Goal: Task Accomplishment & Management: Manage account settings

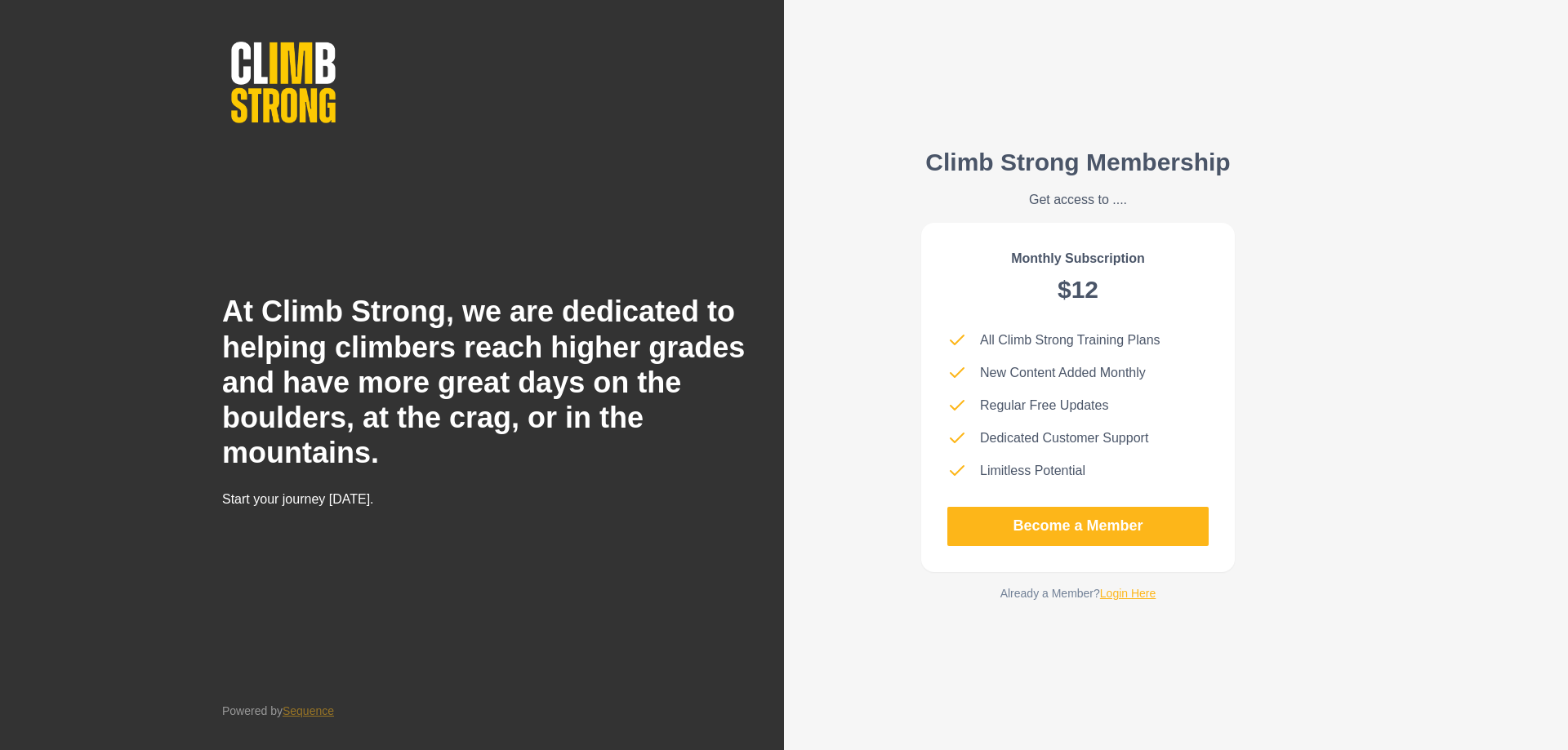
click at [1126, 601] on link "Login Here" at bounding box center [1128, 593] width 56 height 13
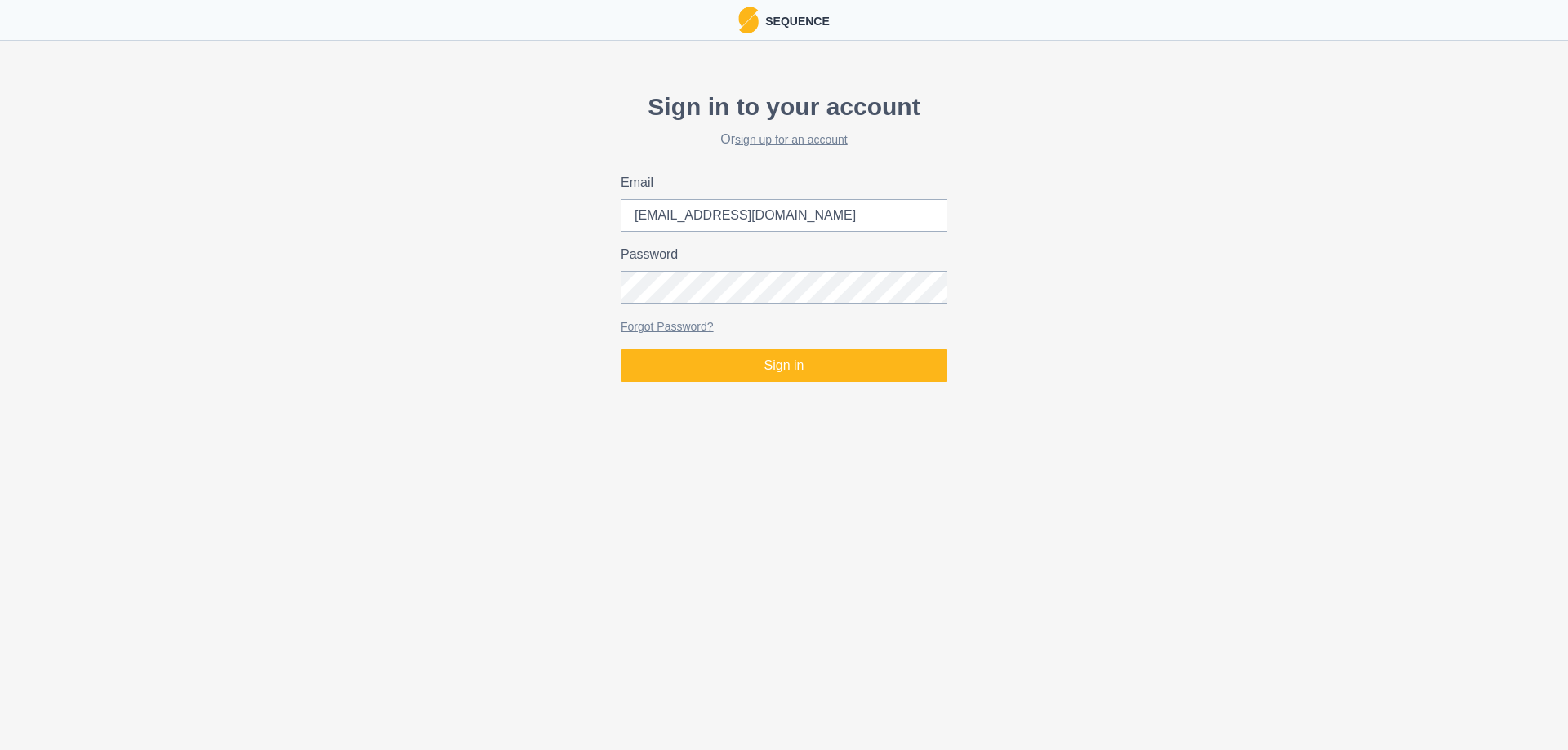
click at [867, 388] on div "Sign in to your account Or sign up for an account Email [EMAIL_ADDRESS][DOMAIN_…" at bounding box center [784, 235] width 1568 height 307
click at [871, 361] on button "Sign in" at bounding box center [784, 366] width 327 height 33
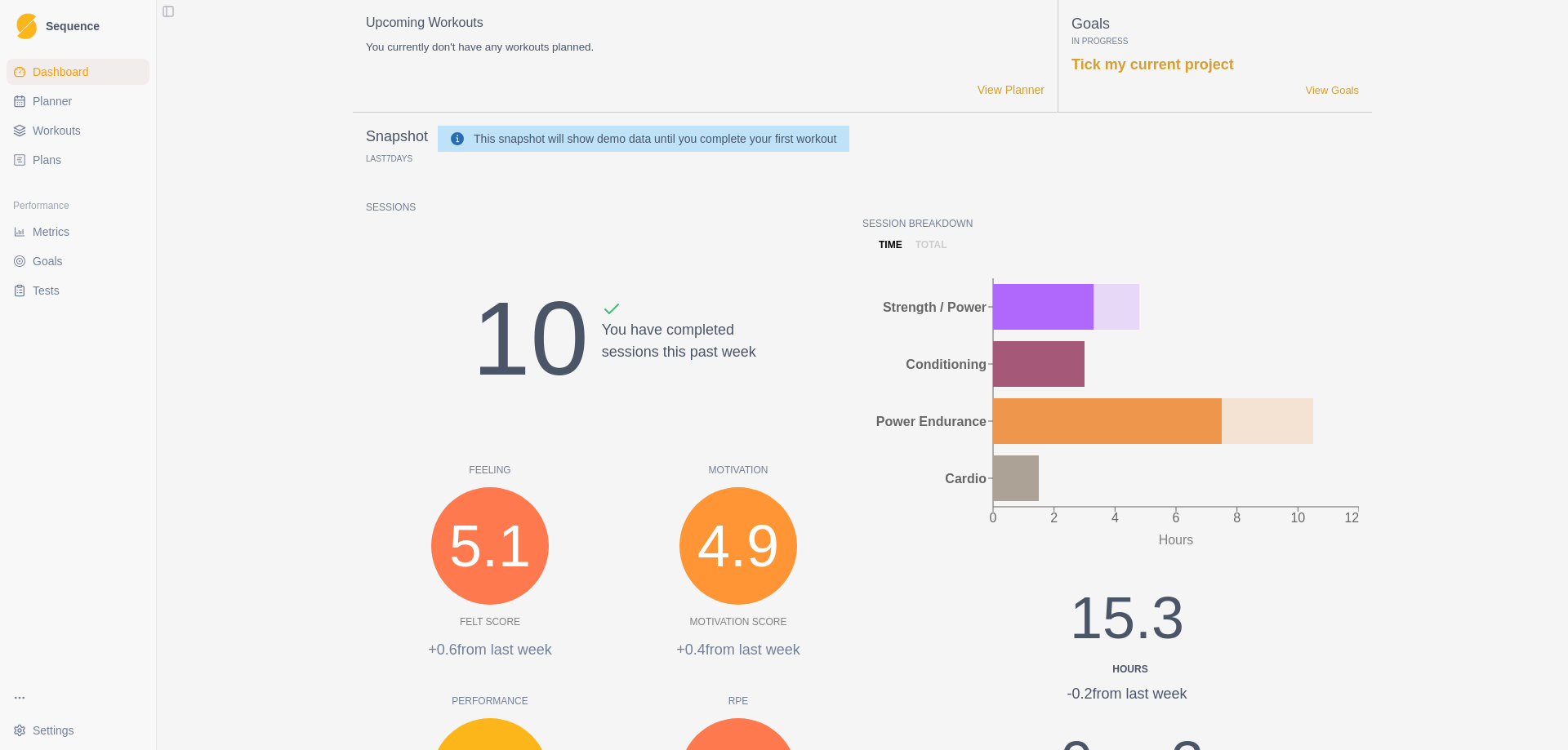
click at [68, 142] on link "Workouts" at bounding box center [78, 130] width 143 height 26
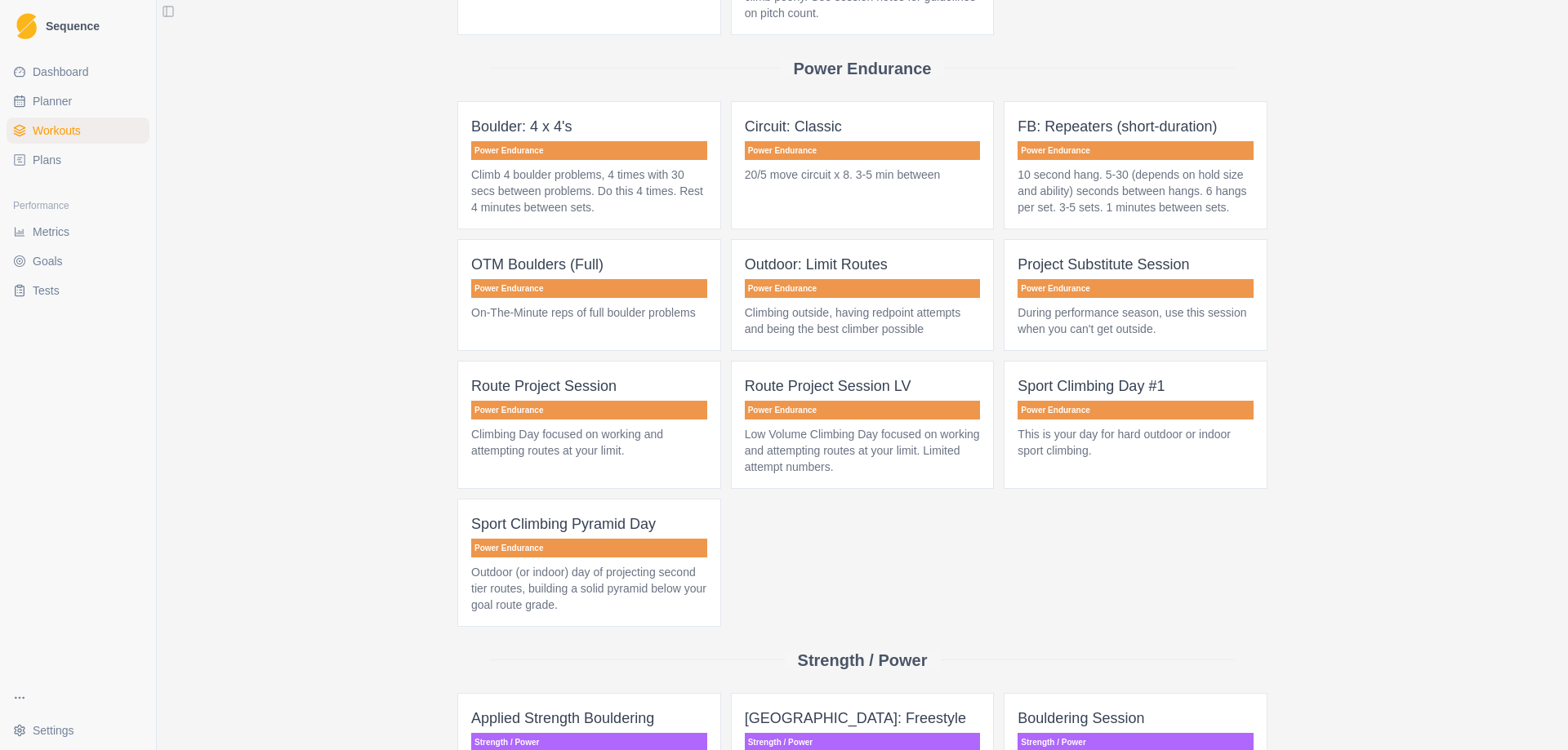
scroll to position [1714, 0]
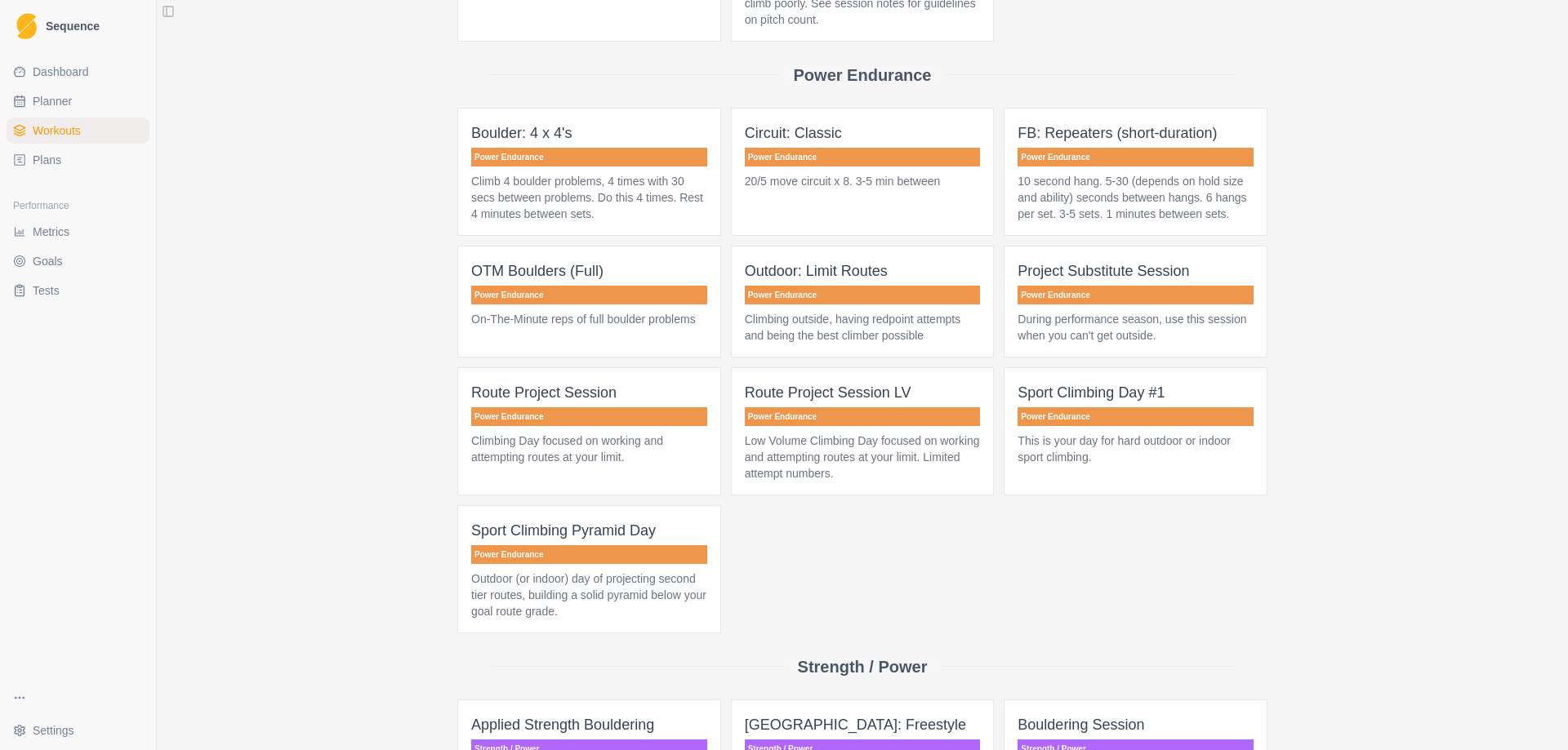
click at [1088, 383] on p "Sport Climbing Day #1" at bounding box center [1135, 393] width 236 height 23
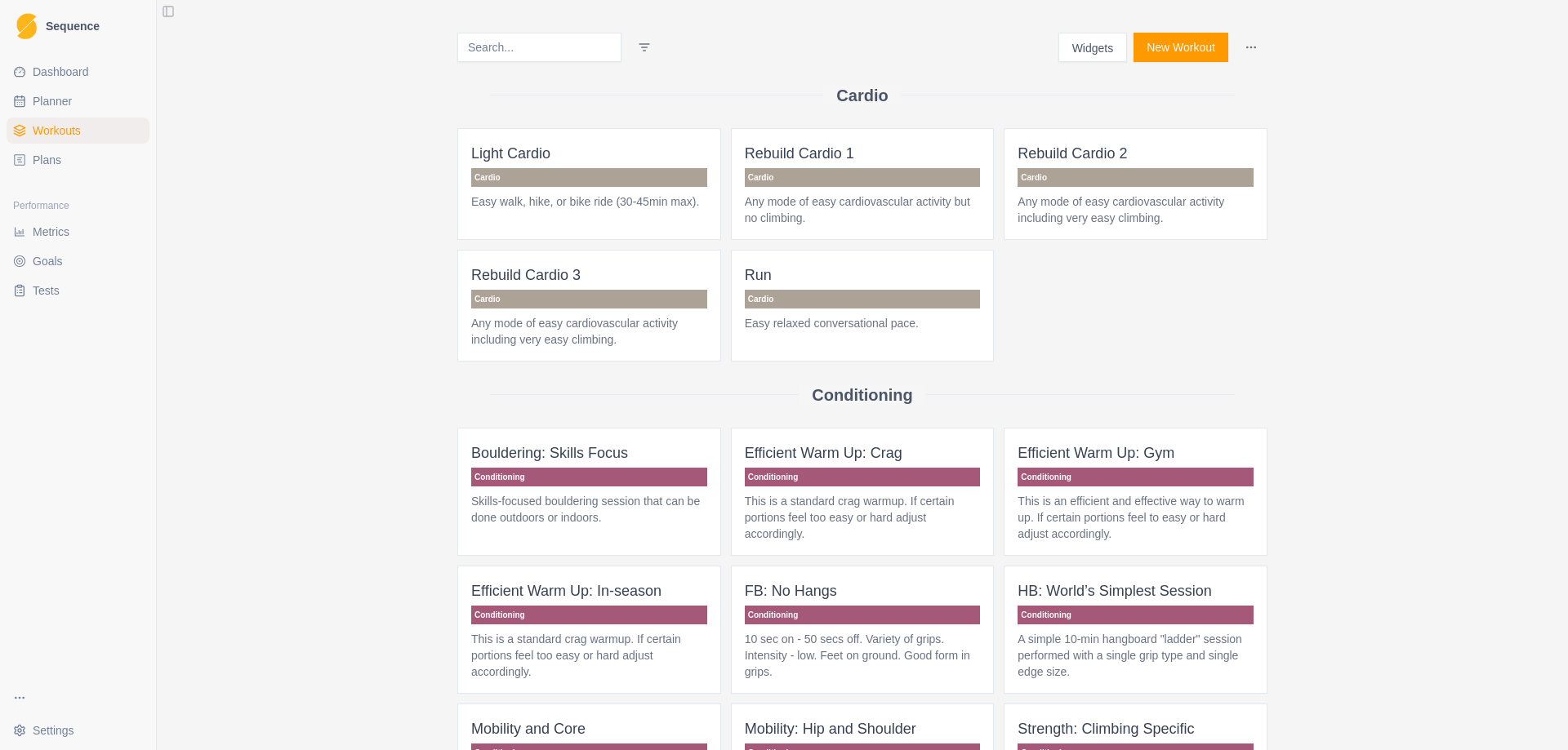
click at [70, 165] on link "Plans" at bounding box center [78, 159] width 143 height 26
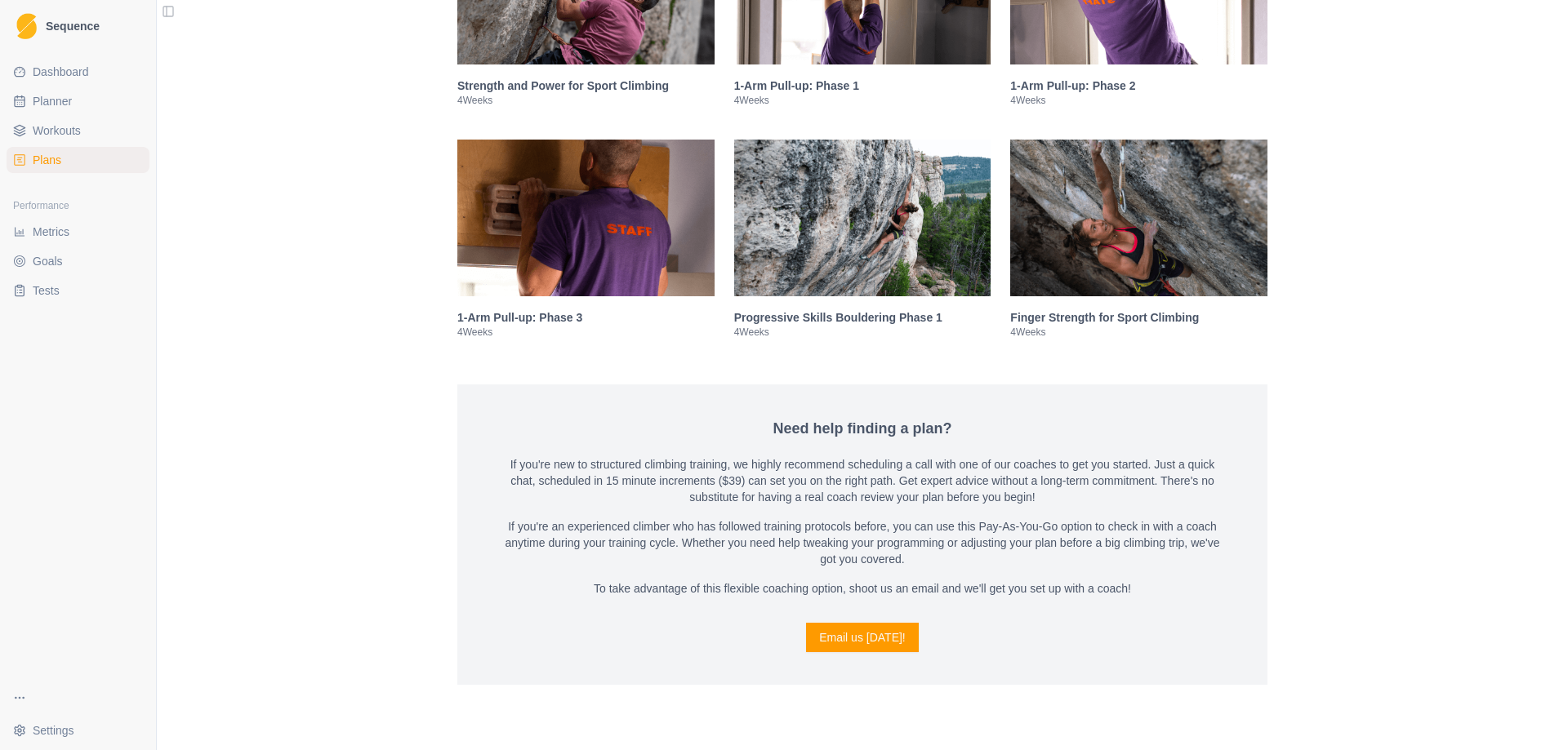
scroll to position [2531, 0]
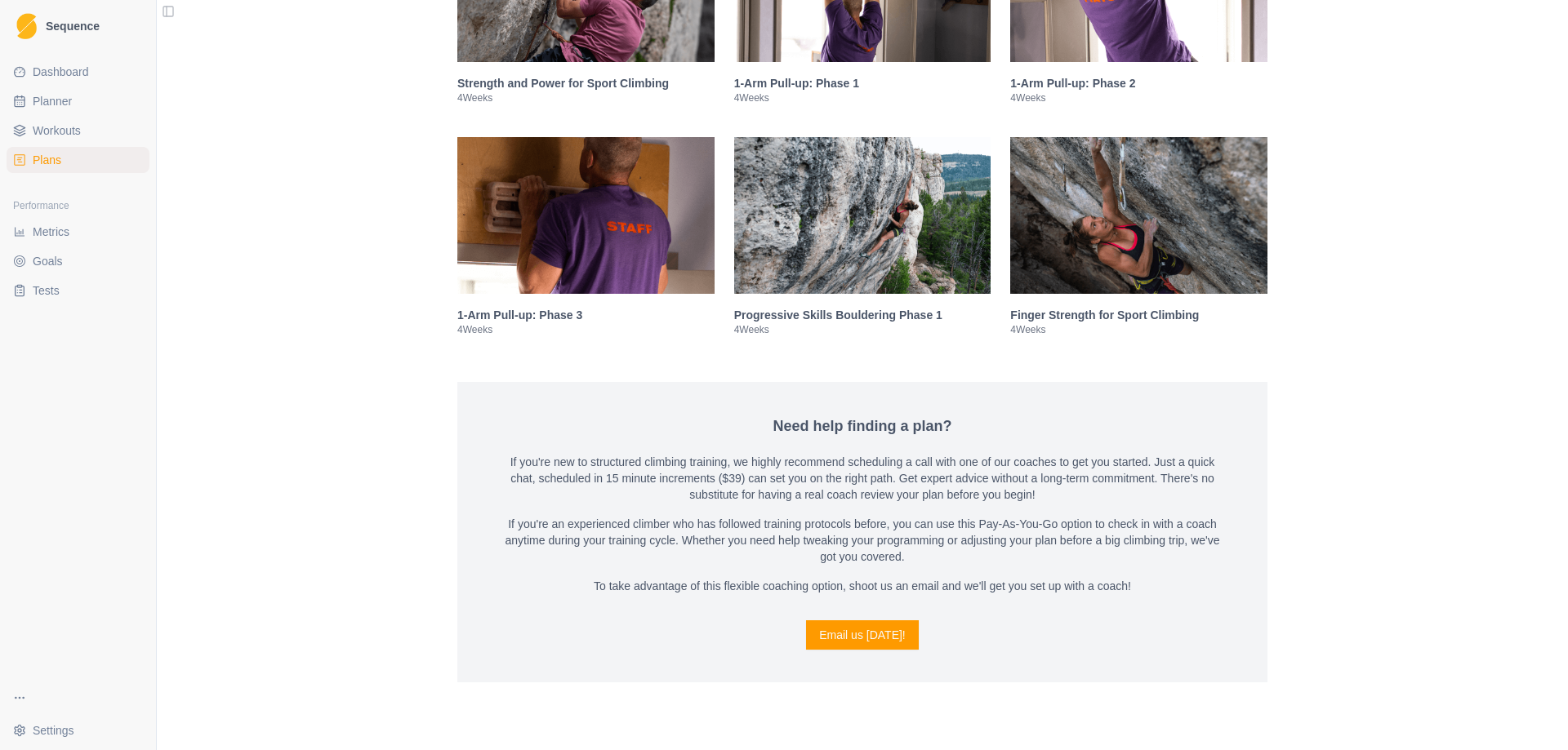
click at [1151, 205] on img at bounding box center [1138, 215] width 257 height 157
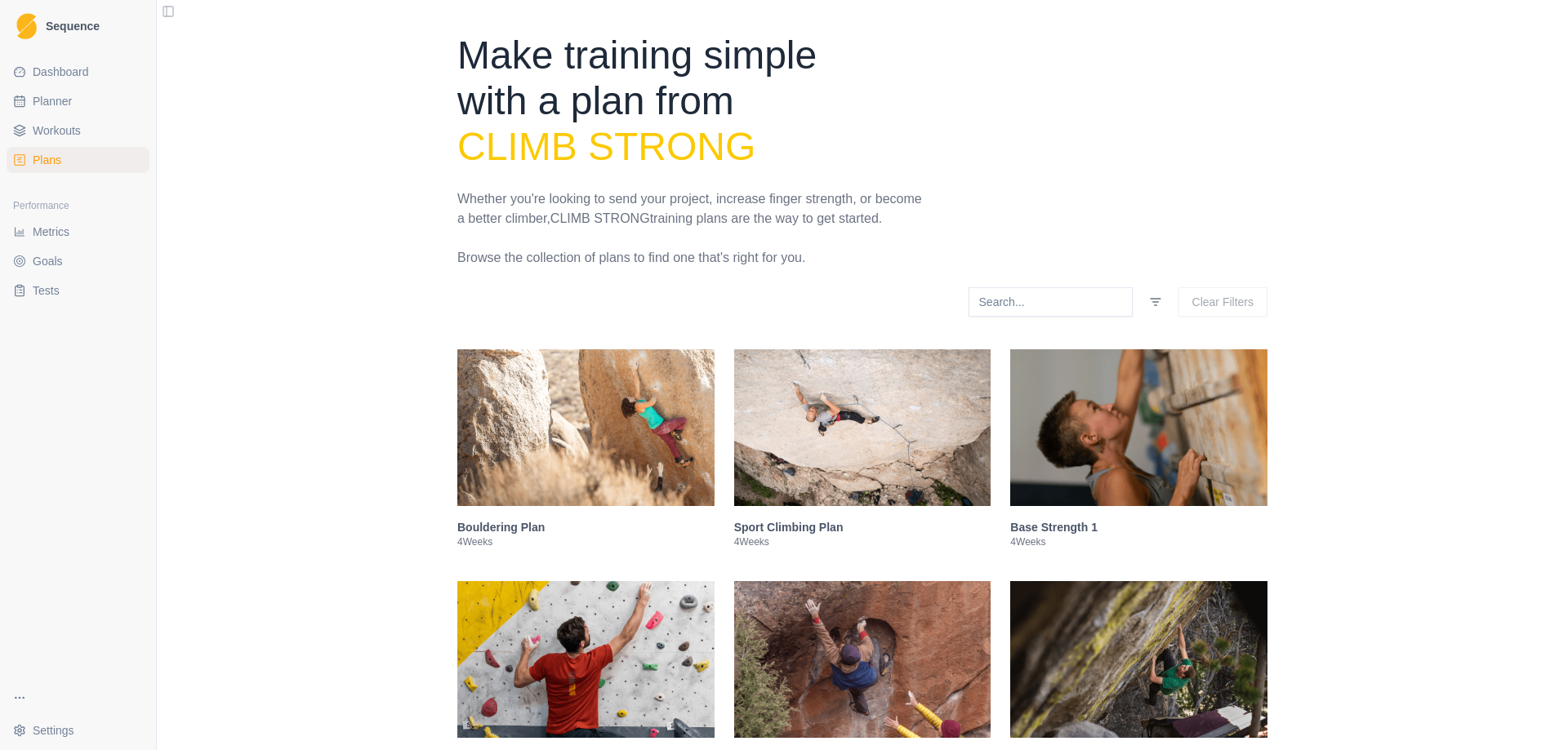
scroll to position [3914, 0]
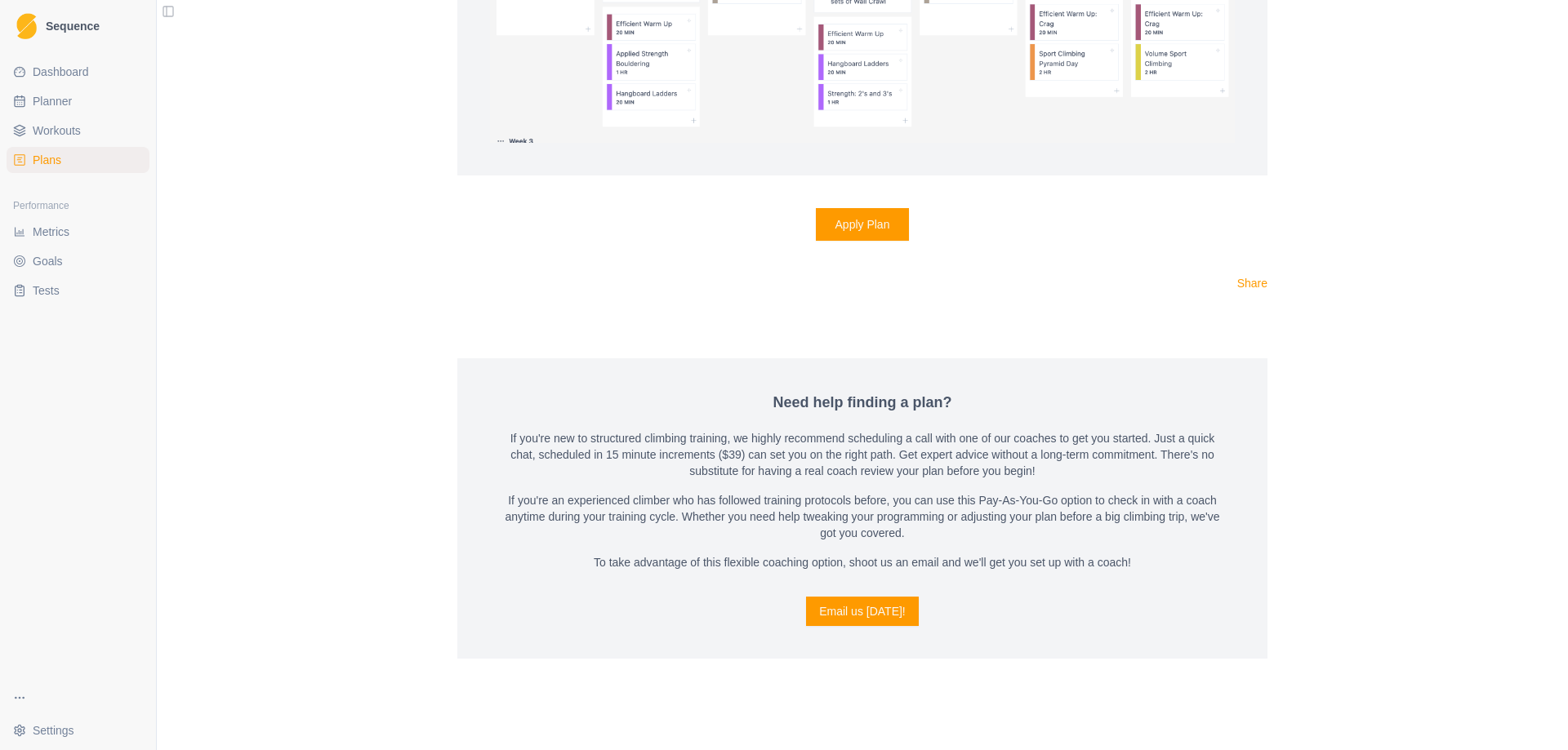
click at [867, 240] on button "Apply Plan" at bounding box center [863, 225] width 94 height 33
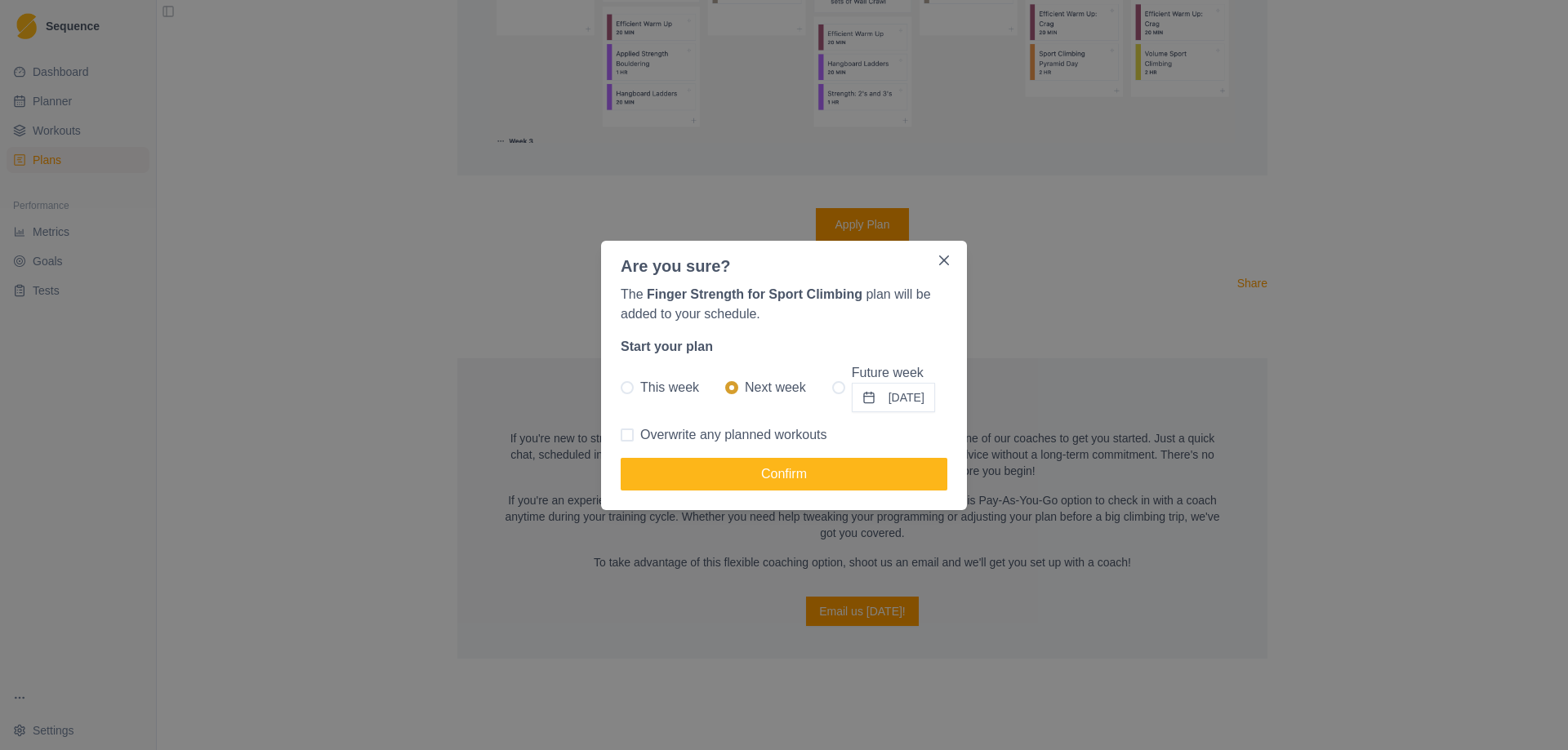
click at [619, 435] on div "The Finger Strength for Sport Climbing plan will be added to your schedule. Sta…" at bounding box center [783, 394] width 366 height 232
click at [629, 435] on span at bounding box center [627, 435] width 13 height 13
click at [621, 435] on input "Overwrite any planned workouts" at bounding box center [620, 435] width 1 height 1
checkbox input "true"
click at [672, 472] on button "Confirm" at bounding box center [784, 474] width 327 height 33
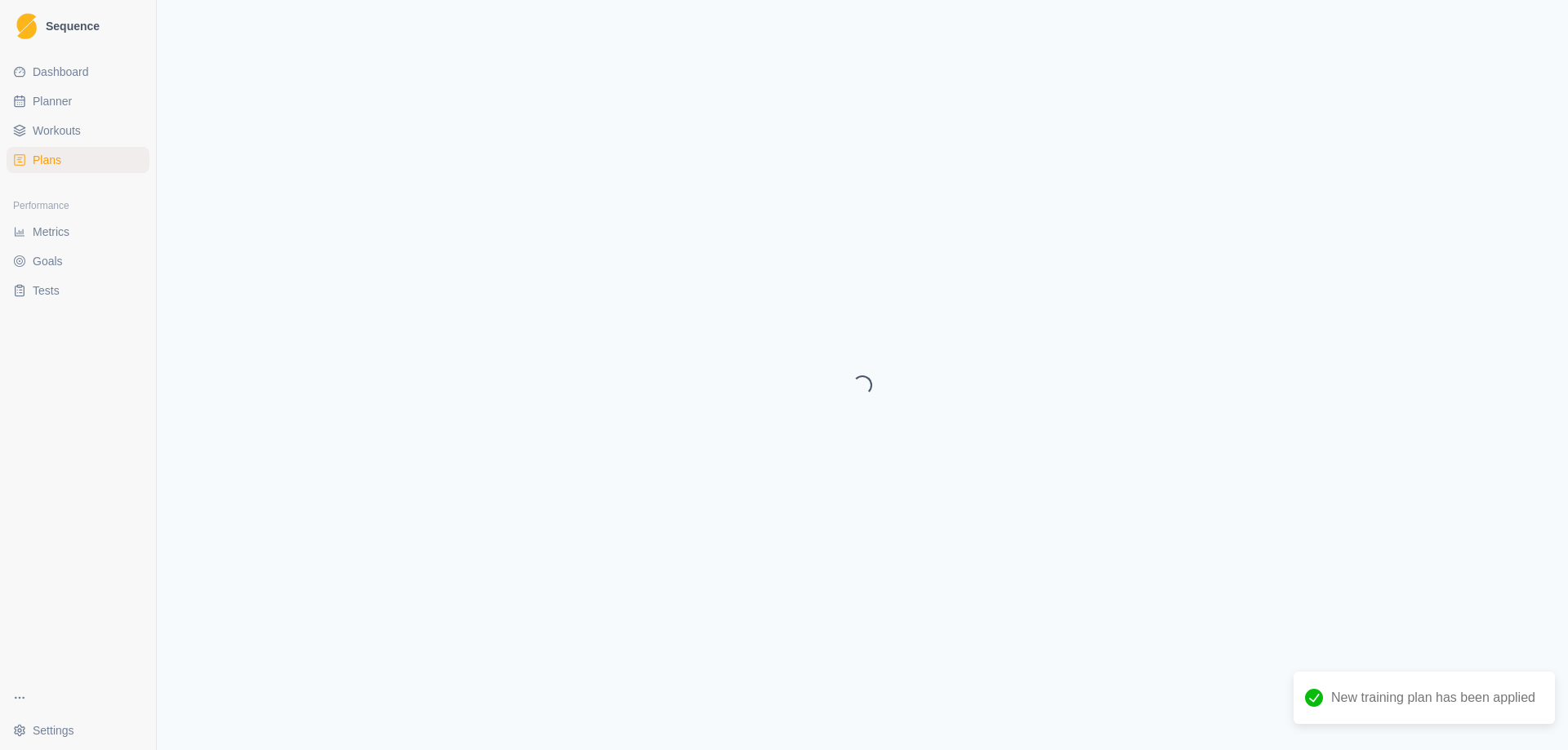
select select "month"
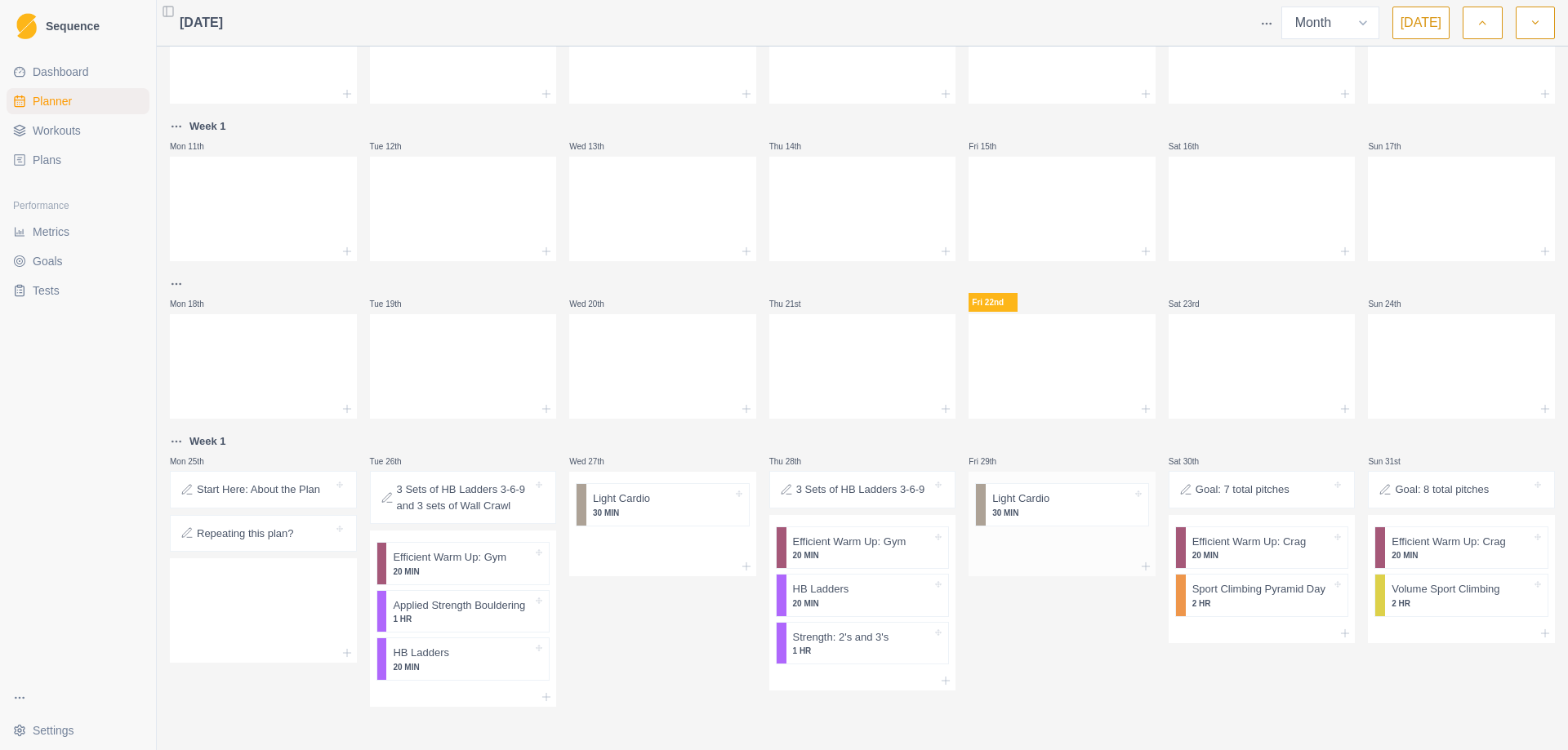
scroll to position [255, 0]
click at [1142, 683] on div "Fri 29th Light Cardio 30 MIN" at bounding box center [1062, 568] width 187 height 276
drag, startPoint x: 461, startPoint y: 657, endPoint x: 461, endPoint y: 595, distance: 62.0
click at [461, 595] on div "Efficient Warm Up: Gym 20 MIN Applied Strength Bouldering 1 HR HB Ladders 20 MIN" at bounding box center [463, 606] width 187 height 157
click at [456, 664] on p "1 HR" at bounding box center [463, 665] width 140 height 13
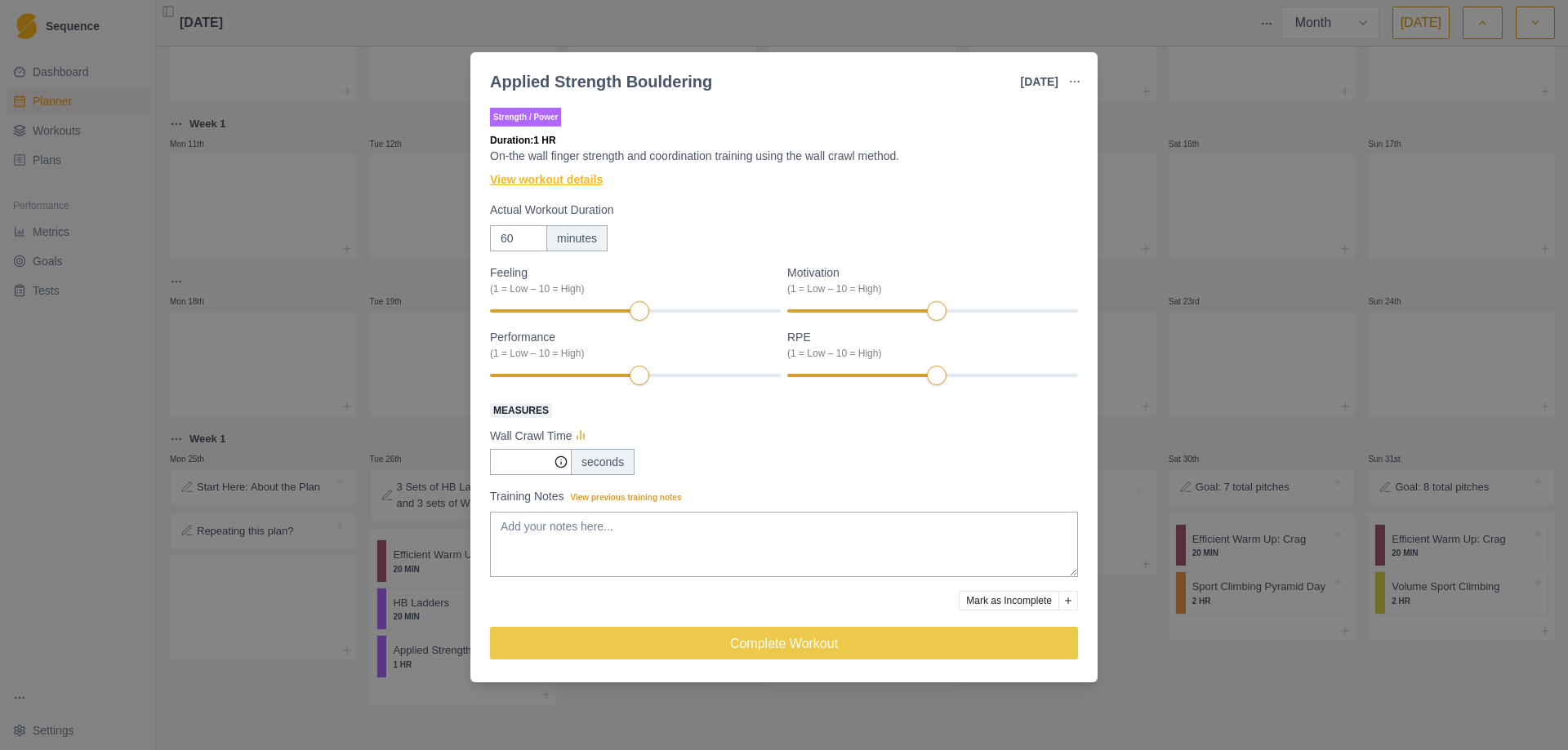
click at [585, 178] on link "View workout details" at bounding box center [546, 180] width 113 height 17
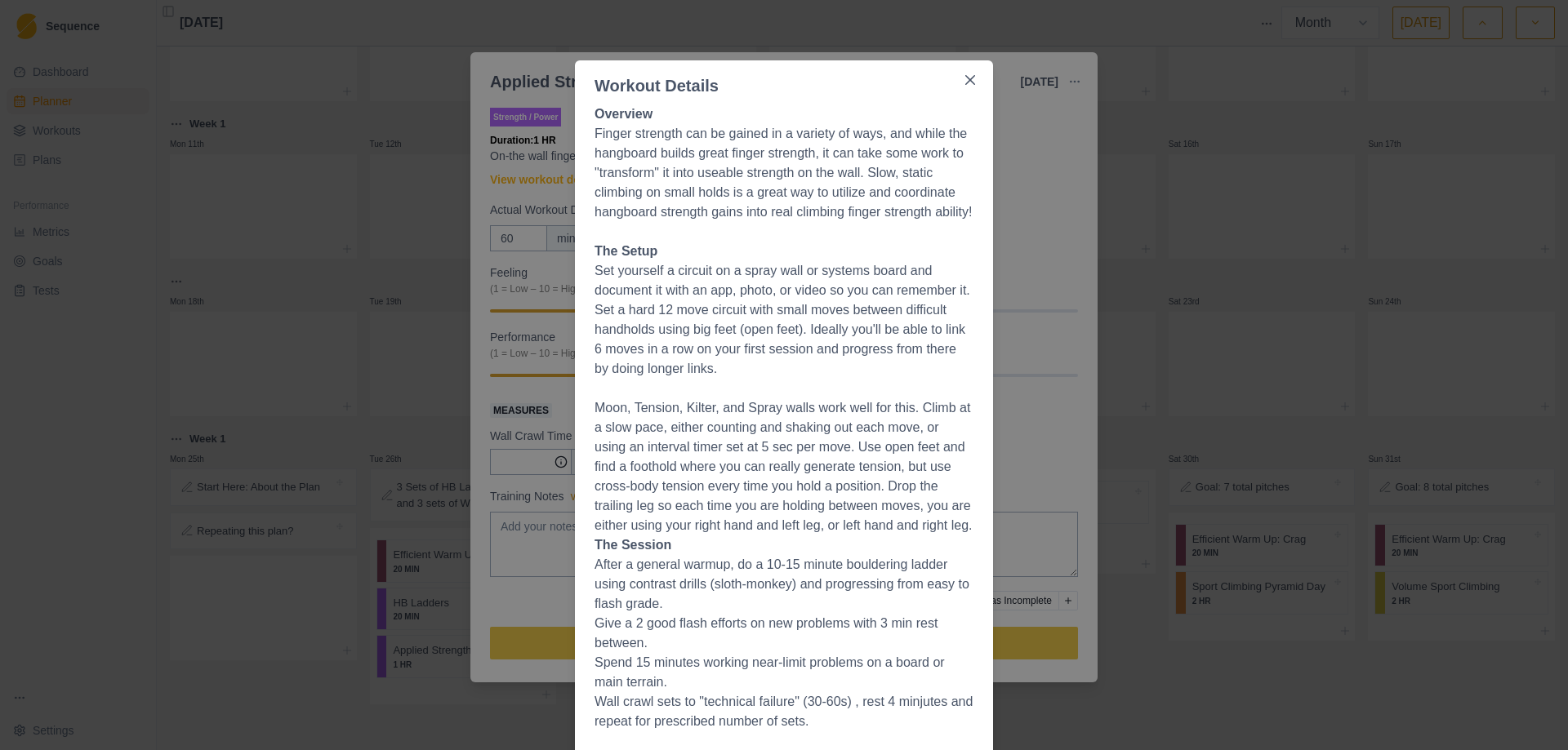
scroll to position [0, 0]
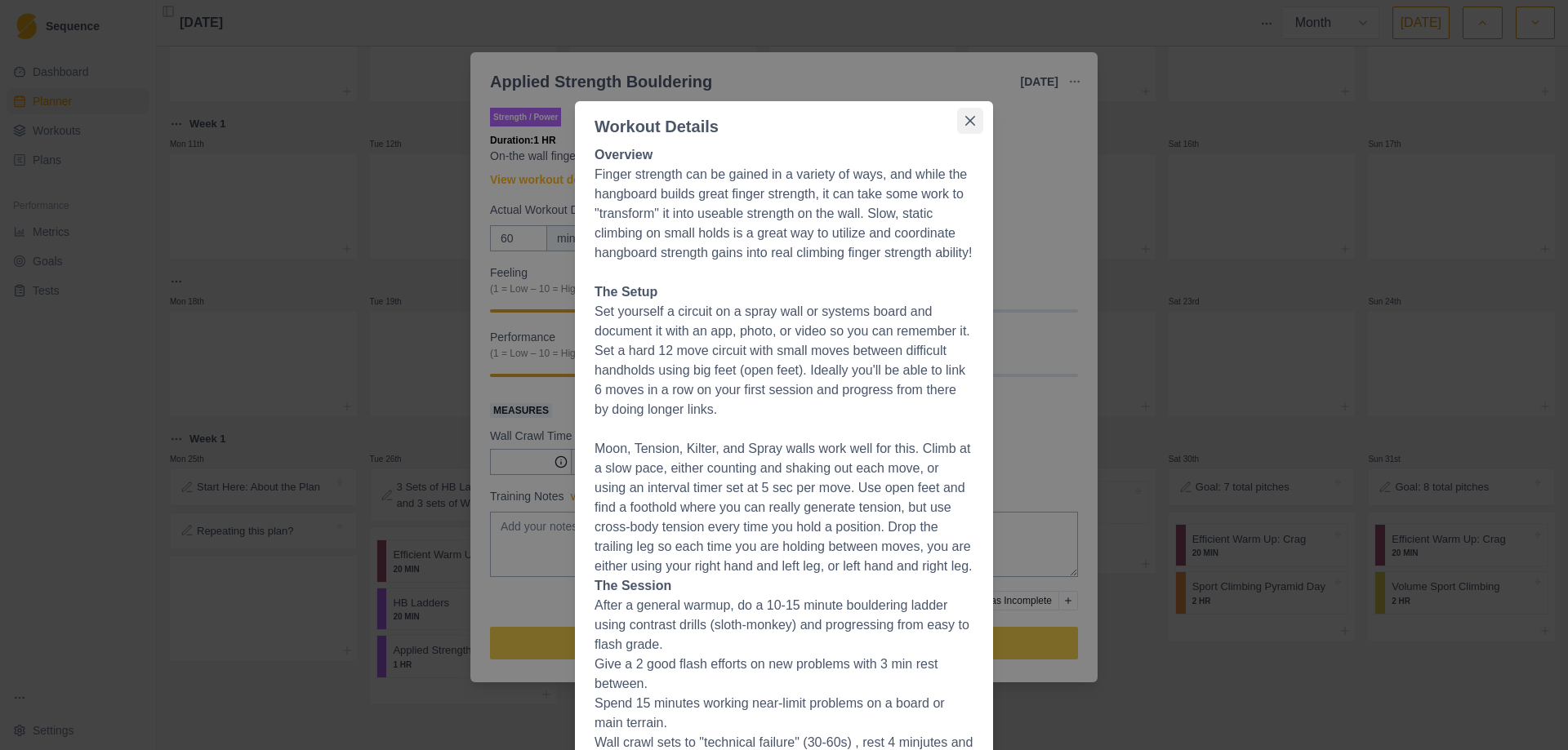
click at [965, 118] on icon "Close" at bounding box center [970, 120] width 10 height 10
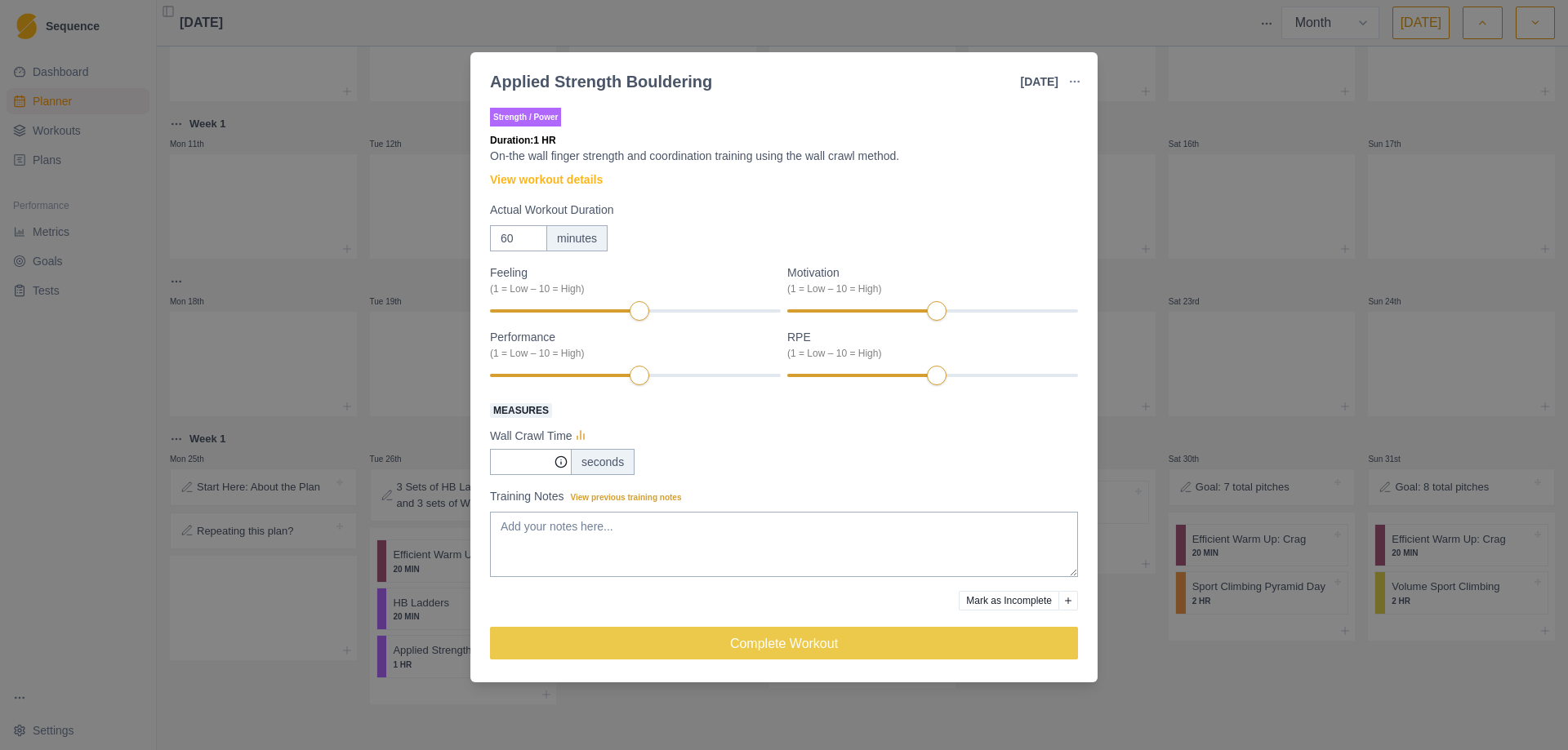
click at [653, 741] on div "Applied Strength Bouldering [DATE] Link To Goal View Workout Metrics Edit Origi…" at bounding box center [784, 375] width 1568 height 750
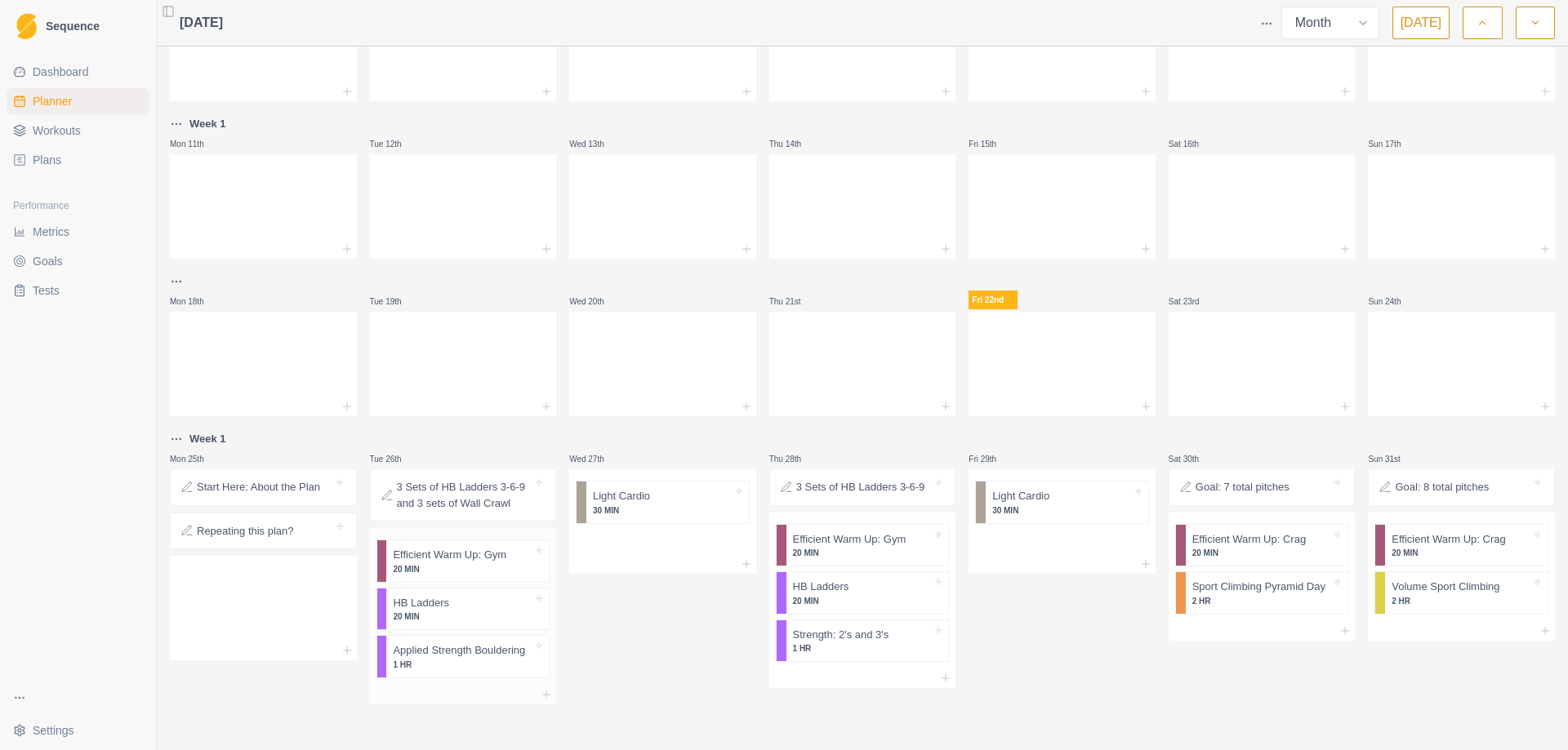
click at [457, 619] on p "20 MIN" at bounding box center [463, 616] width 140 height 13
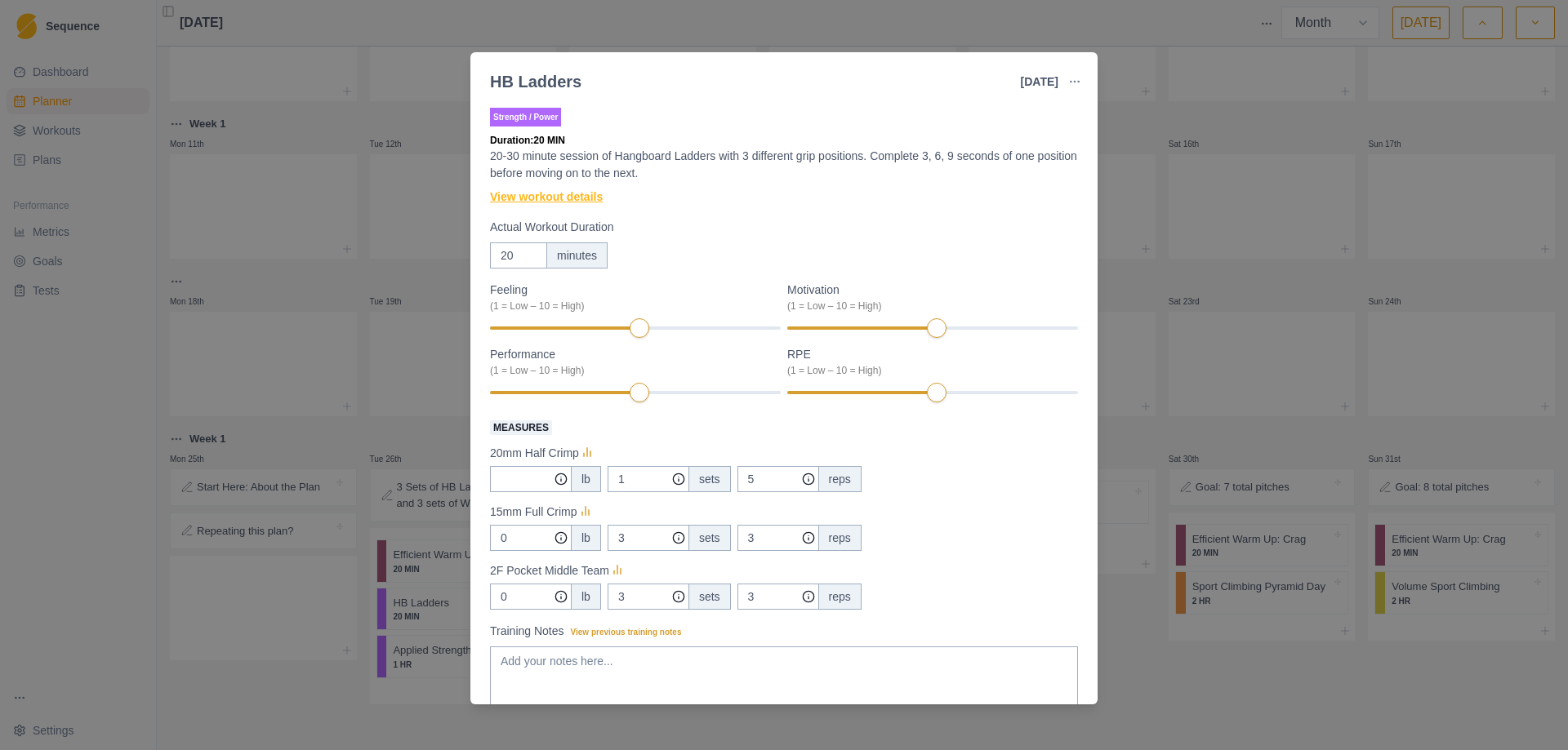
click at [598, 192] on link "View workout details" at bounding box center [546, 197] width 113 height 17
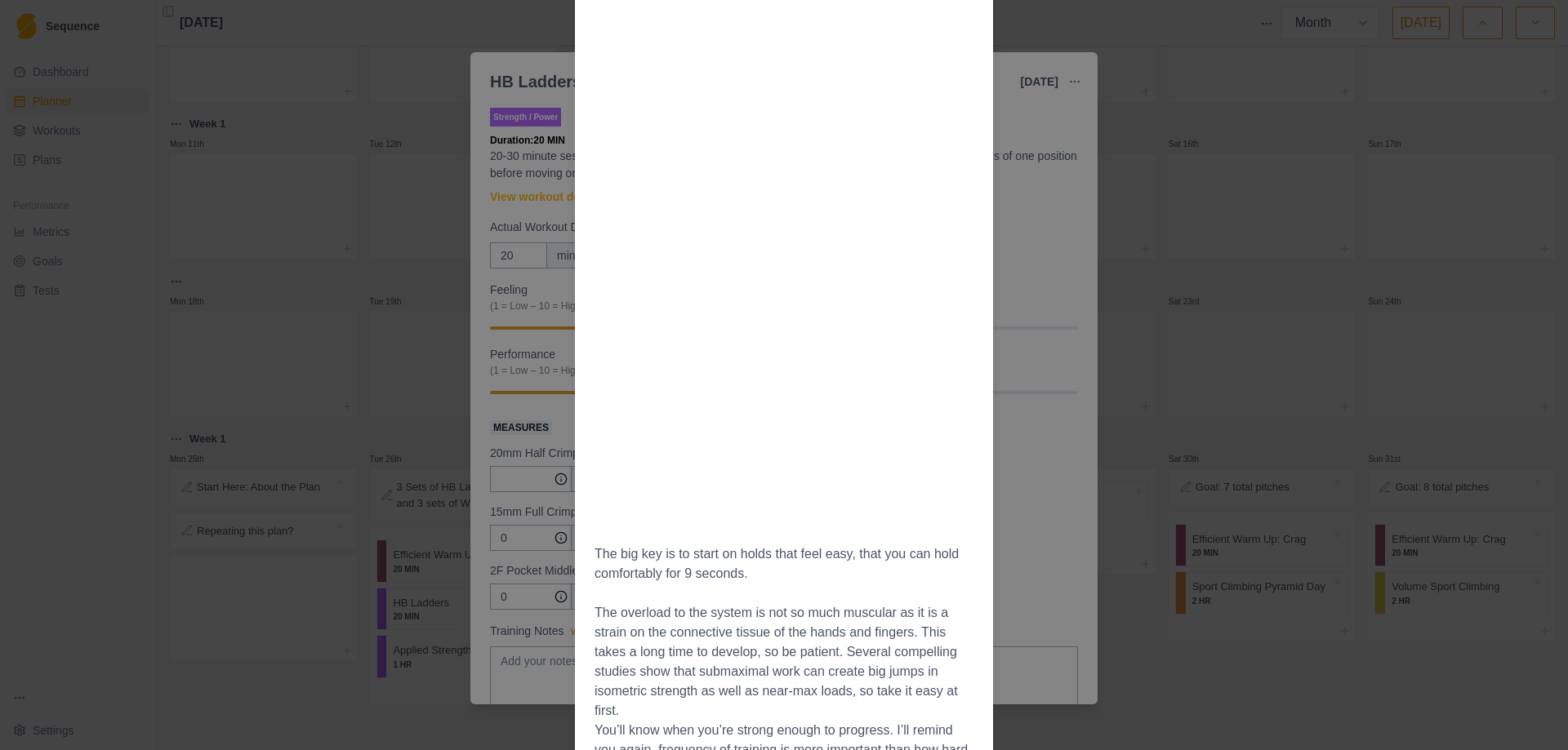
scroll to position [986, 0]
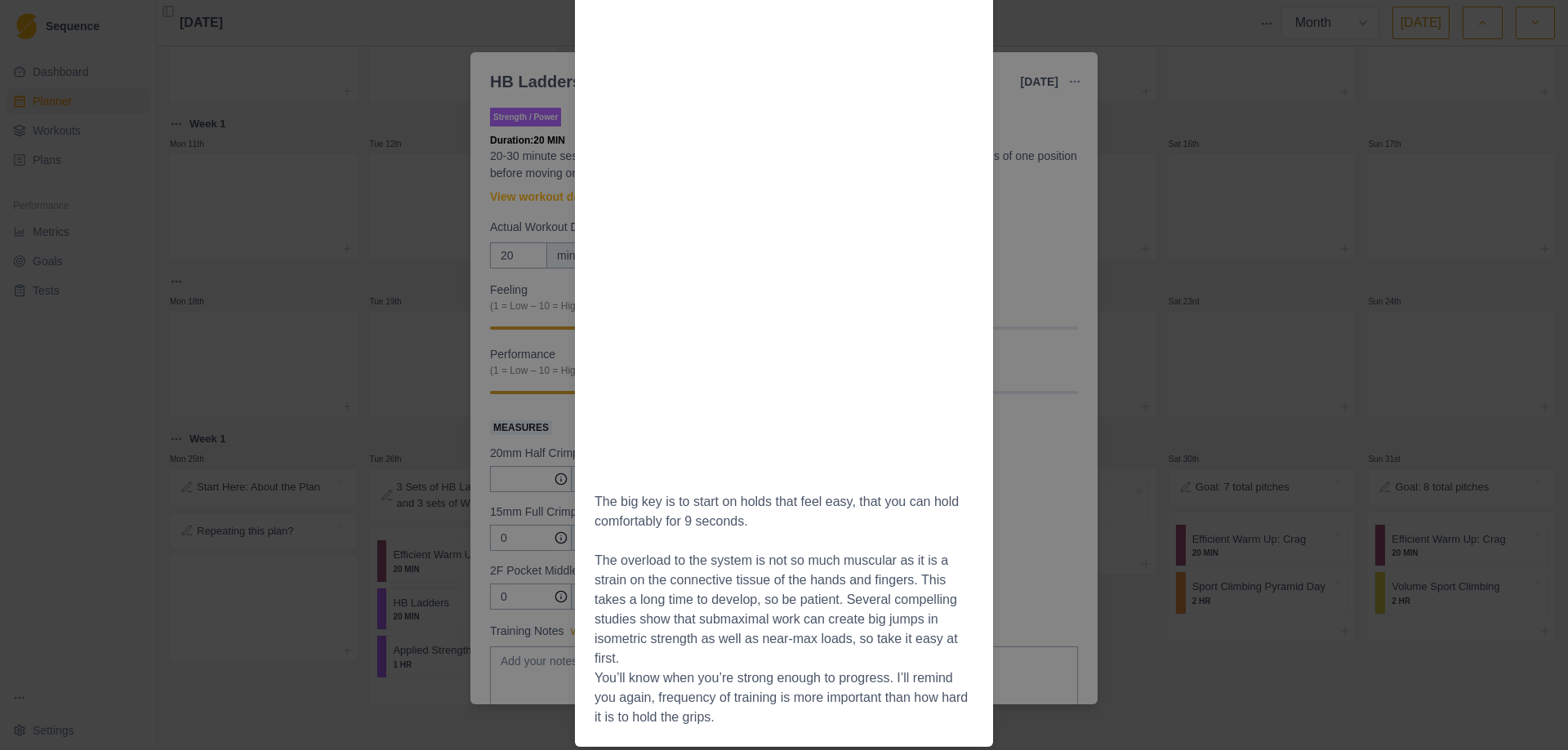
click at [1013, 442] on div "Workout Details Select 3 hold types or positions. You’ll stick with these throu…" at bounding box center [784, 375] width 1568 height 750
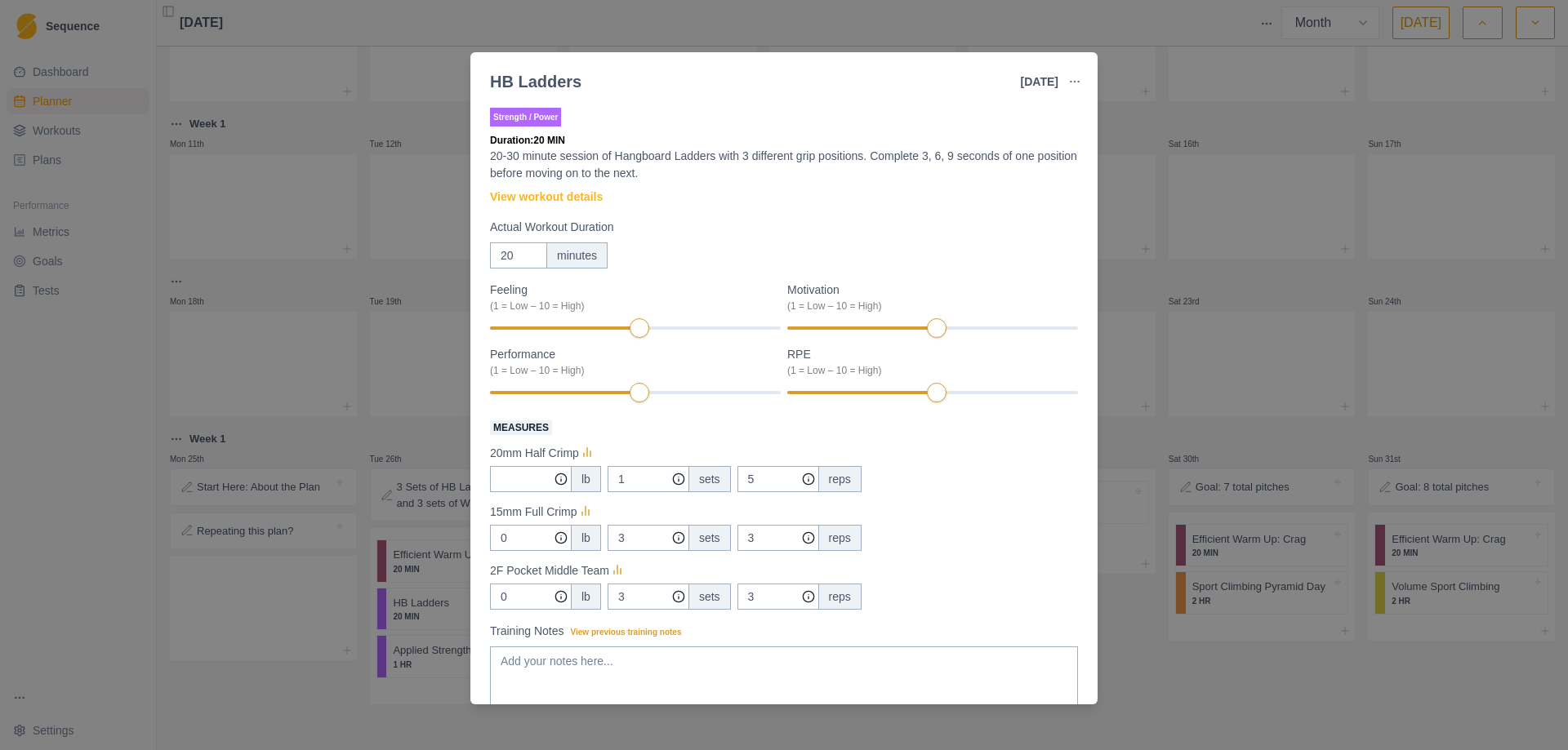
click at [1218, 686] on div "HB Ladders [DATE] Link To Goal View Workout Metrics Edit Original Workout Resch…" at bounding box center [784, 375] width 1568 height 750
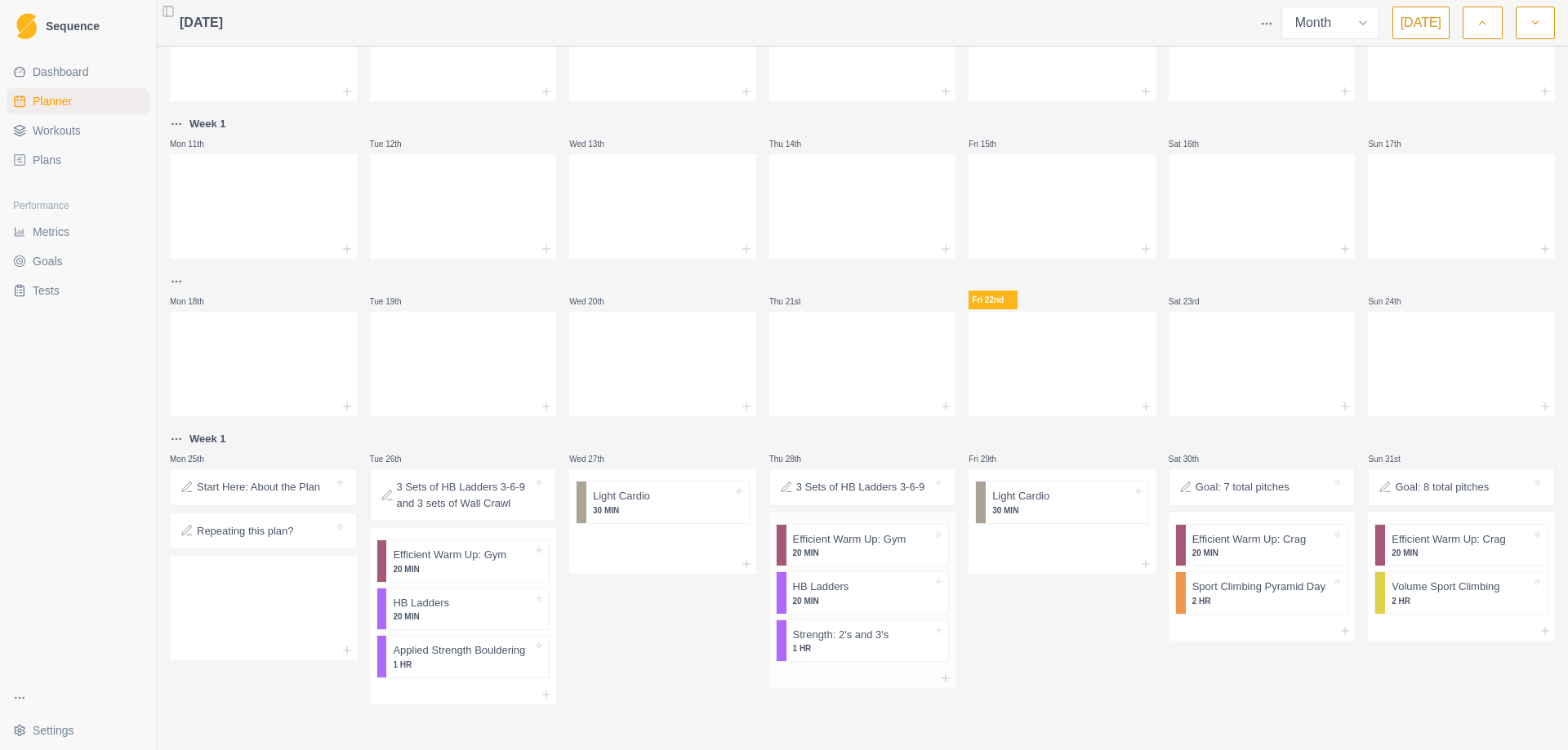
click at [857, 554] on p "20 MIN" at bounding box center [863, 553] width 140 height 13
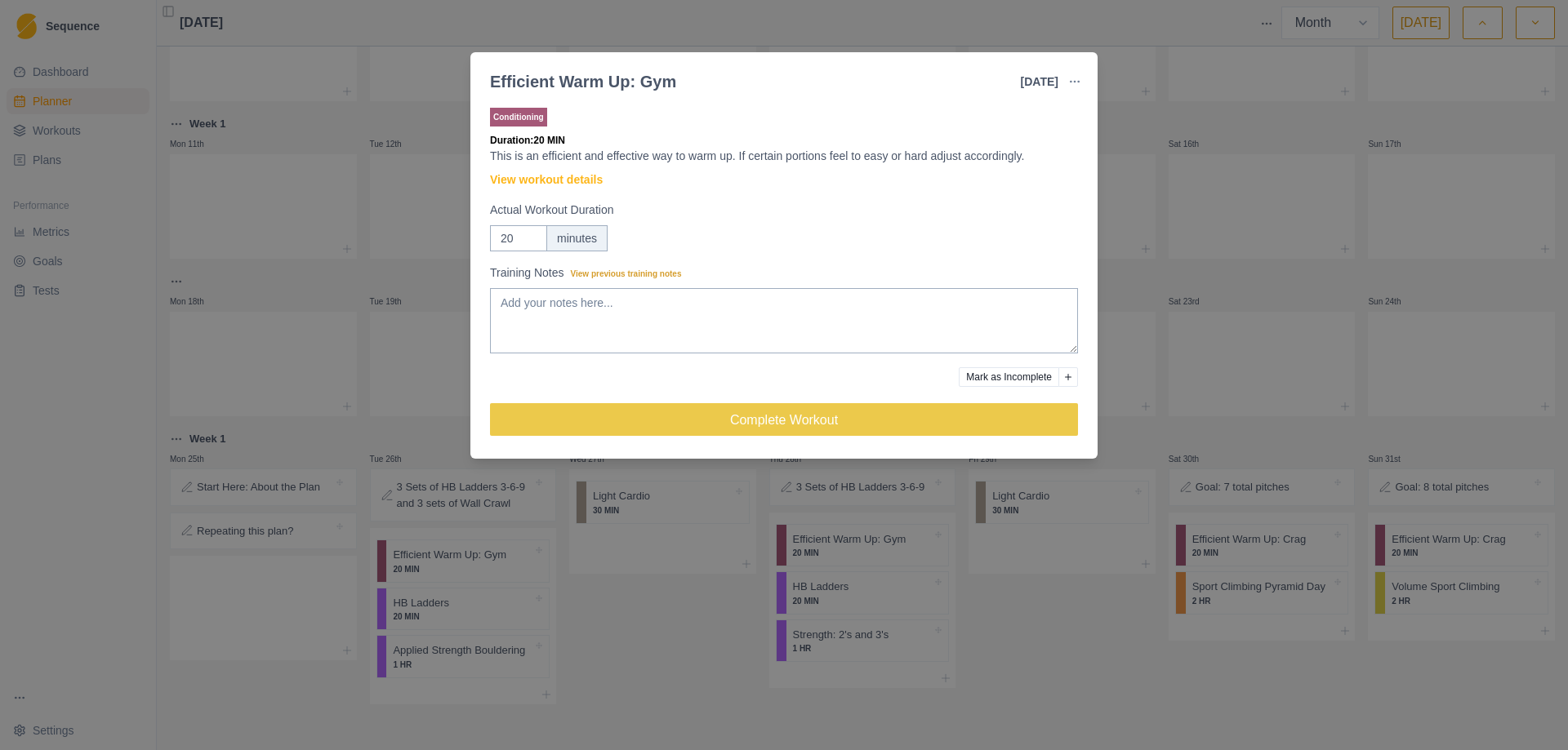
click at [1026, 614] on div "Efficient Warm Up: Gym [DATE] Link To Goal View Workout Metrics Edit Original W…" at bounding box center [784, 375] width 1568 height 750
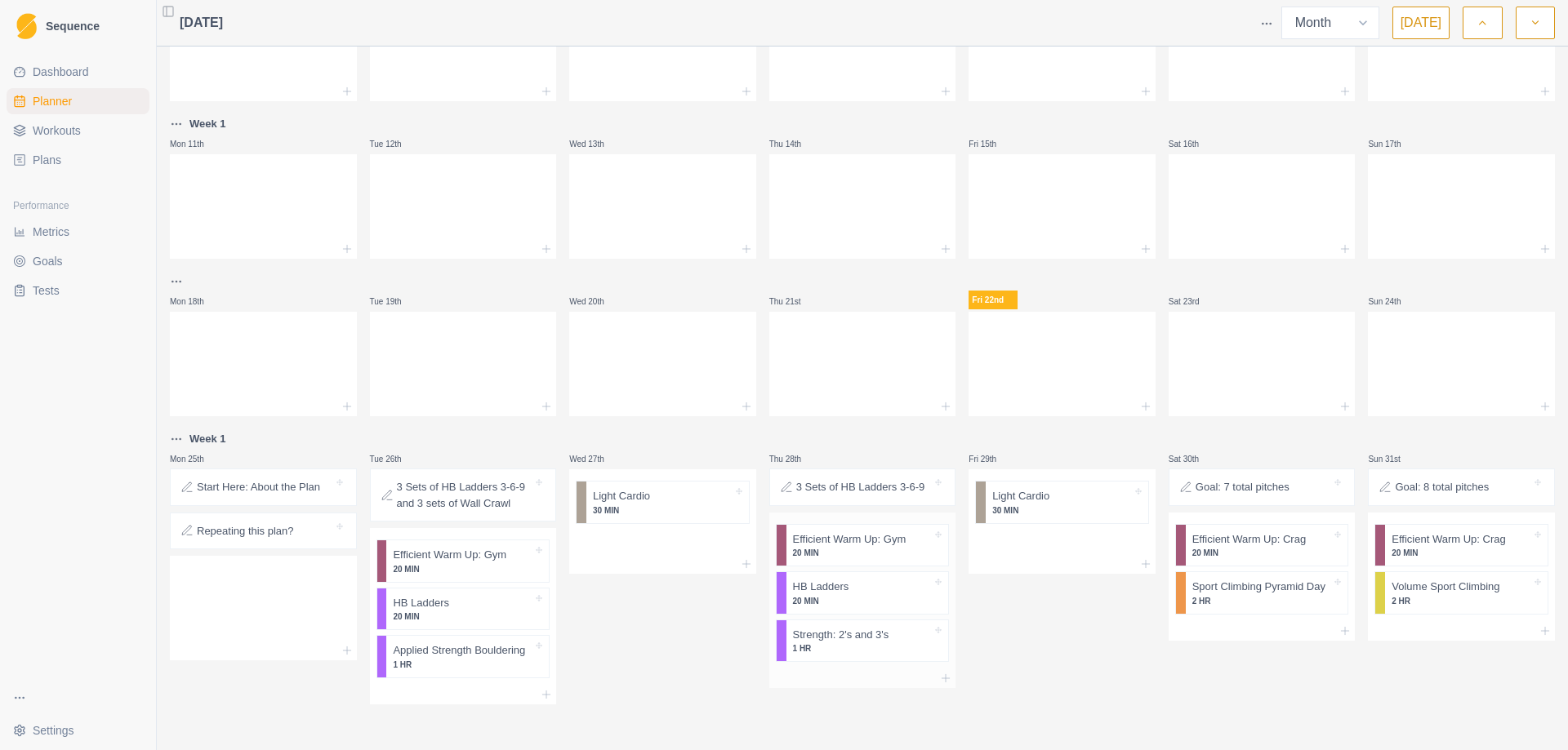
click at [859, 587] on div at bounding box center [890, 587] width 83 height 16
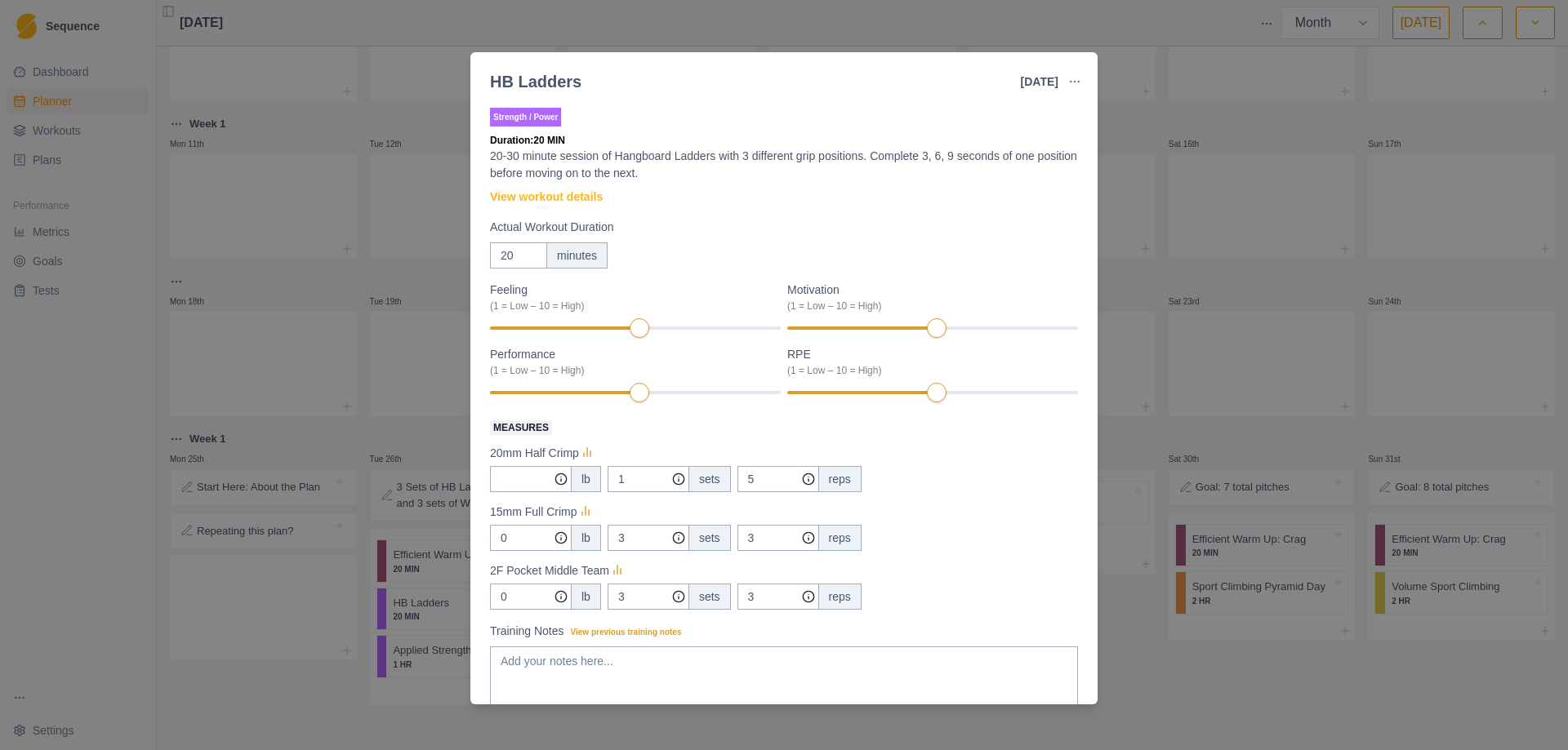
click at [1183, 672] on div "HB Ladders [DATE] Link To Goal View Workout Metrics Edit Original Workout Resch…" at bounding box center [784, 375] width 1568 height 750
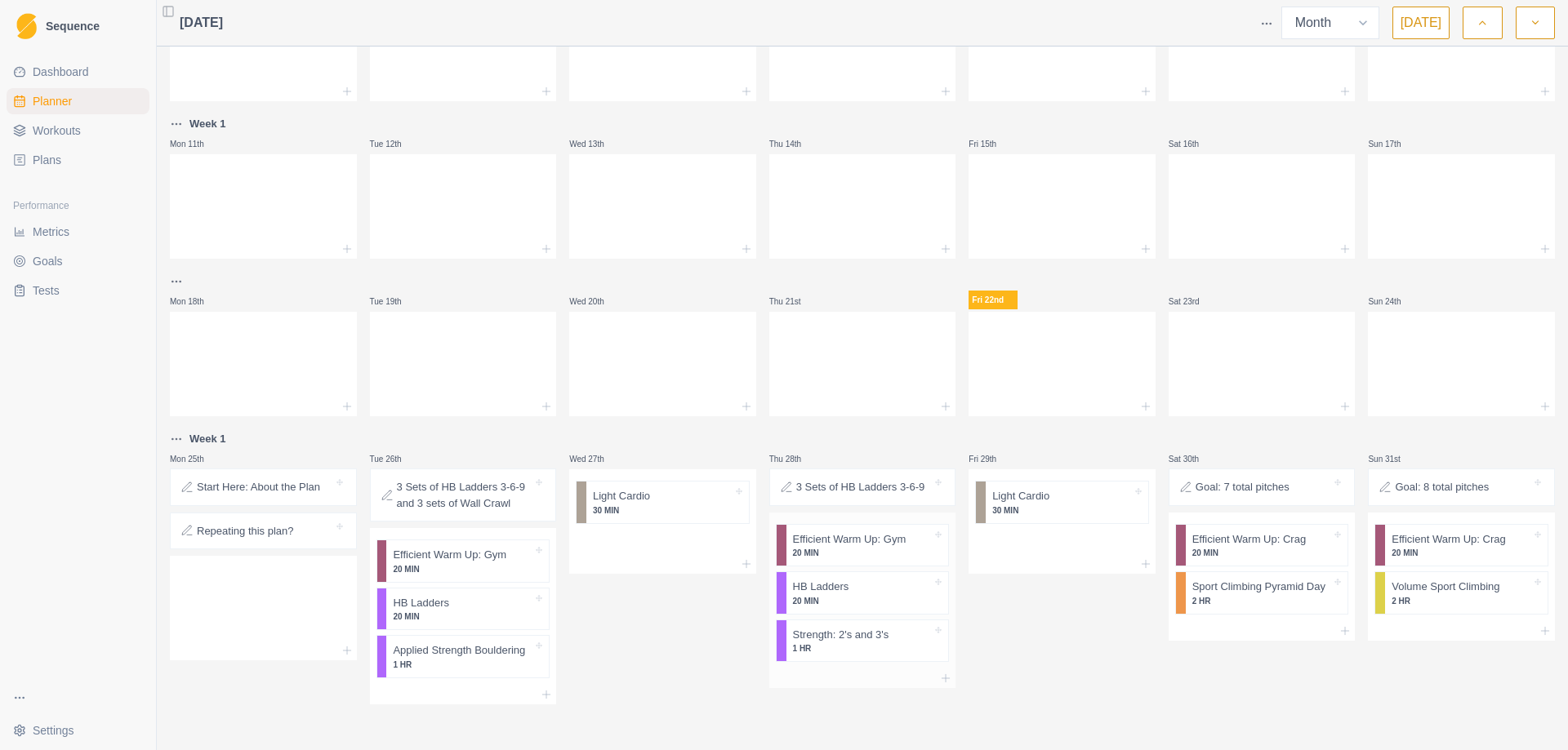
click at [875, 649] on p "1 HR" at bounding box center [863, 648] width 140 height 13
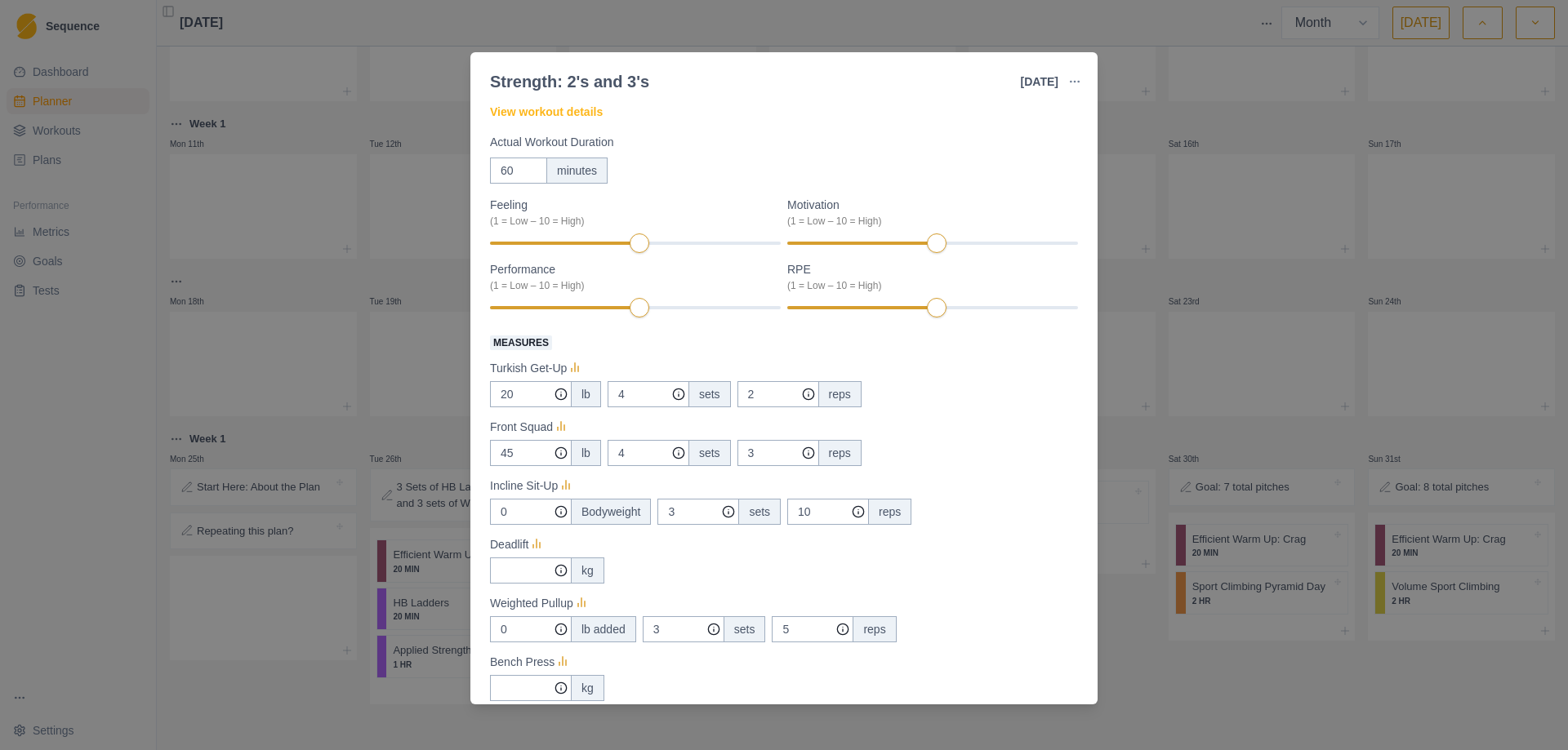
scroll to position [0, 0]
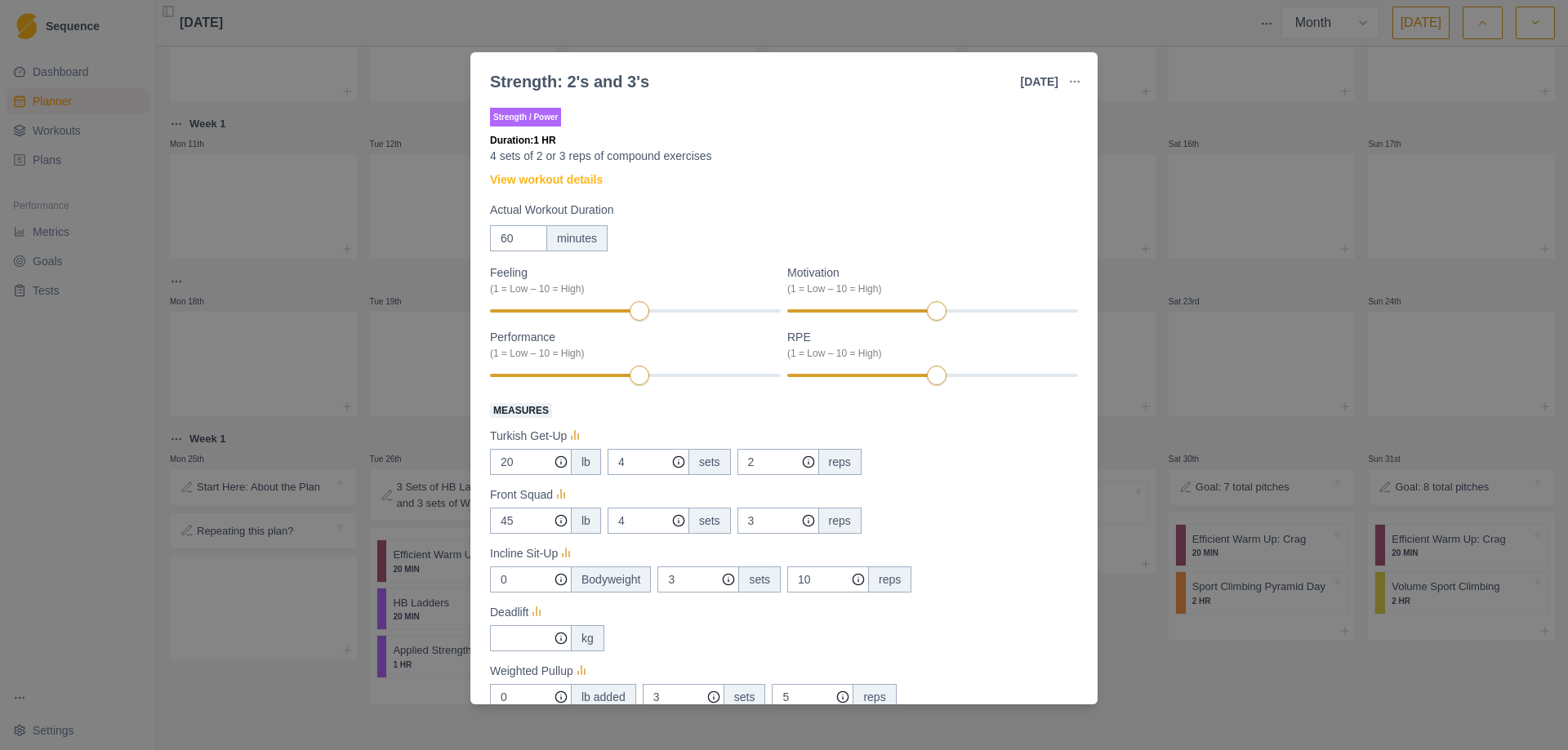
click at [577, 168] on div "Strength / Power Duration: 1 HR 4 sets of 2 or 3 reps of compound exercises Vie…" at bounding box center [784, 538] width 588 height 865
click at [577, 173] on link "View workout details" at bounding box center [546, 180] width 113 height 17
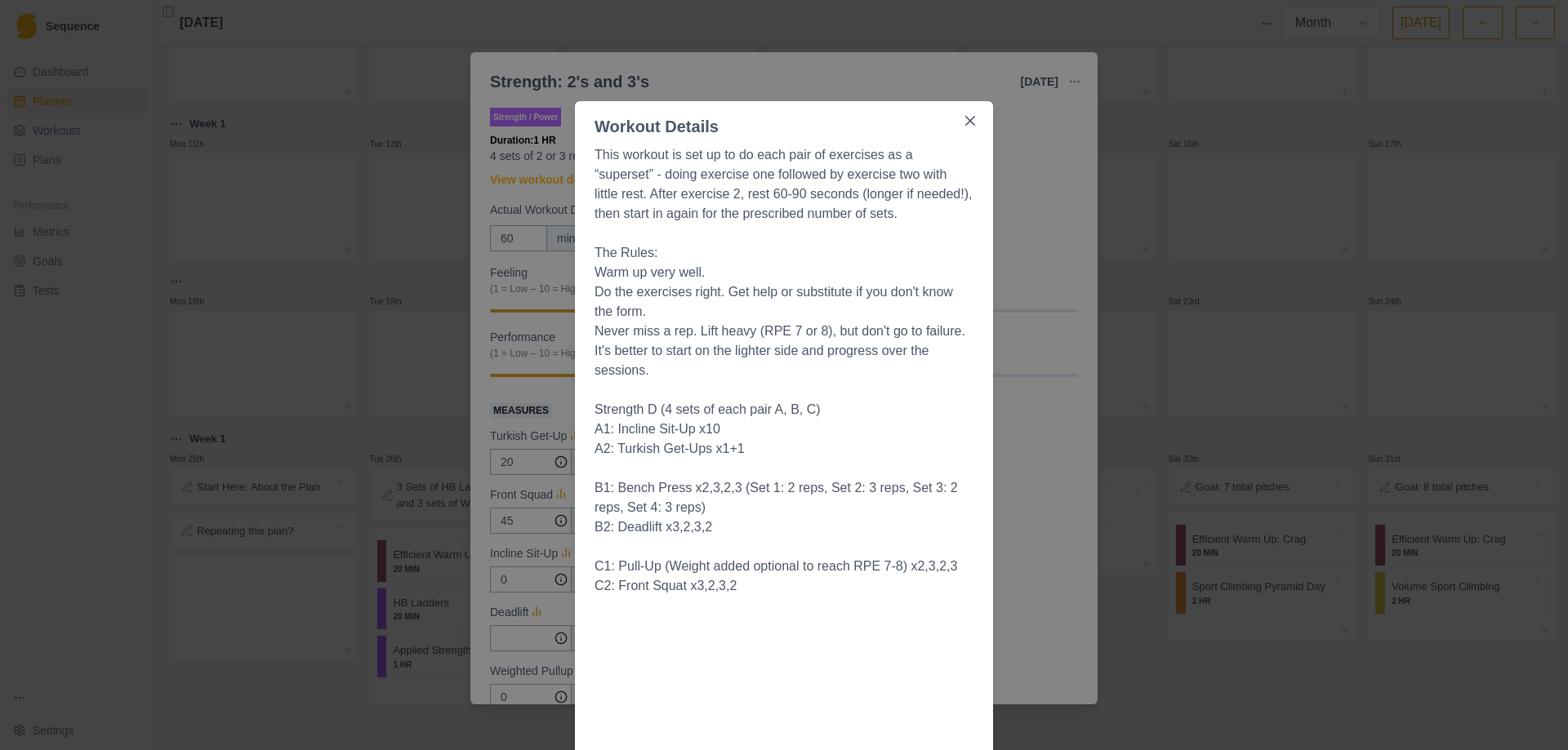
click at [966, 125] on icon "Close" at bounding box center [970, 120] width 10 height 10
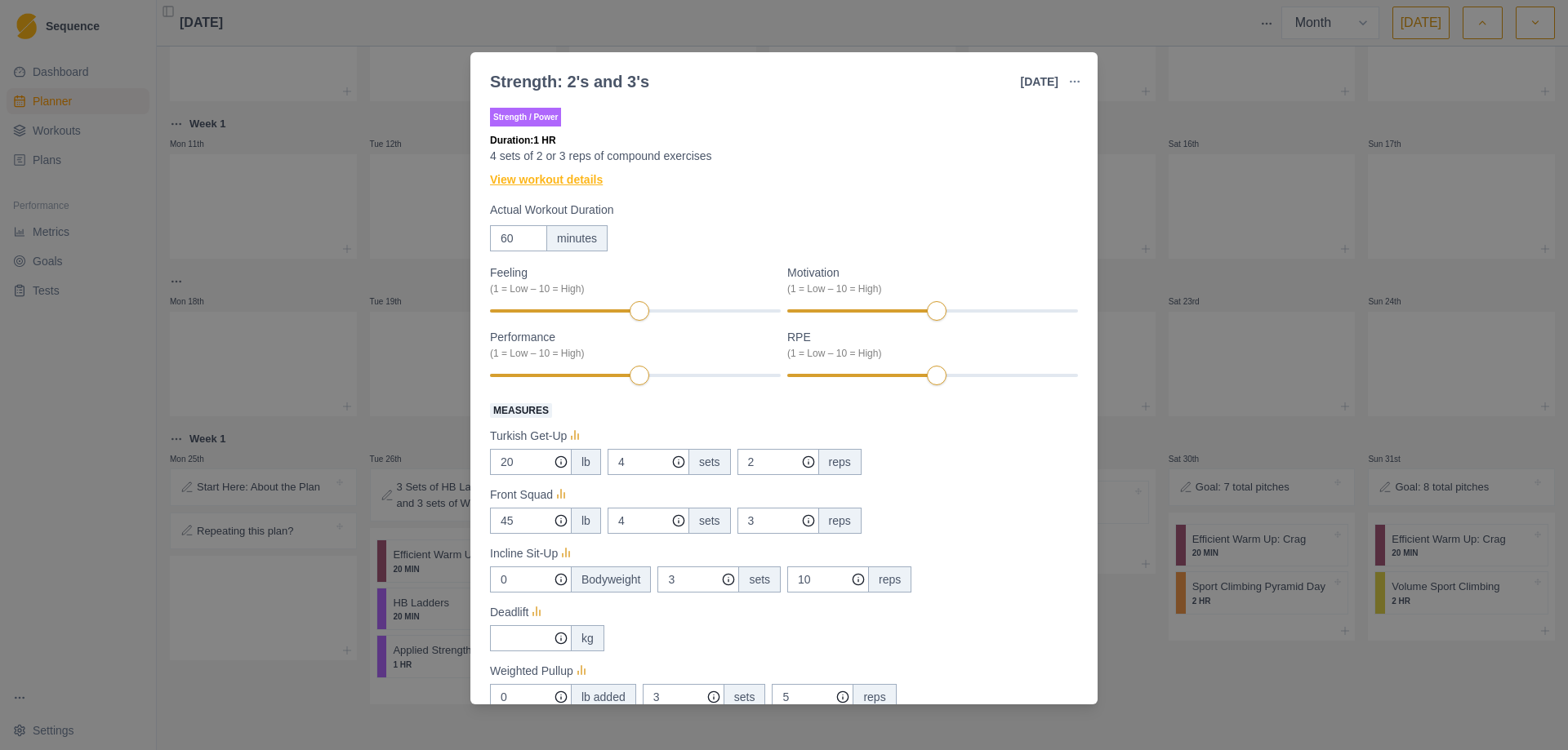
click at [594, 183] on link "View workout details" at bounding box center [546, 180] width 113 height 17
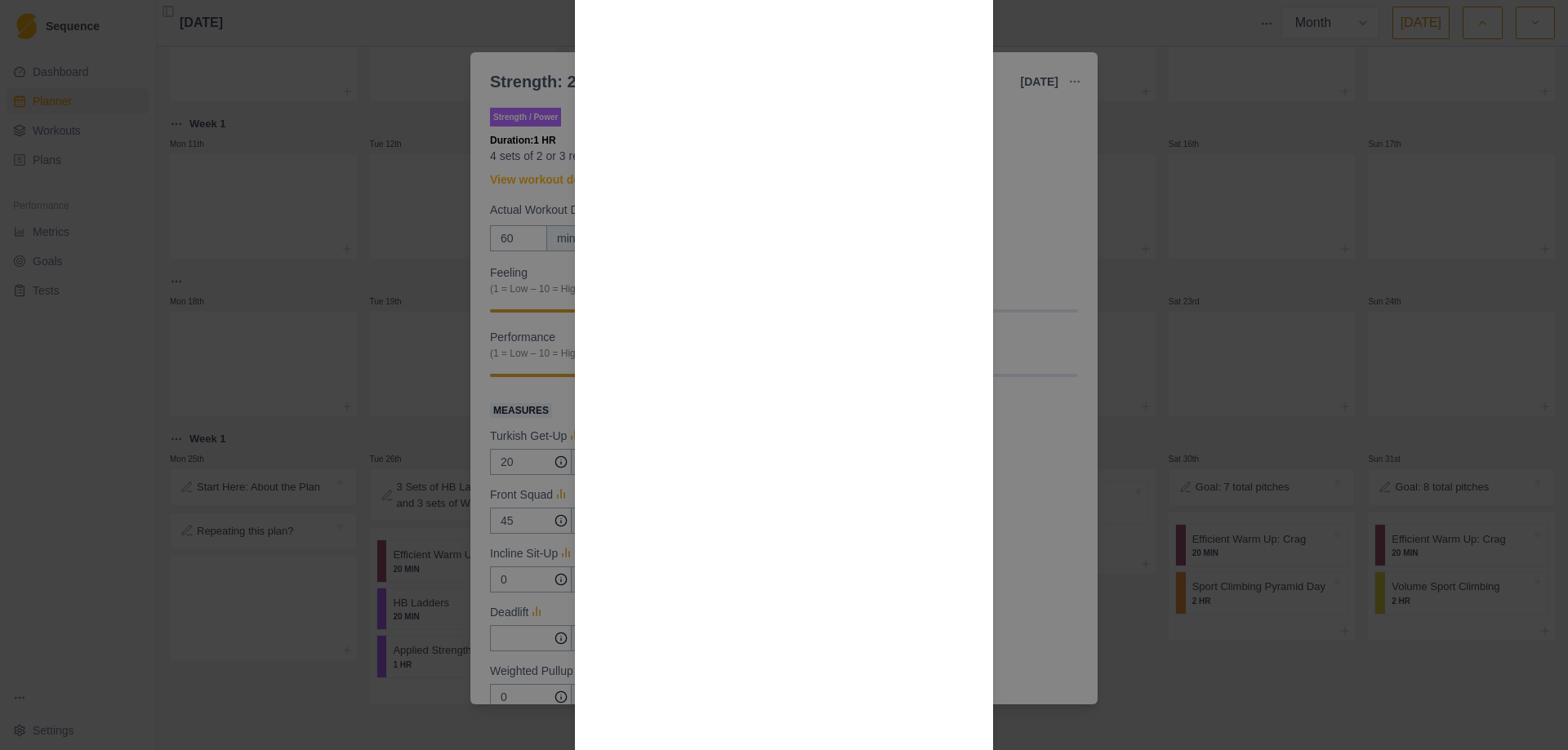
scroll to position [980, 0]
click at [1062, 331] on div "Workout Details This workout is set up to do each pair of exercises as a “super…" at bounding box center [784, 375] width 1568 height 750
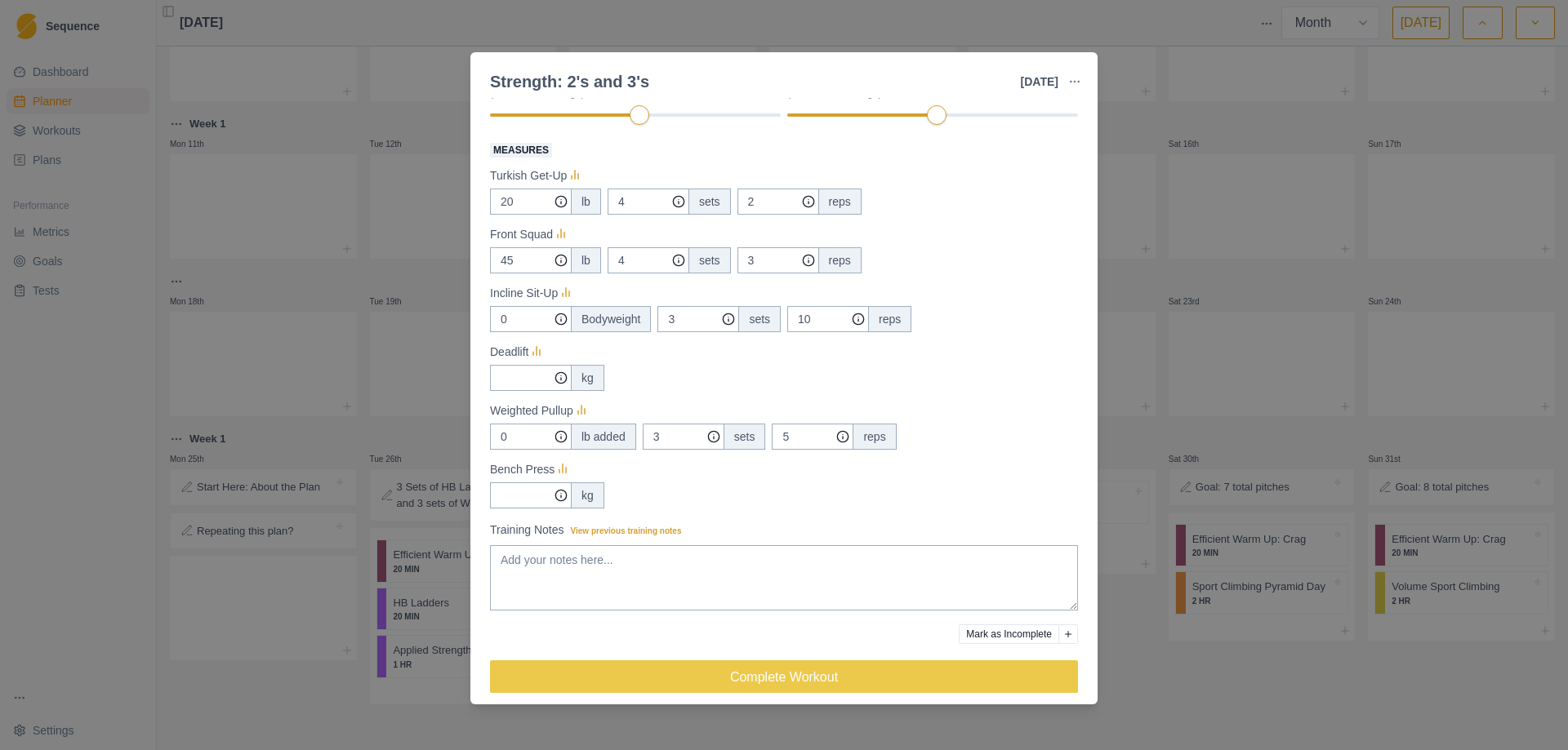
scroll to position [272, 0]
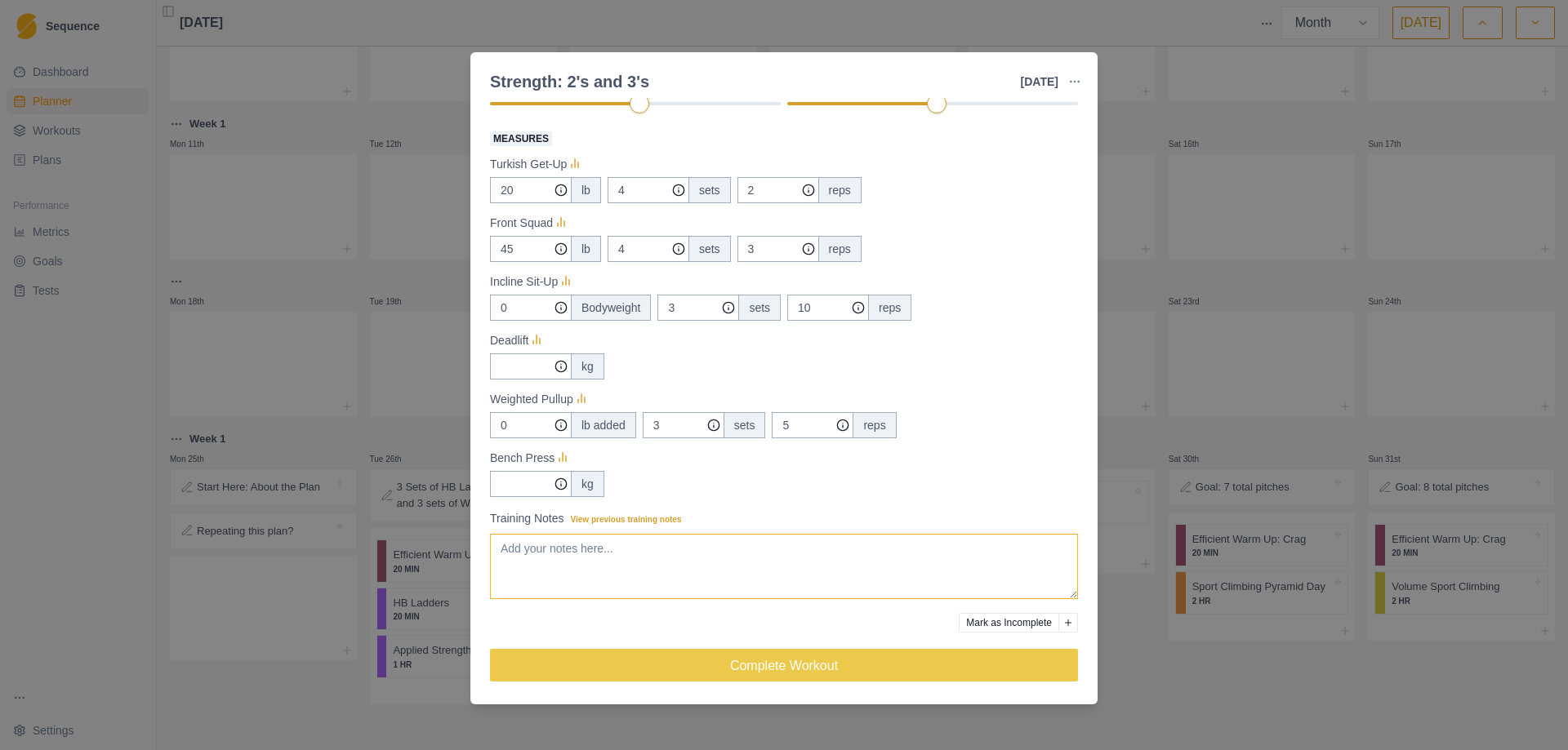
click at [833, 564] on textarea "Training Notes View previous training notes" at bounding box center [784, 566] width 588 height 65
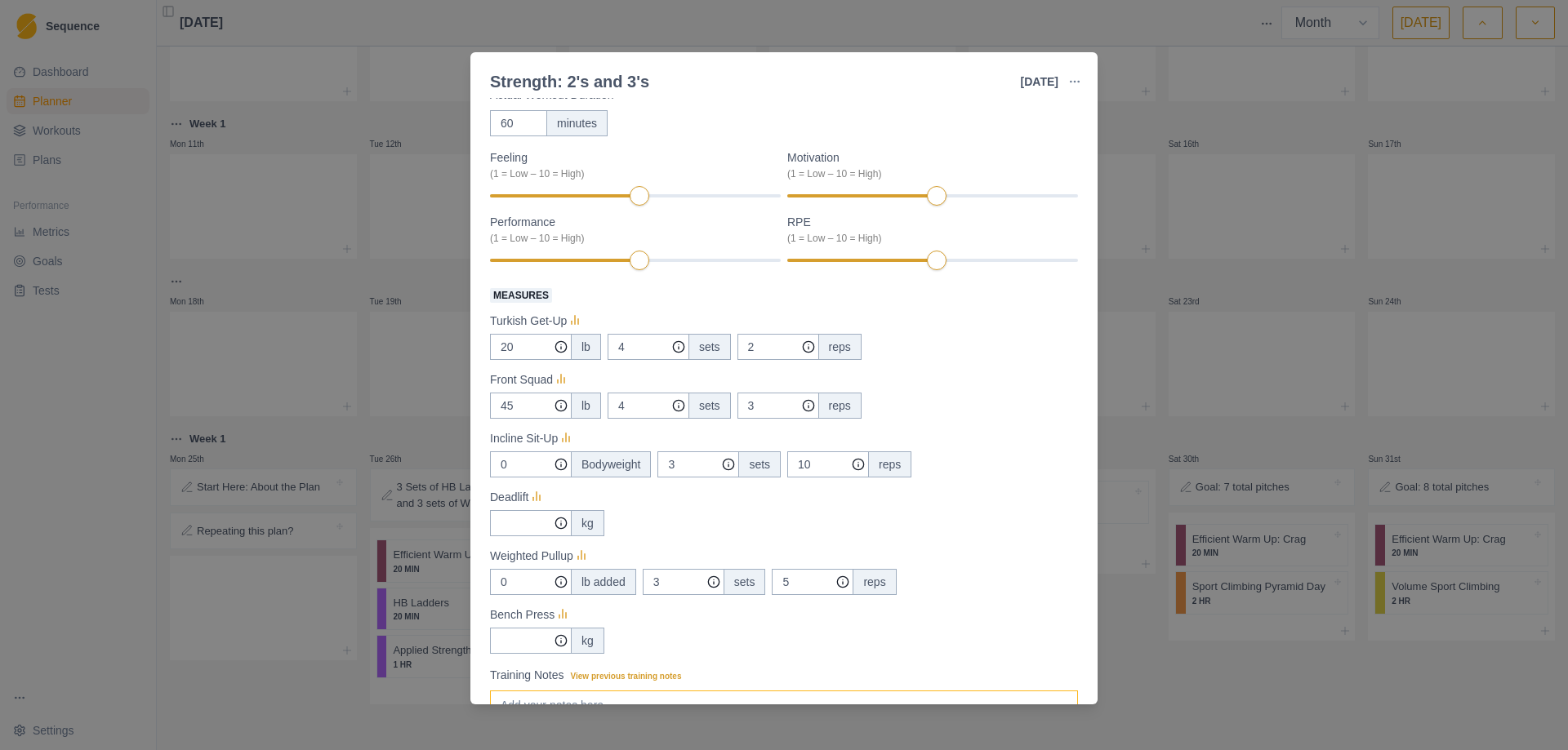
scroll to position [109, 0]
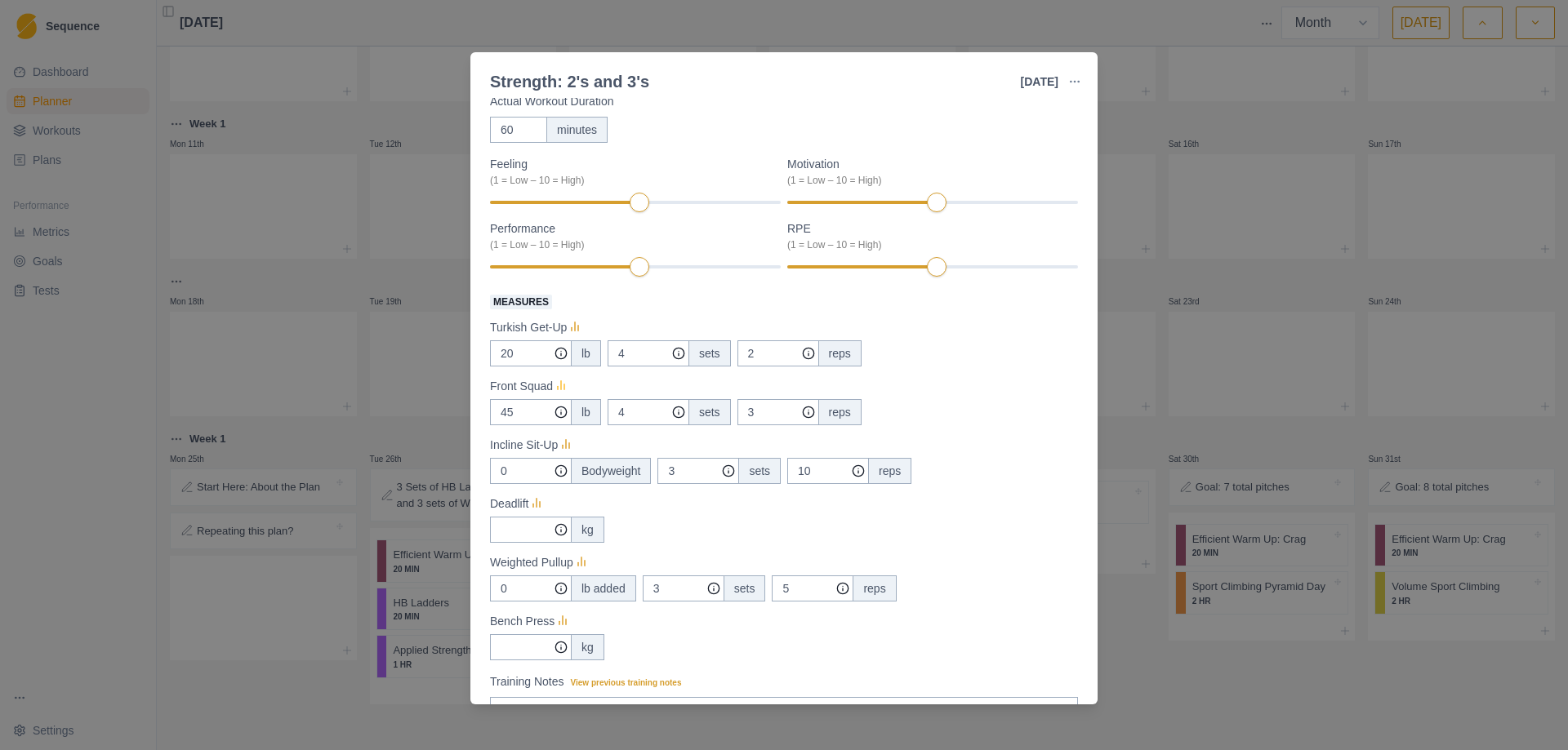
click at [553, 390] on icon at bounding box center [561, 386] width 16 height 16
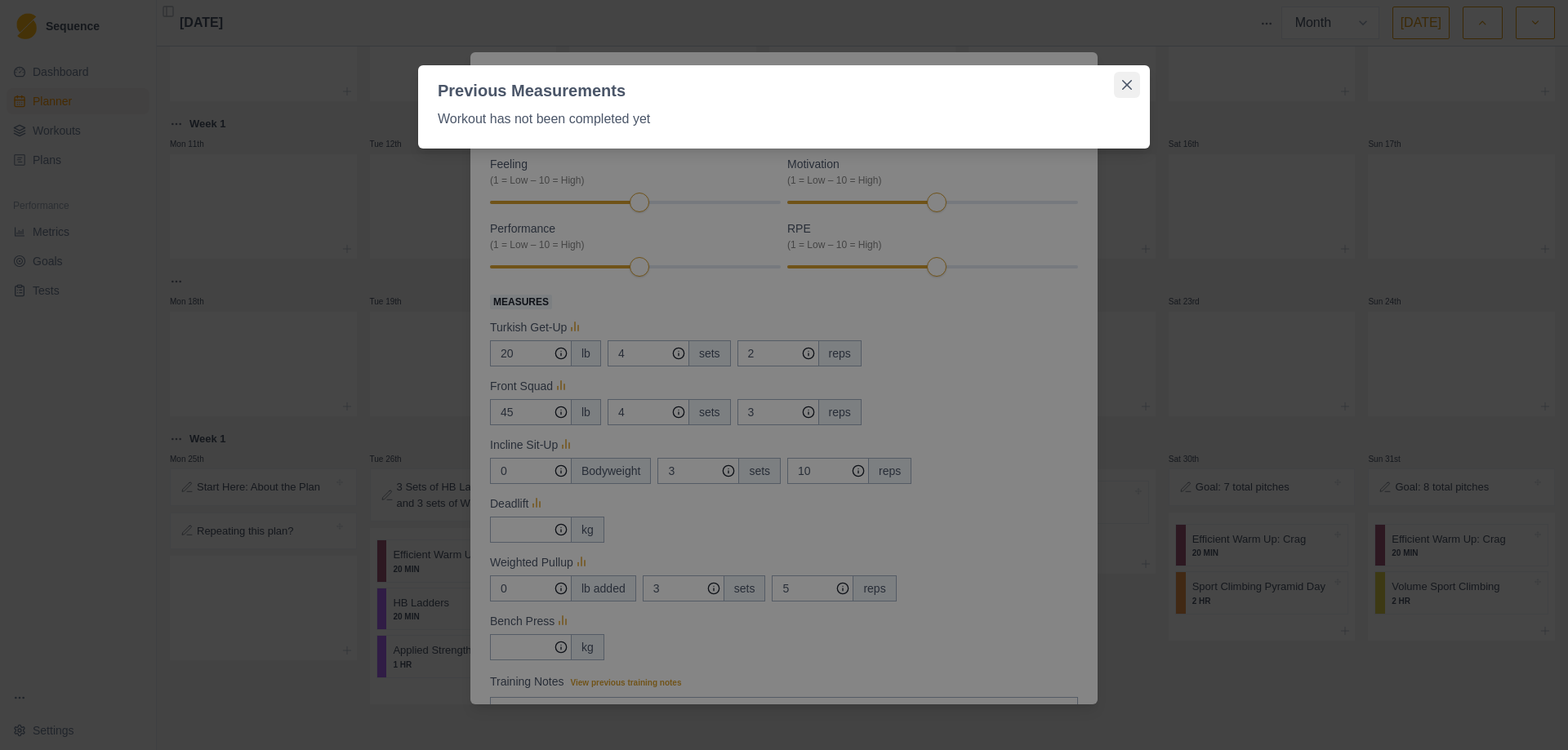
click at [1136, 85] on button "Close" at bounding box center [1127, 84] width 26 height 26
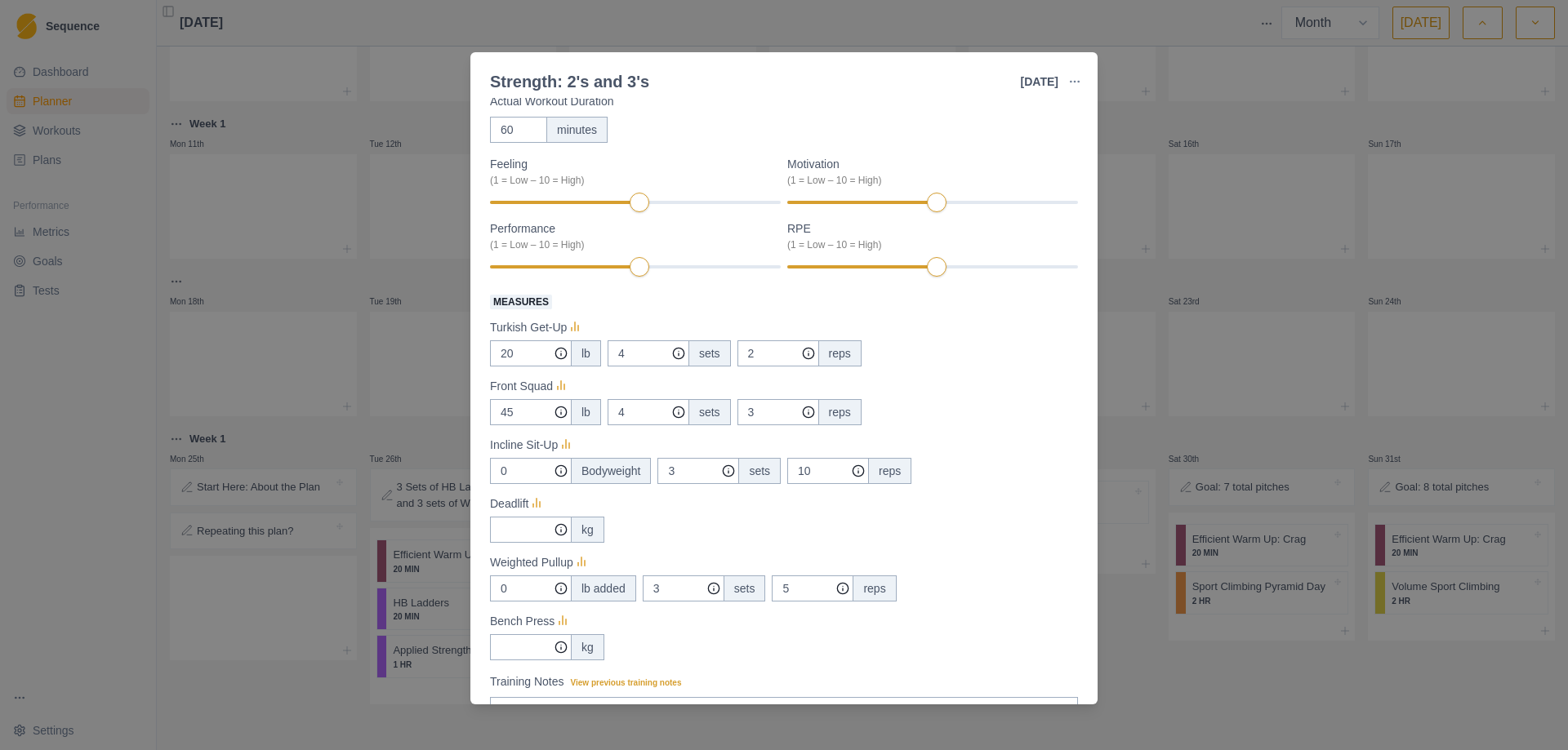
click at [1128, 616] on div "Strength: 2's and 3's [DATE] Link To Goal View Workout Metrics Edit Original Wo…" at bounding box center [784, 375] width 1568 height 750
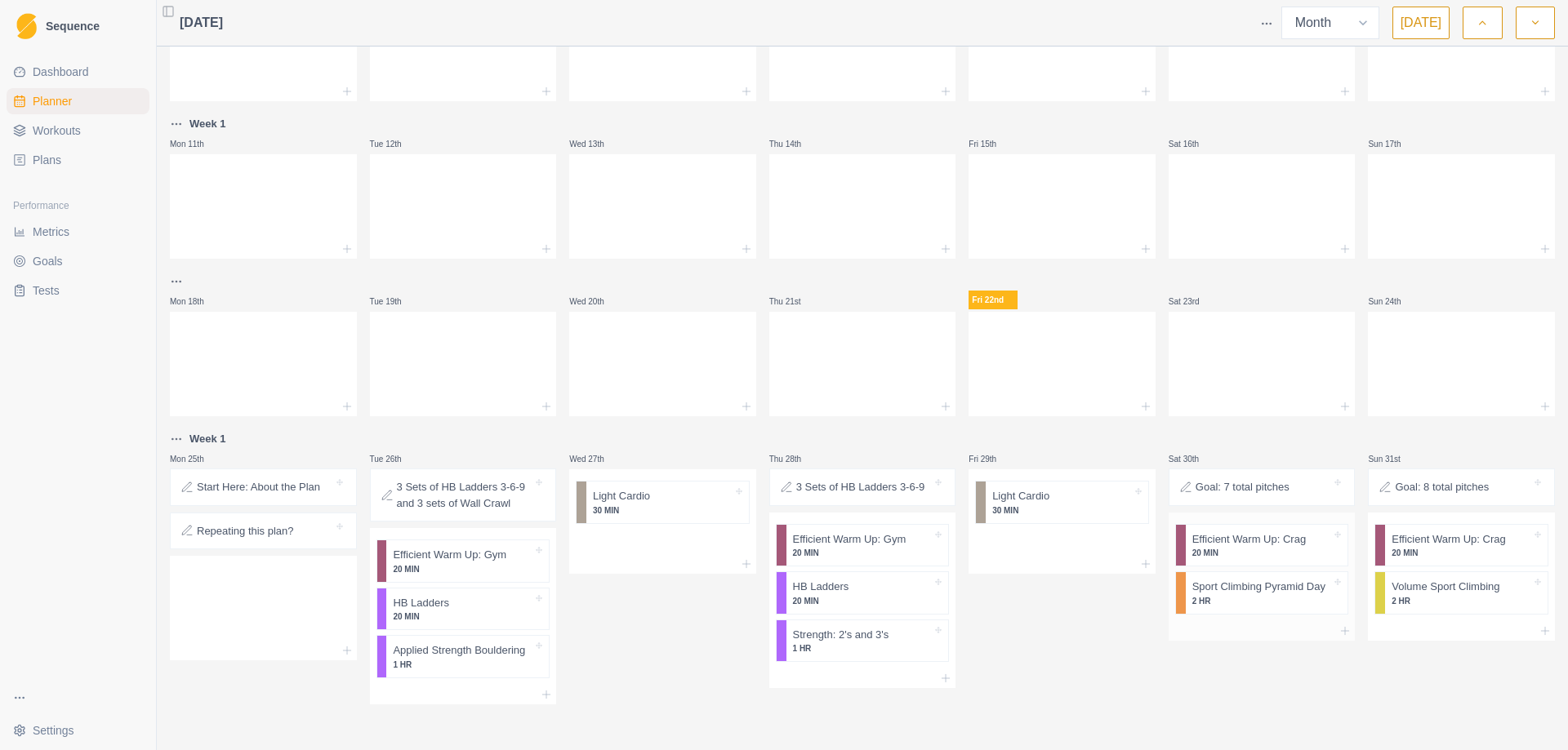
click at [1269, 597] on p "2 HR" at bounding box center [1262, 601] width 140 height 13
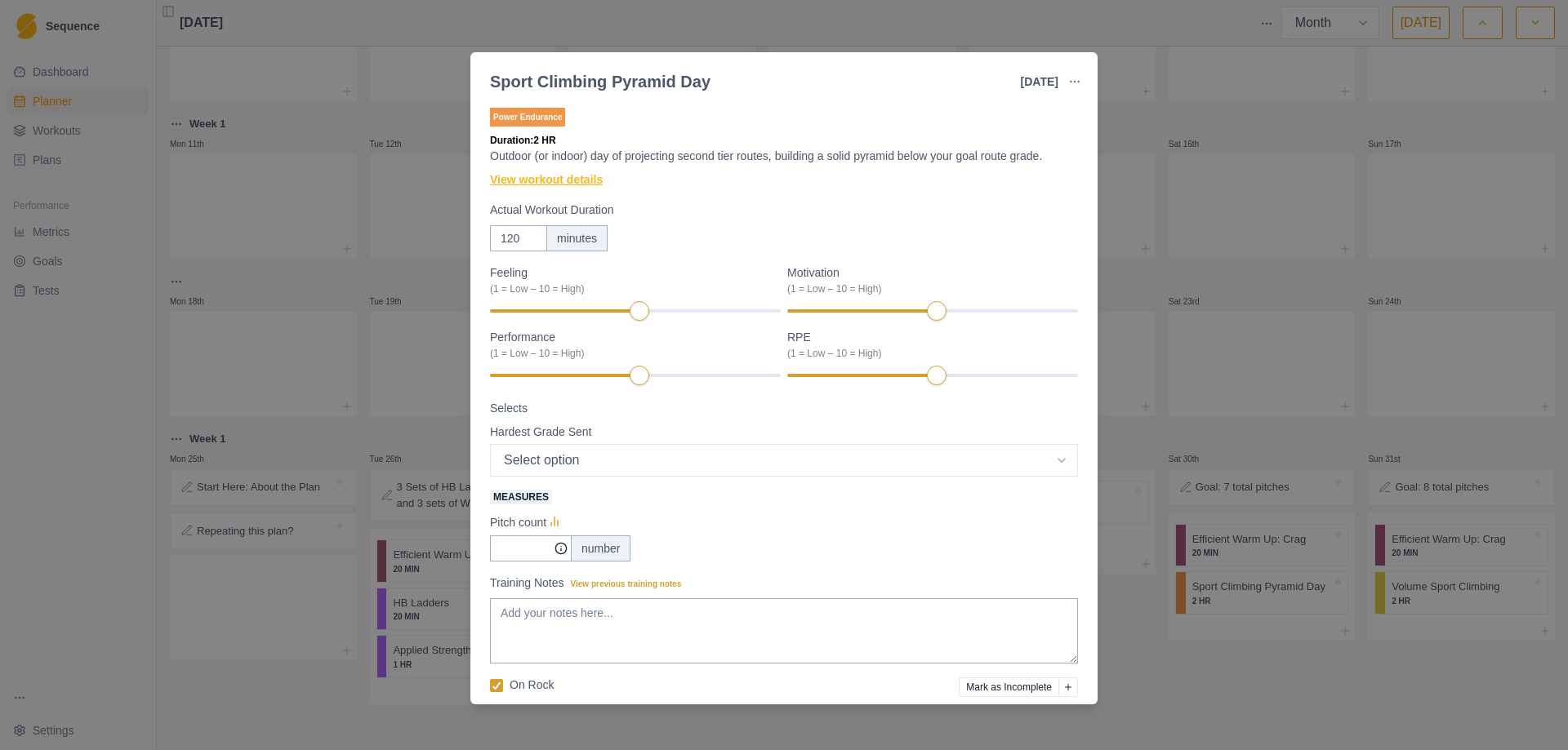
click at [587, 174] on link "View workout details" at bounding box center [546, 180] width 113 height 17
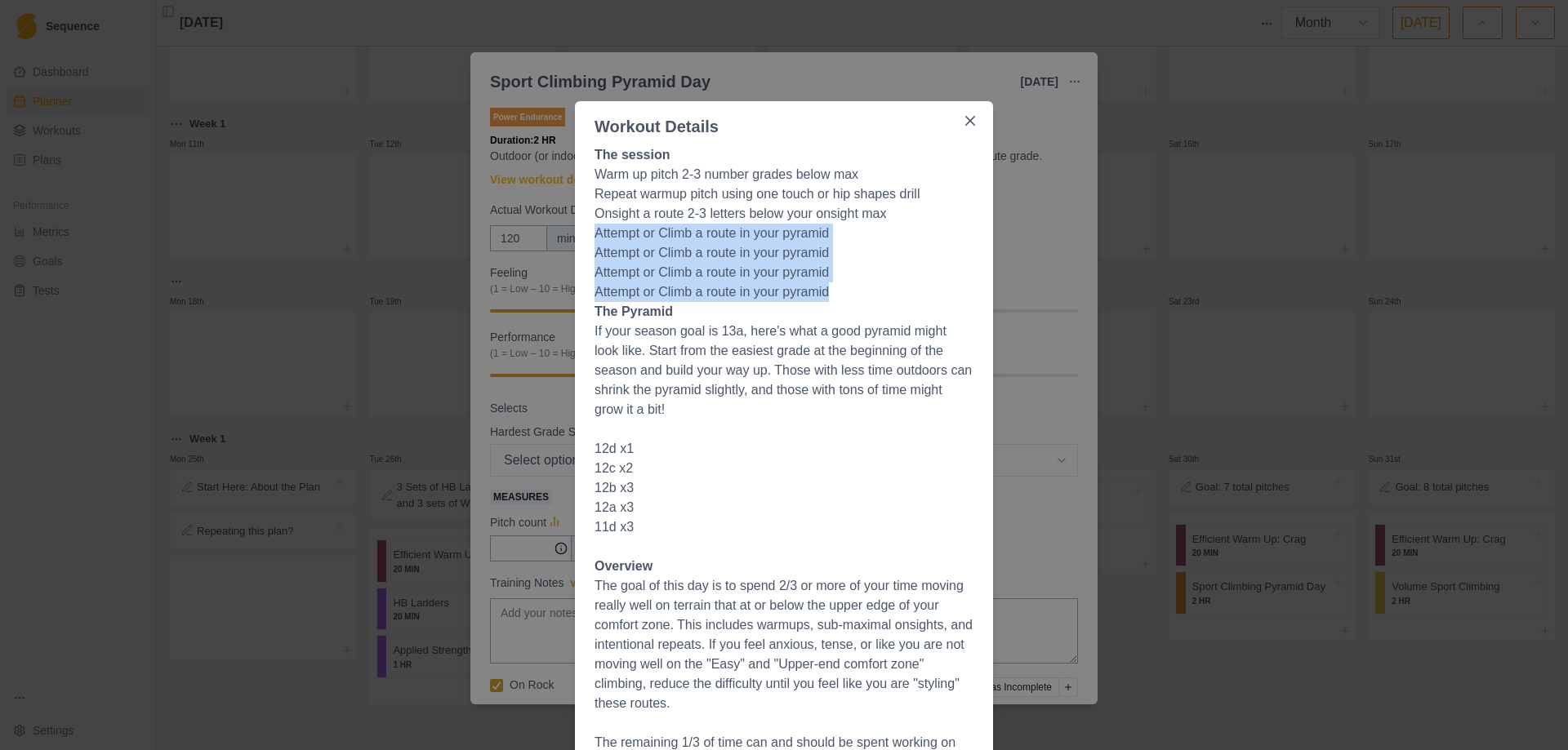
drag, startPoint x: 837, startPoint y: 292, endPoint x: 585, endPoint y: 237, distance: 257.9
click at [971, 128] on button "Close" at bounding box center [969, 120] width 26 height 26
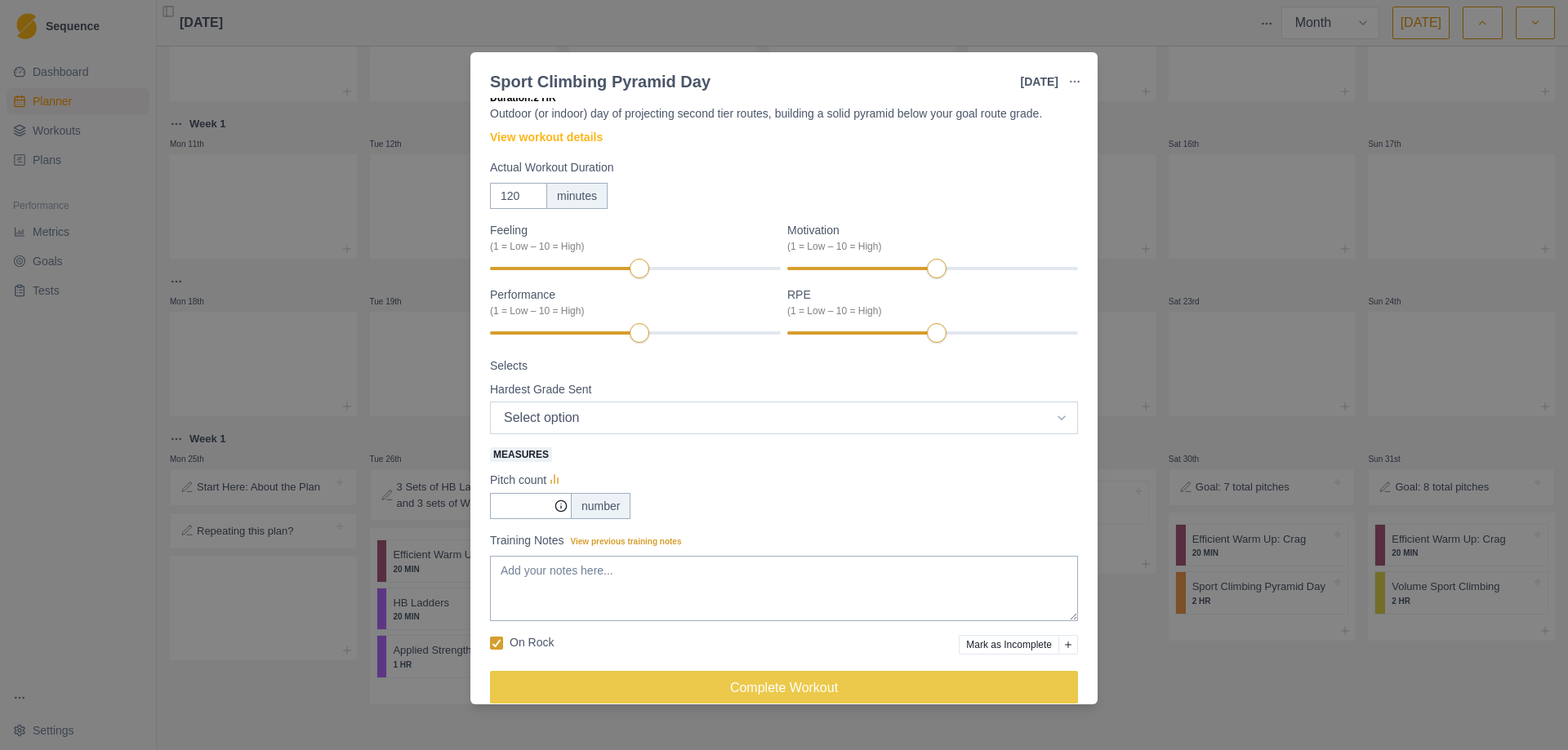
scroll to position [64, 0]
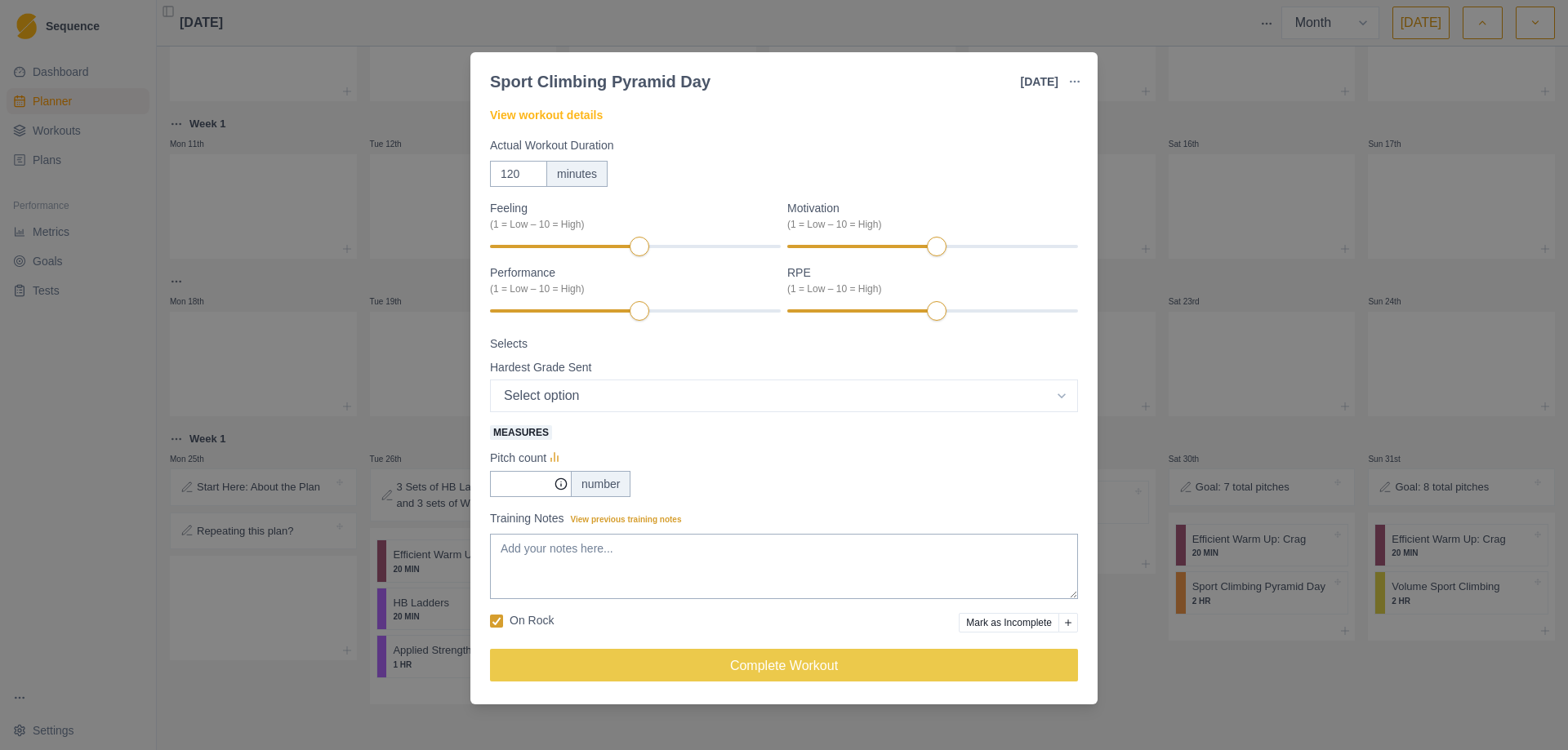
click at [1133, 693] on div "Sport Climbing Pyramid Day [DATE] Link To Goal View Workout Metrics Edit Origin…" at bounding box center [784, 375] width 1568 height 750
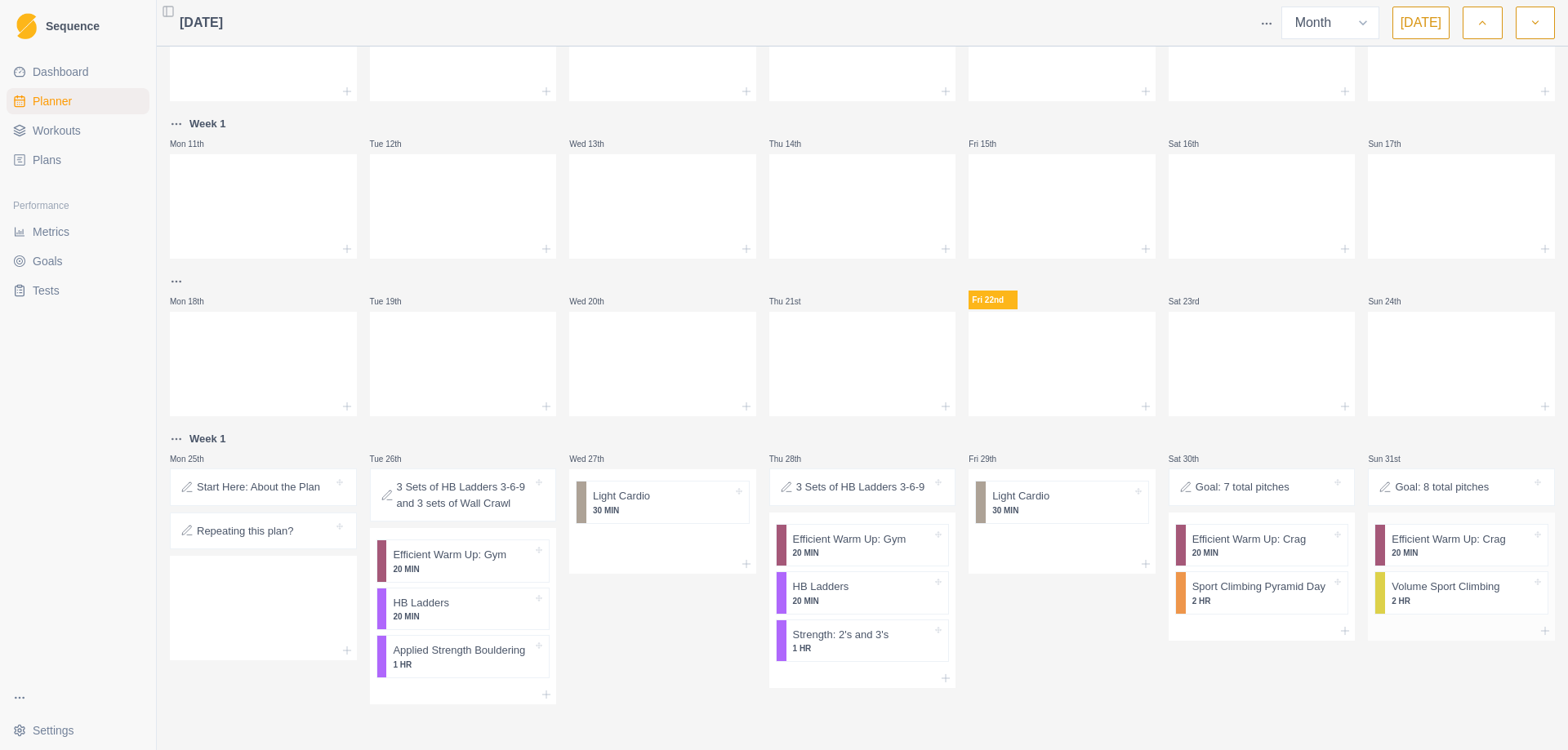
click at [1427, 598] on p "2 HR" at bounding box center [1461, 601] width 140 height 13
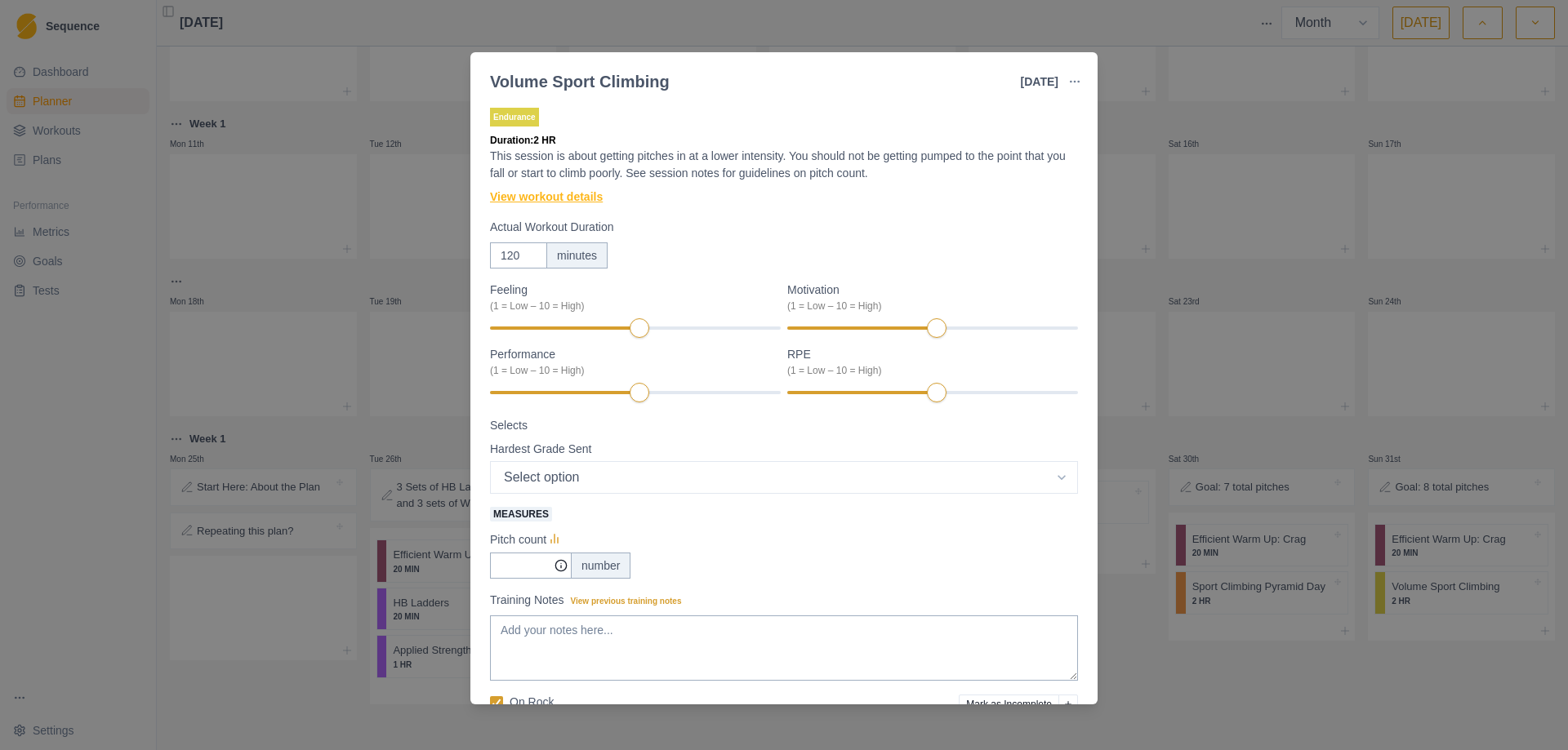
click at [562, 193] on link "View workout details" at bounding box center [546, 197] width 113 height 17
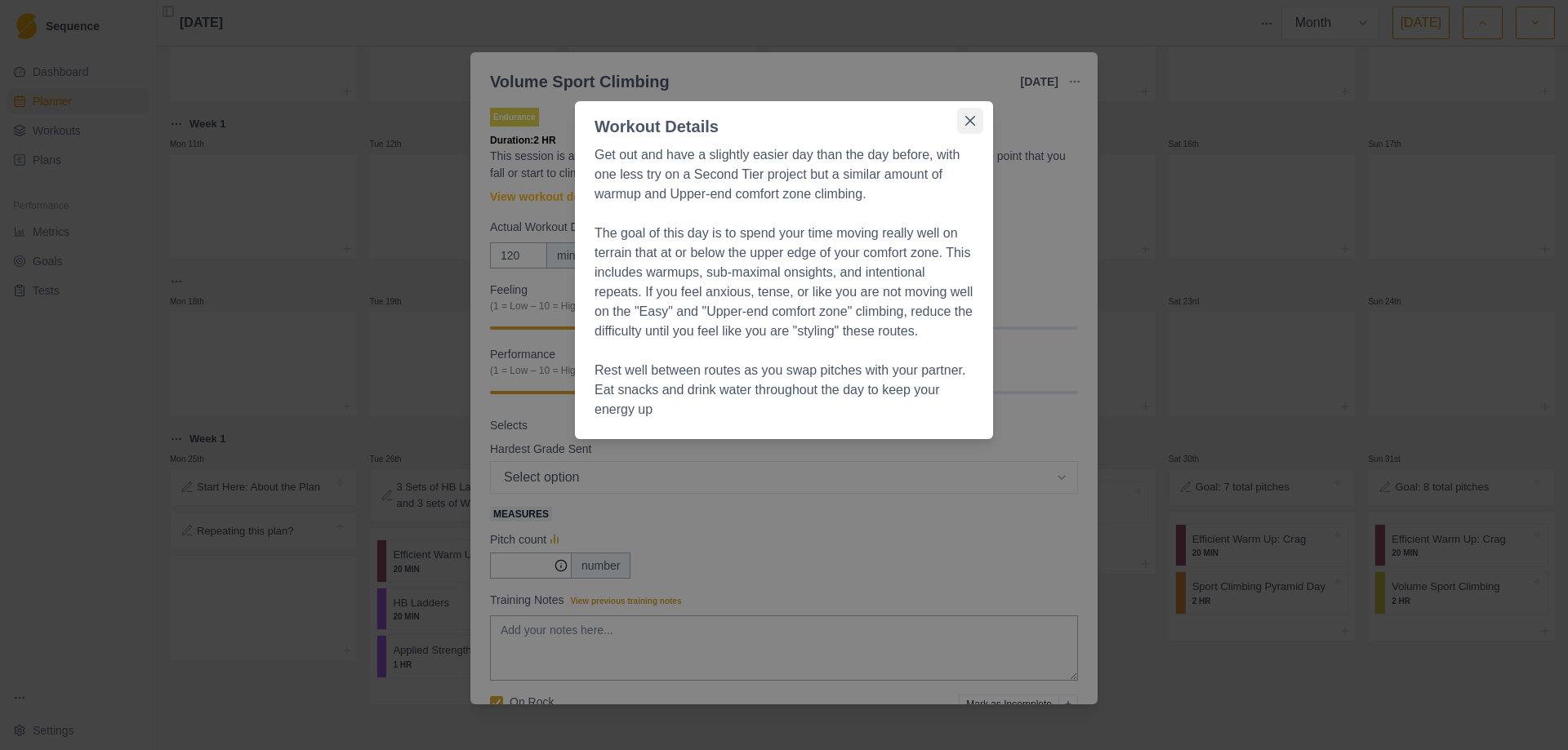
click at [959, 120] on button "Close" at bounding box center [969, 120] width 26 height 26
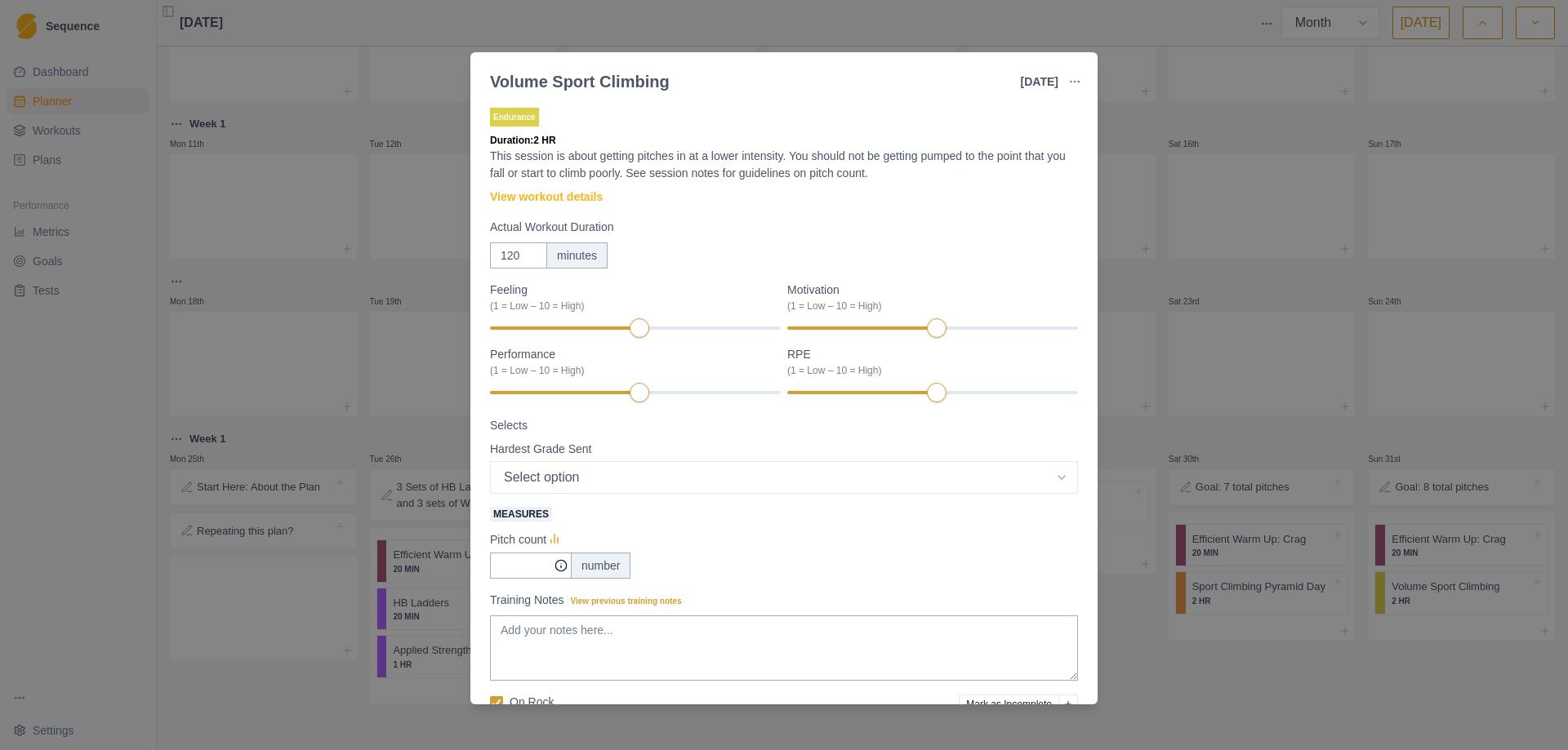
click at [1285, 696] on div "Volume Sport Climbing [DATE] Link To Goal View Workout Metrics Edit Original Wo…" at bounding box center [784, 375] width 1568 height 750
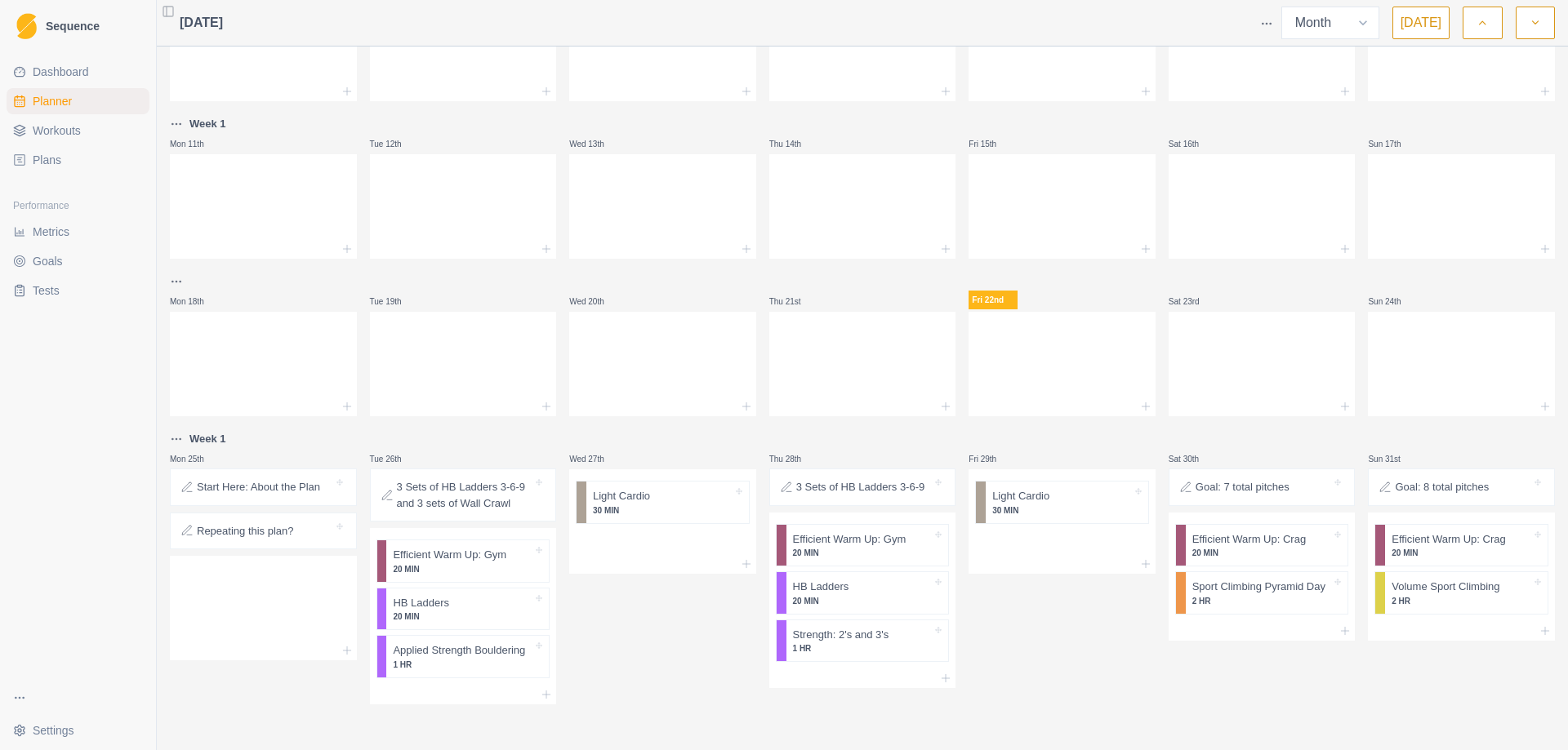
click at [1208, 491] on p "Goal: 7 total pitches" at bounding box center [1242, 487] width 94 height 16
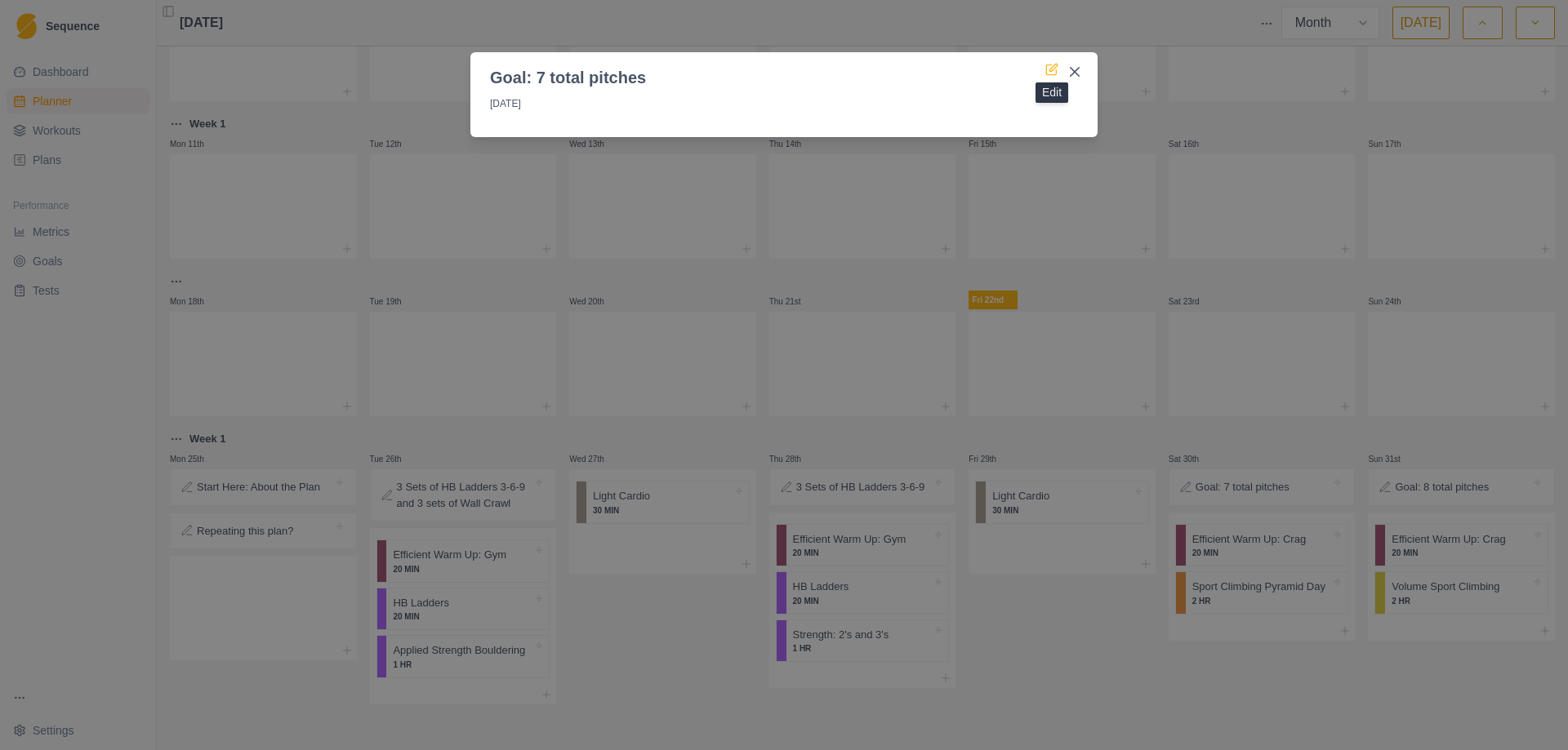
click at [1053, 69] on icon at bounding box center [1051, 69] width 13 height 13
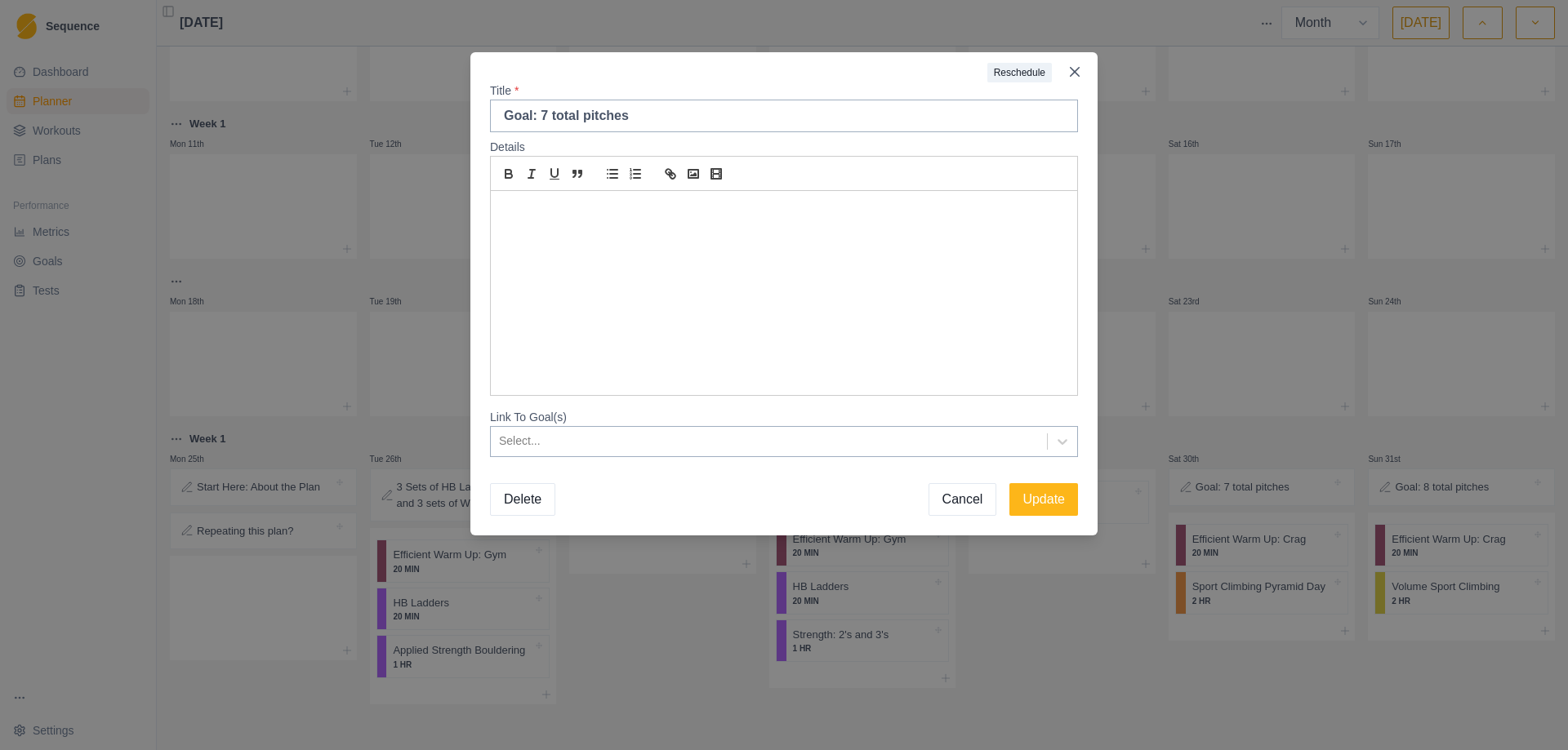
click at [794, 216] on p at bounding box center [783, 210] width 562 height 18
click at [542, 118] on input "Goal: 7 total pitches" at bounding box center [784, 116] width 588 height 33
click at [1077, 74] on icon "Close" at bounding box center [1074, 72] width 10 height 10
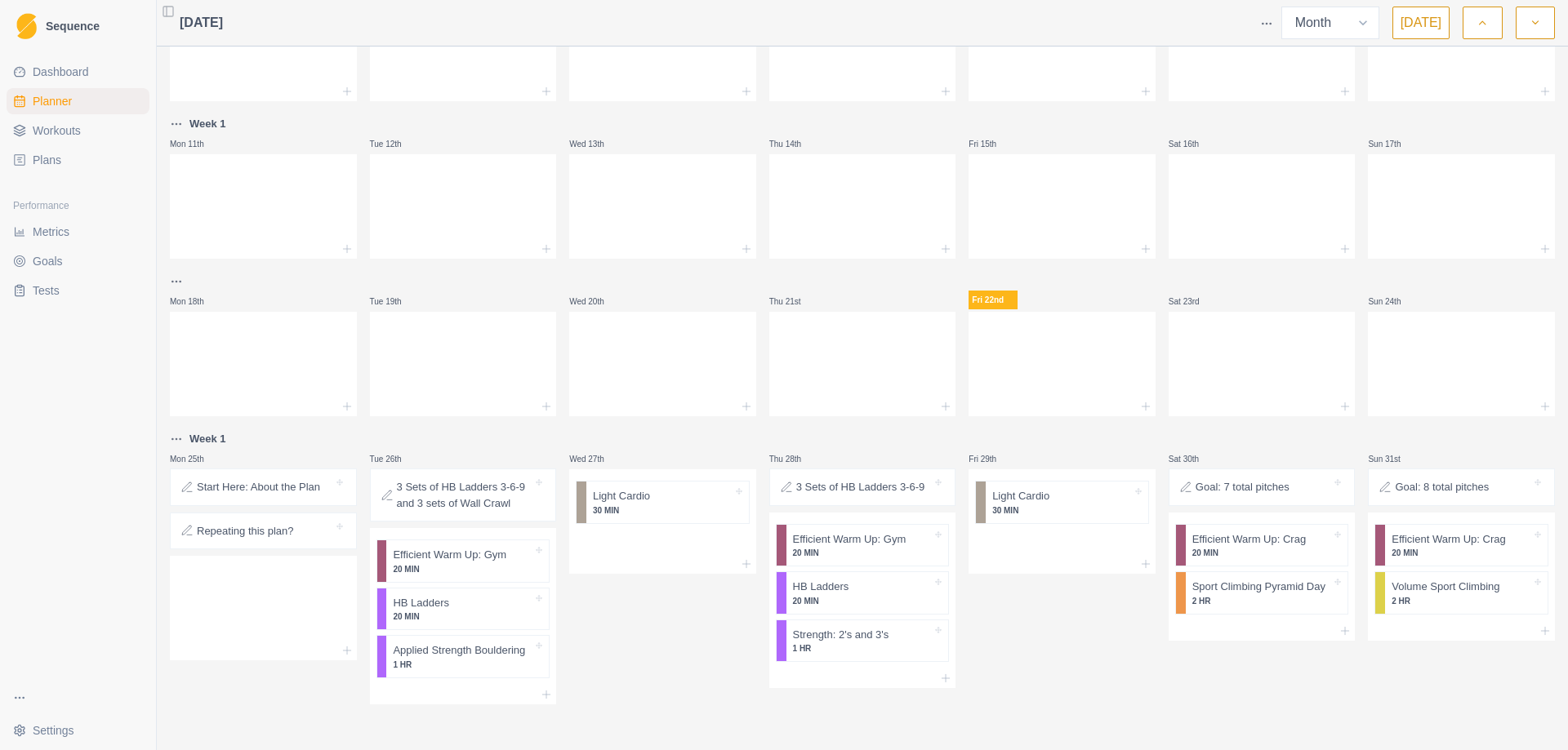
click at [862, 497] on div "3 Sets of HB Ladders 3-6-9" at bounding box center [863, 488] width 173 height 23
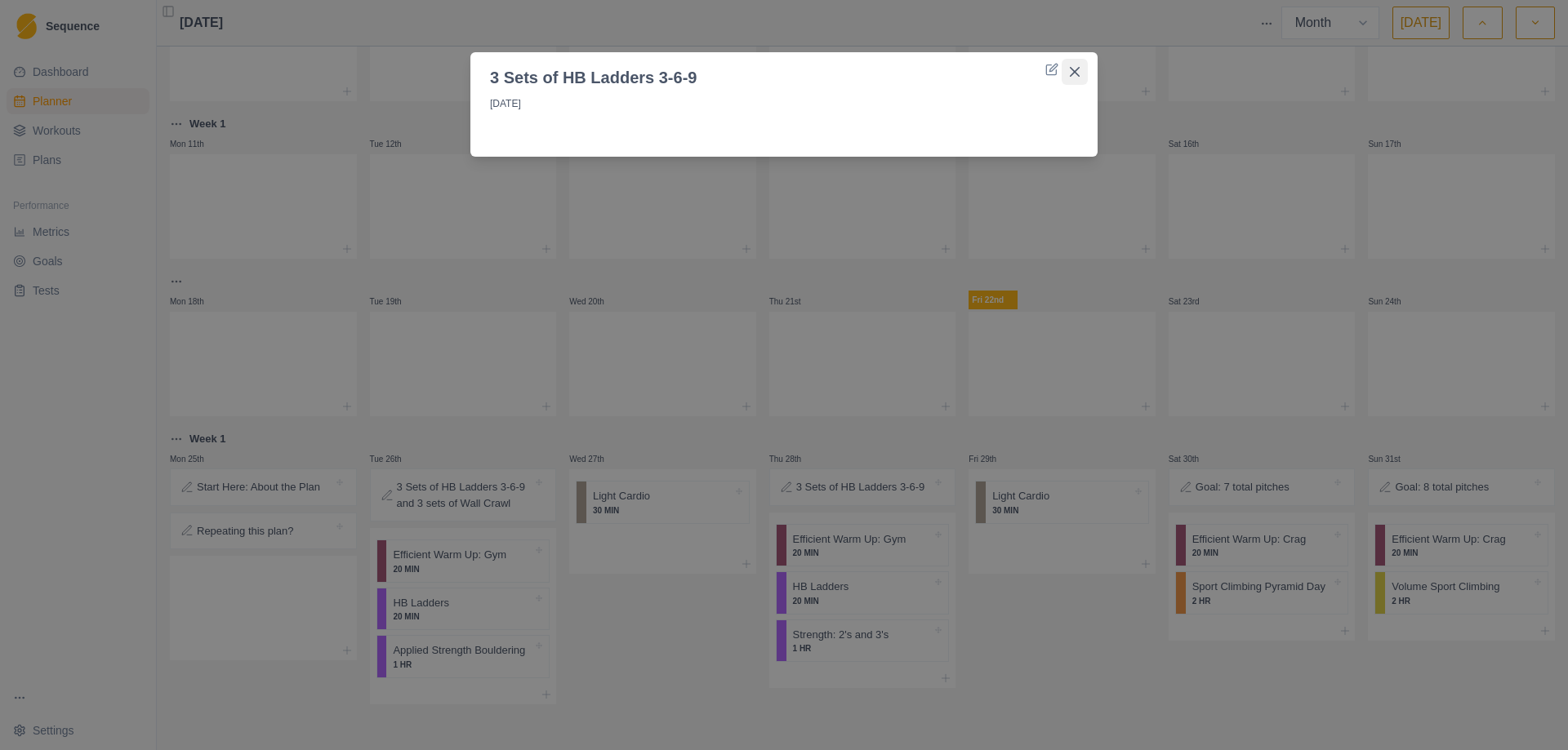
click at [1072, 67] on icon "Close" at bounding box center [1074, 72] width 10 height 10
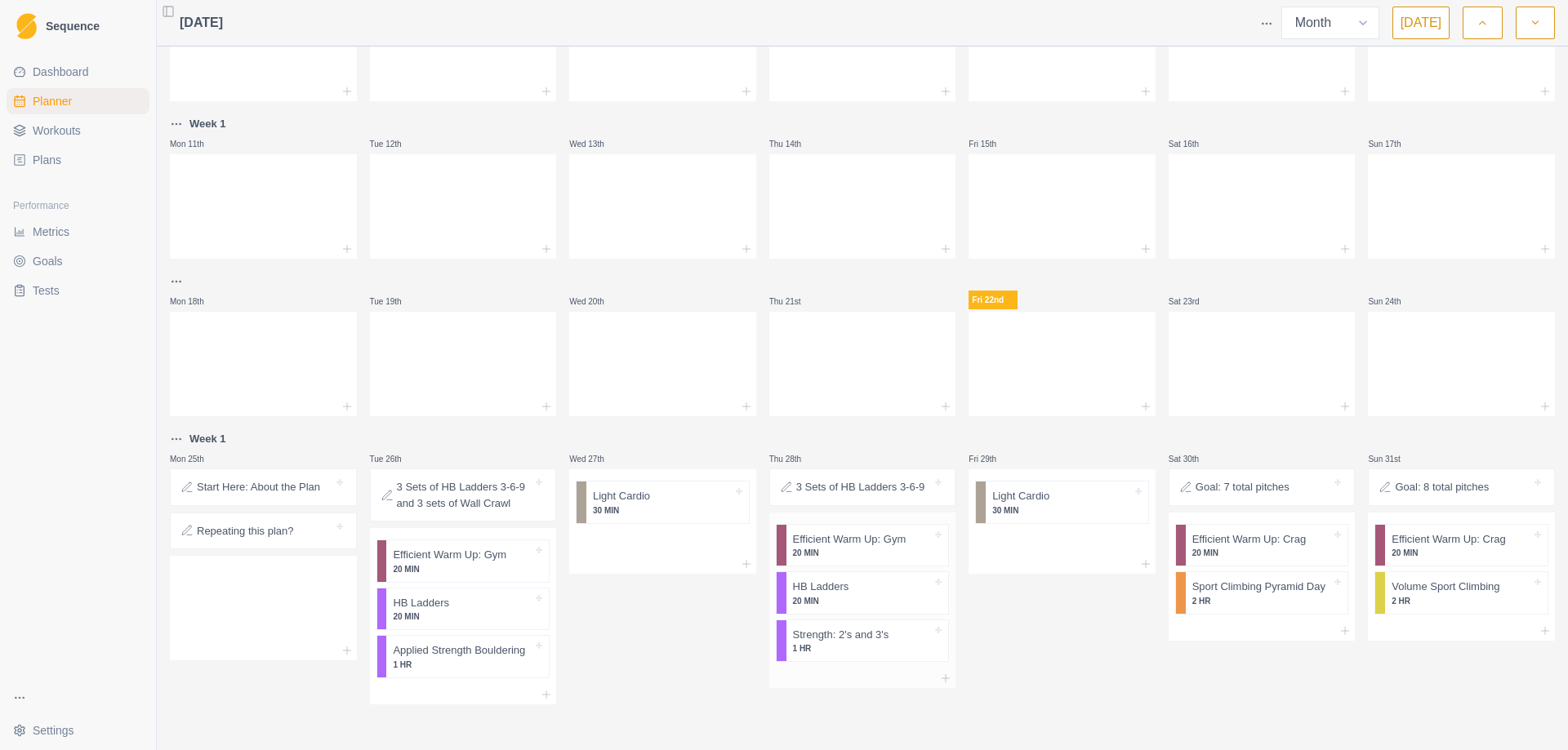
click at [878, 603] on p "20 MIN" at bounding box center [863, 601] width 140 height 13
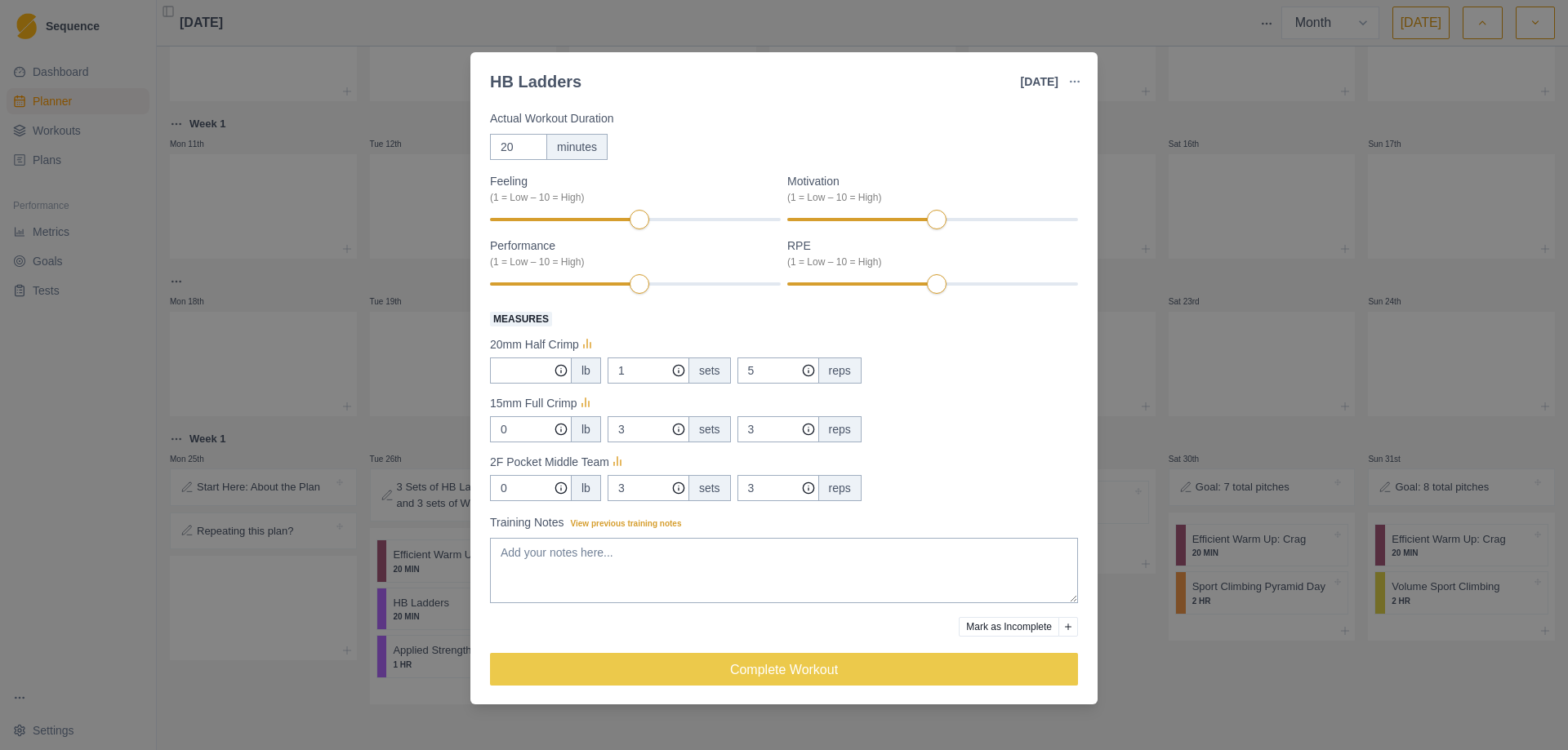
scroll to position [113, 0]
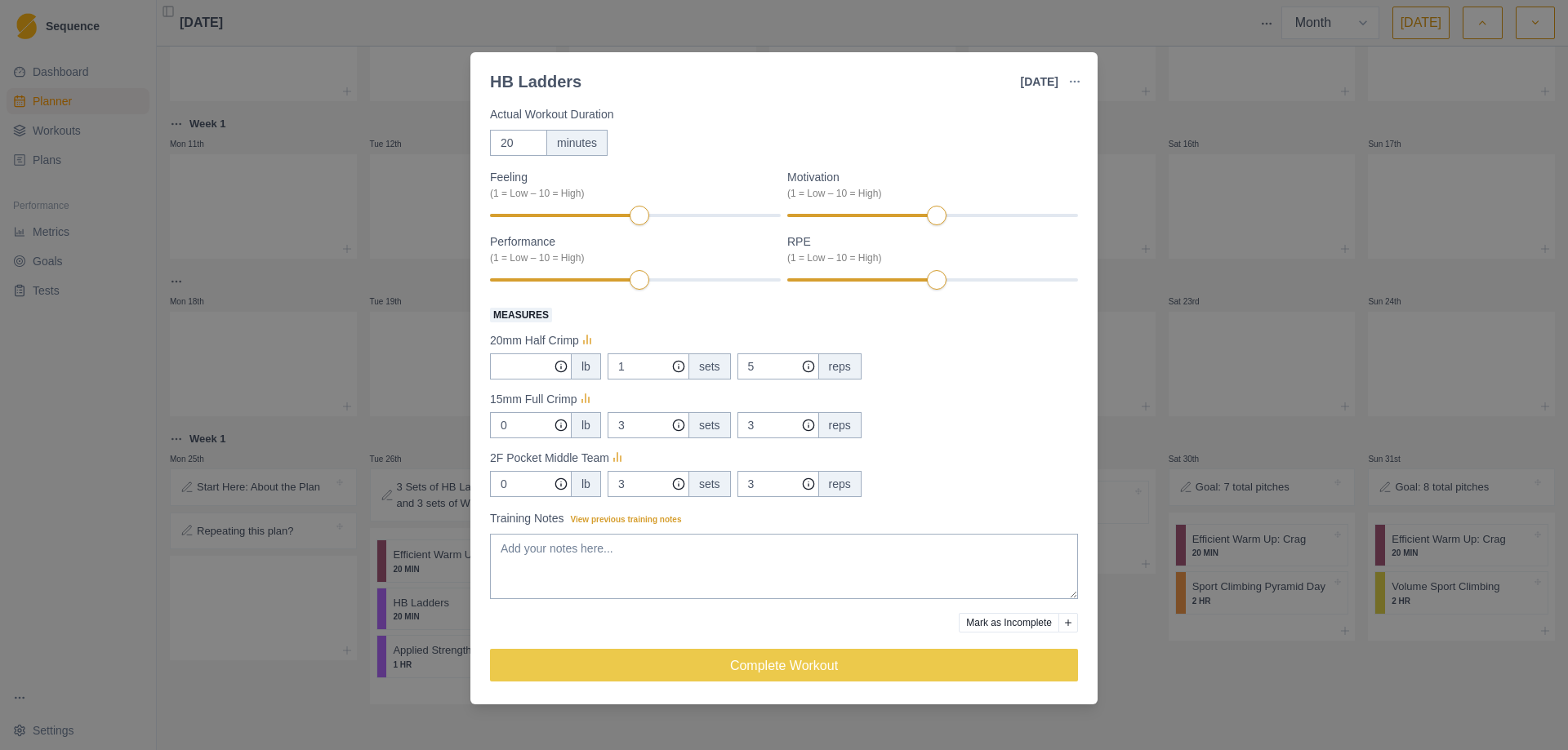
click at [1160, 675] on div "HB Ladders [DATE] Link To Goal View Workout Metrics Edit Original Workout Resch…" at bounding box center [784, 375] width 1568 height 750
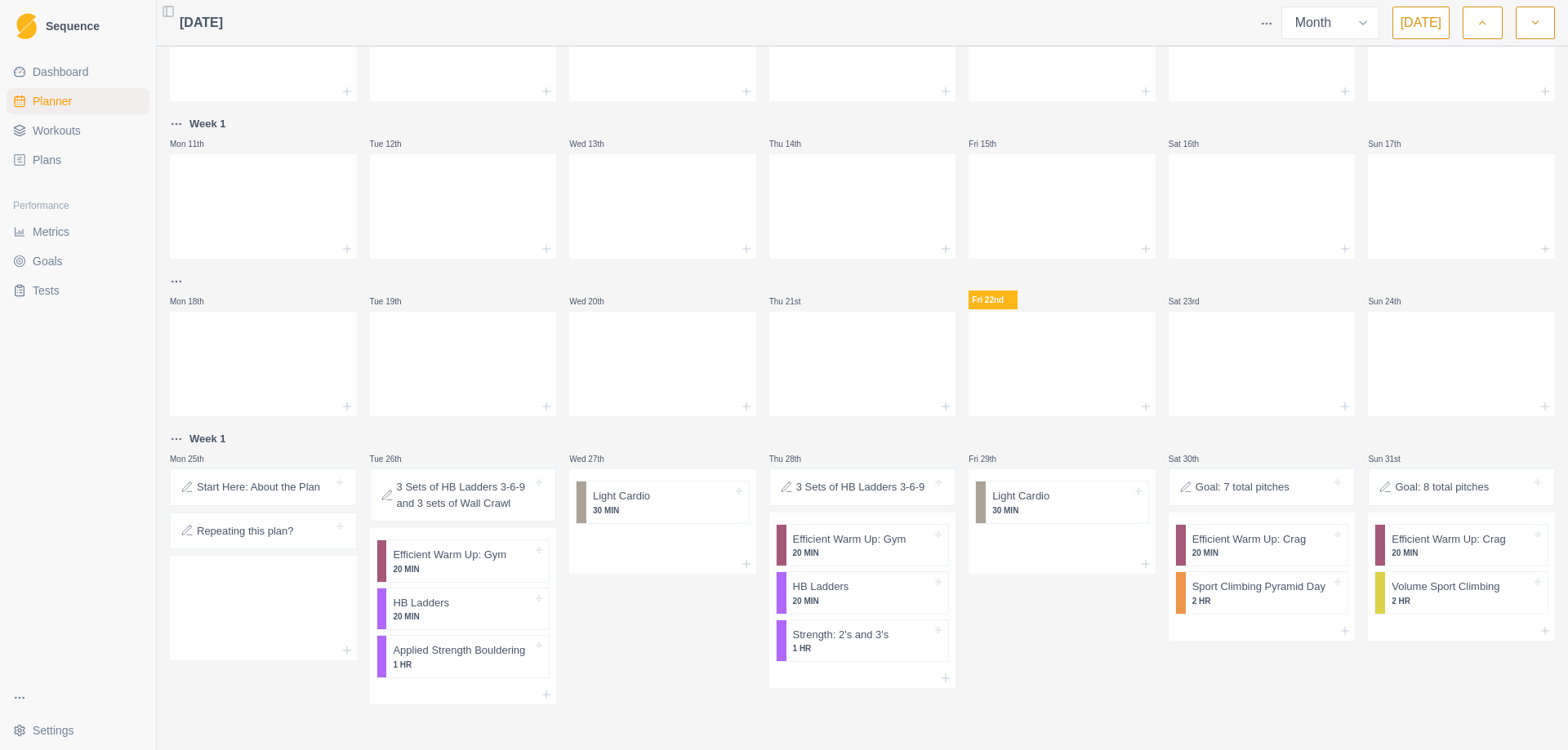
click at [1529, 23] on icon "button" at bounding box center [1535, 22] width 12 height 16
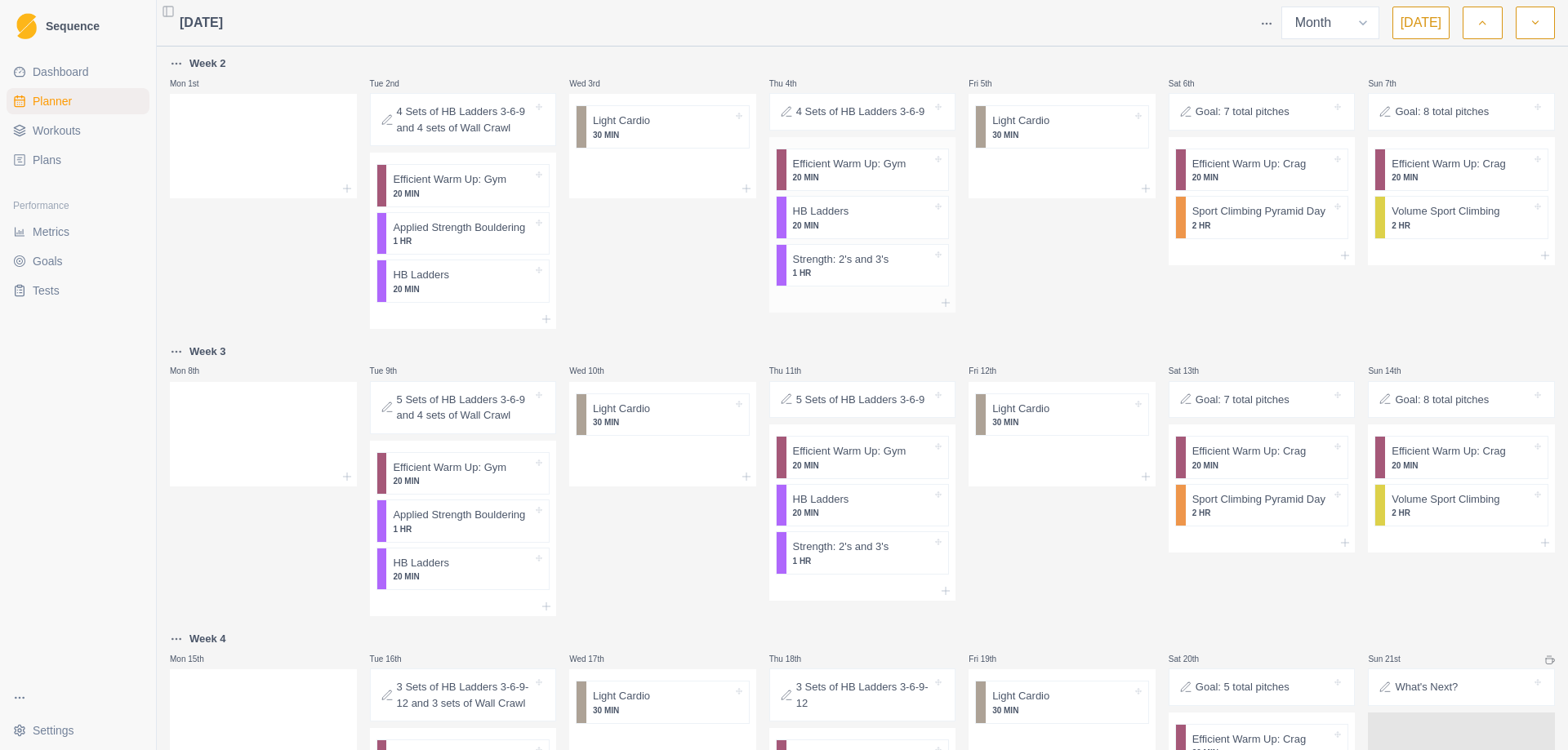
click at [854, 223] on p "20 MIN" at bounding box center [863, 225] width 140 height 13
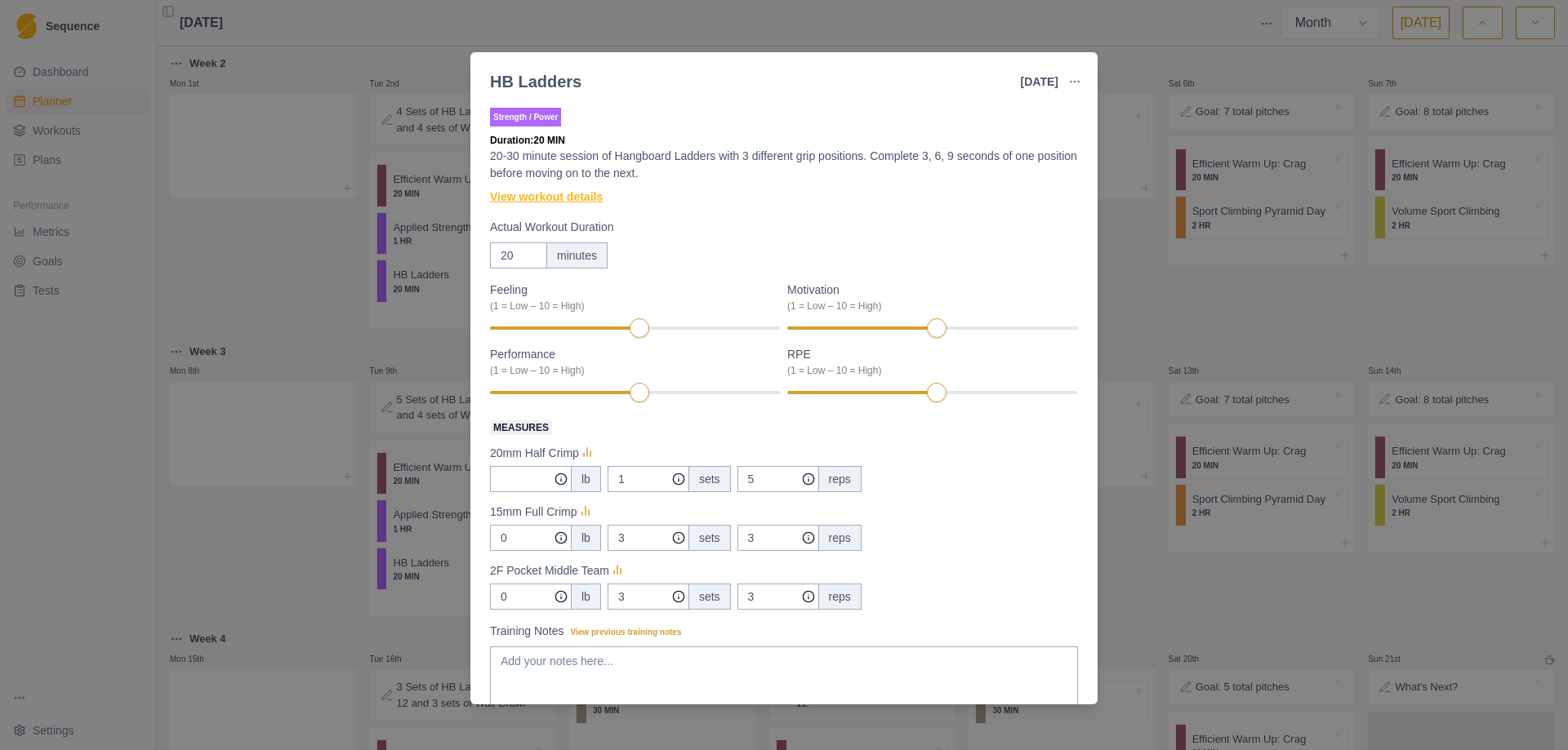
click at [571, 198] on link "View workout details" at bounding box center [546, 197] width 113 height 17
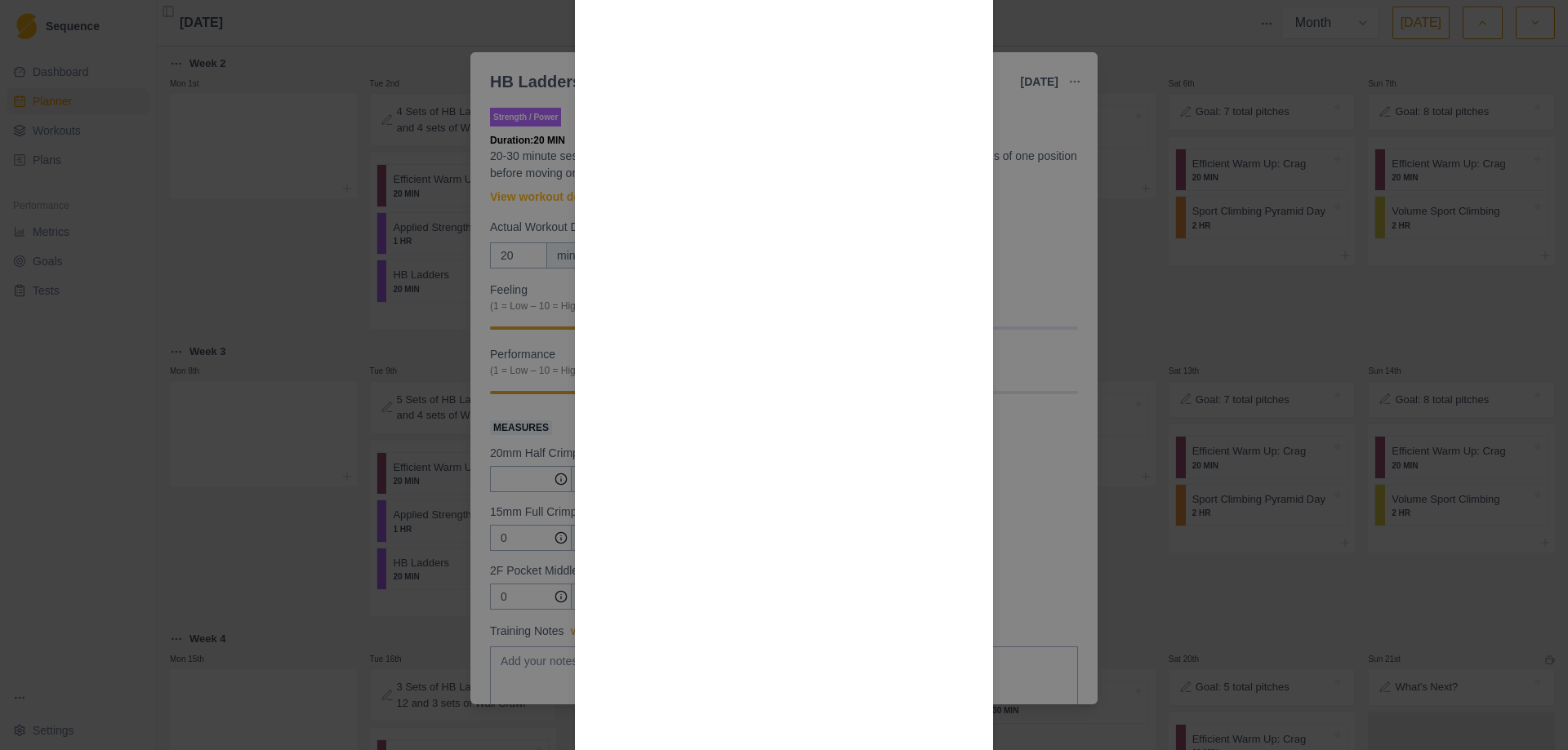
scroll to position [986, 0]
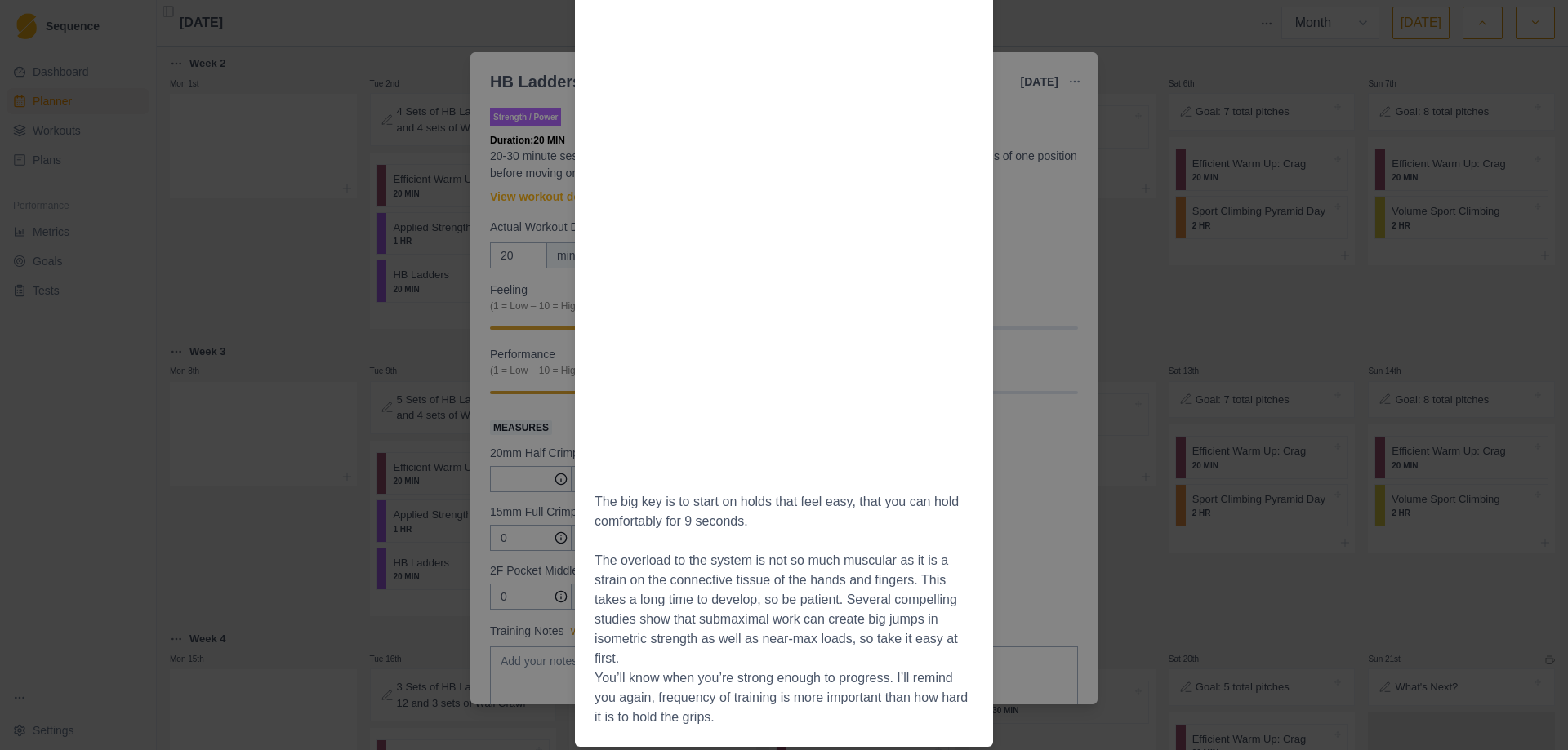
click at [1045, 564] on div "Workout Details Select 3 hold types or positions. You’ll stick with these throu…" at bounding box center [784, 375] width 1568 height 750
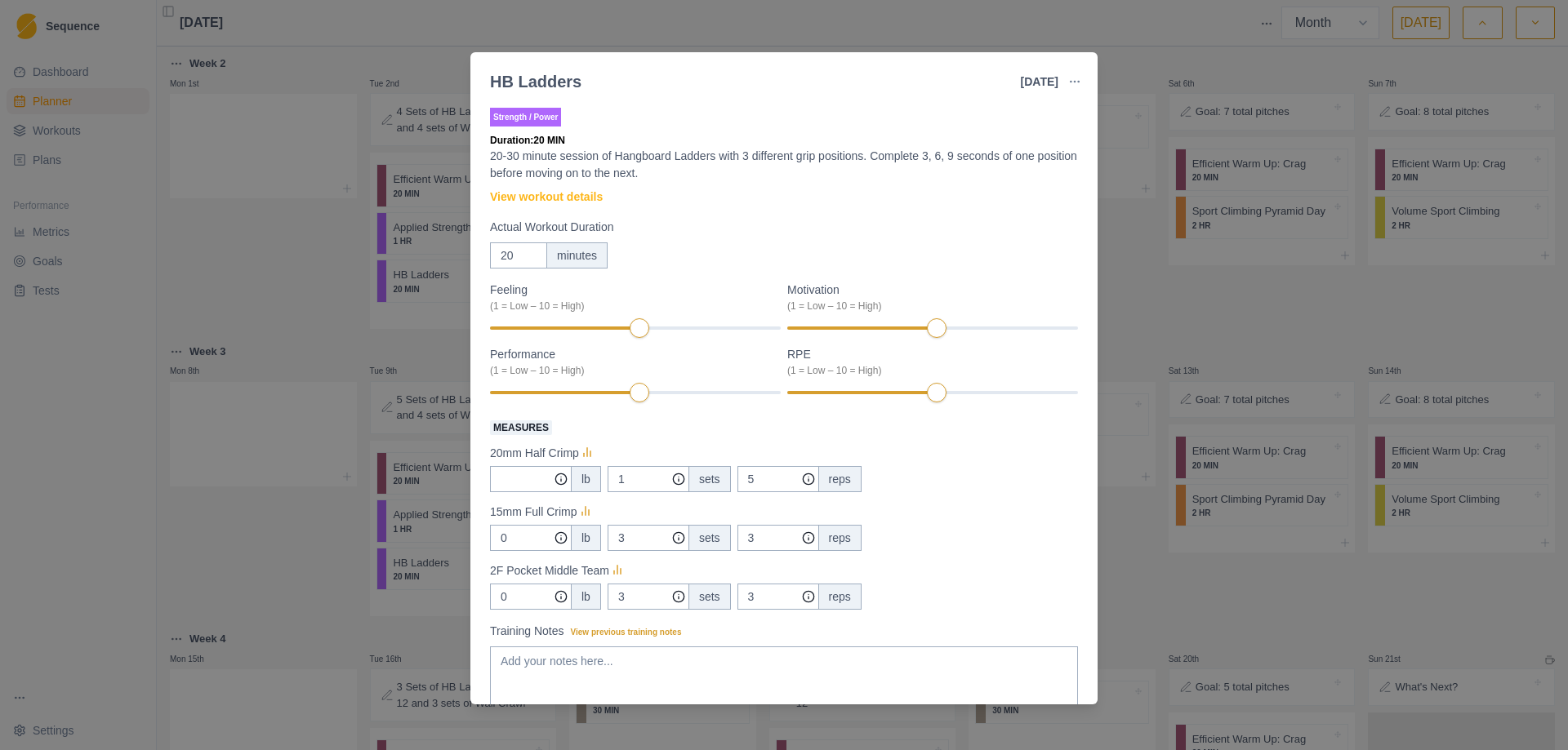
click at [1159, 328] on div "HB Ladders [DATE] Link To Goal View Workout Metrics Edit Original Workout Resch…" at bounding box center [784, 375] width 1568 height 750
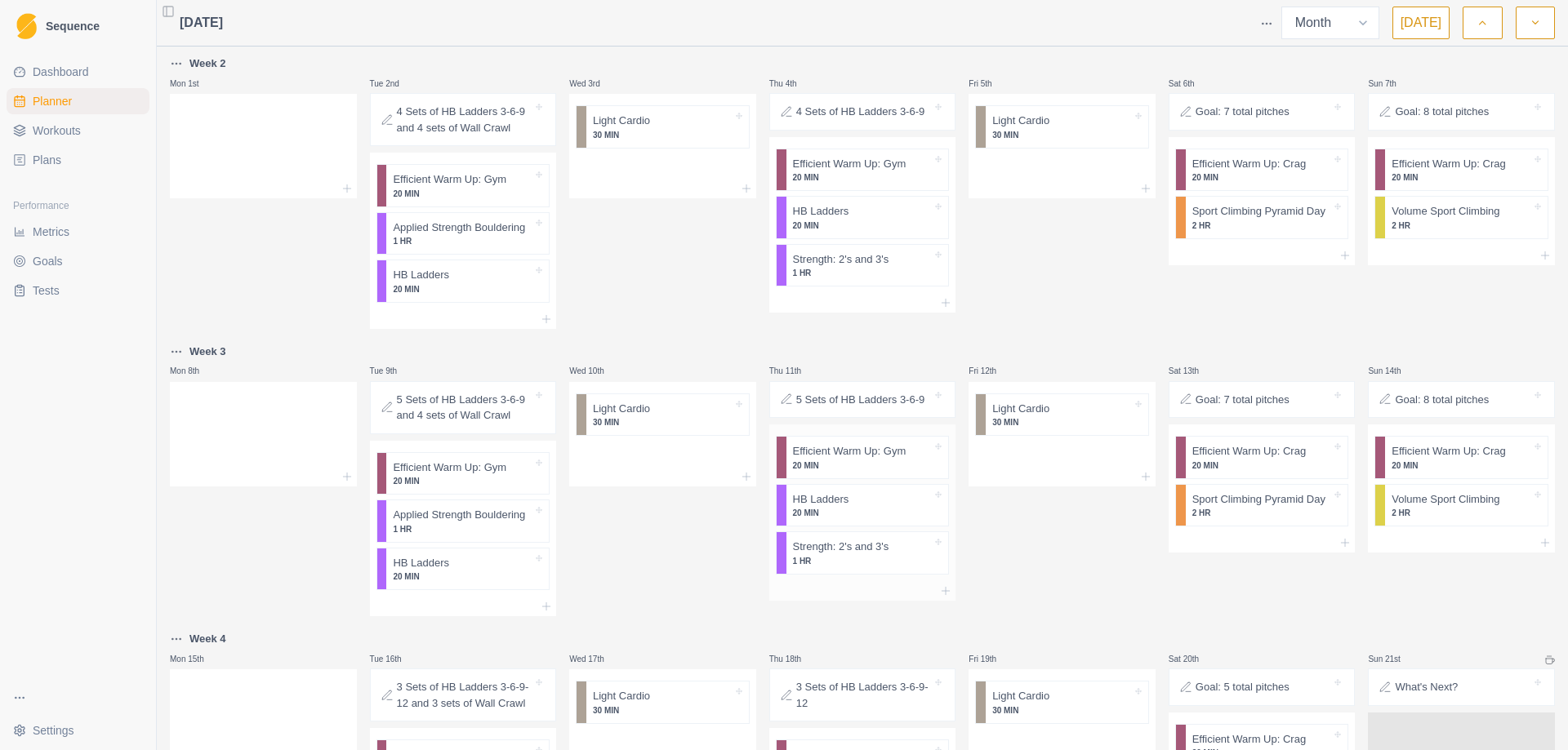
click at [881, 465] on p "20 MIN" at bounding box center [863, 466] width 140 height 13
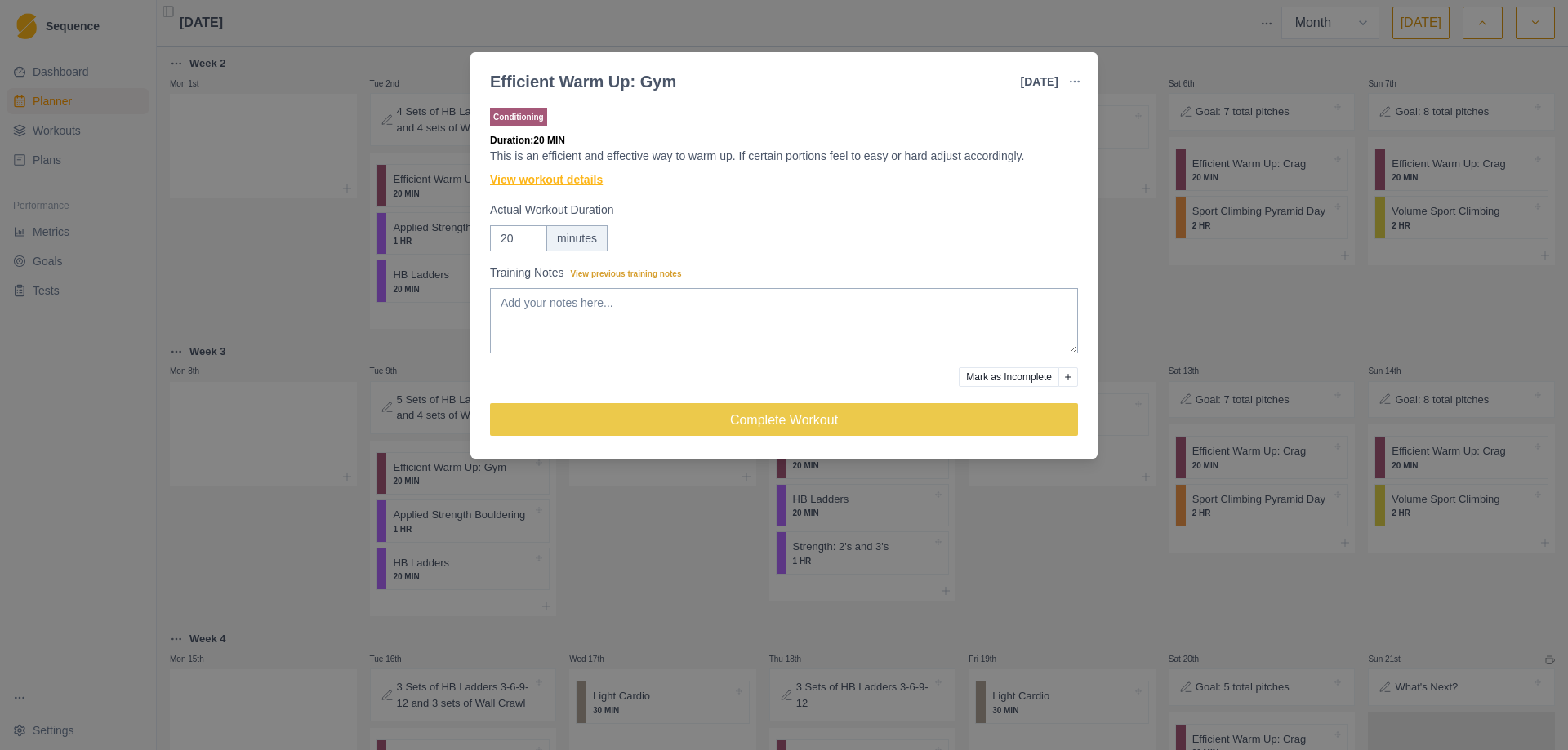
click at [553, 182] on link "View workout details" at bounding box center [546, 180] width 113 height 17
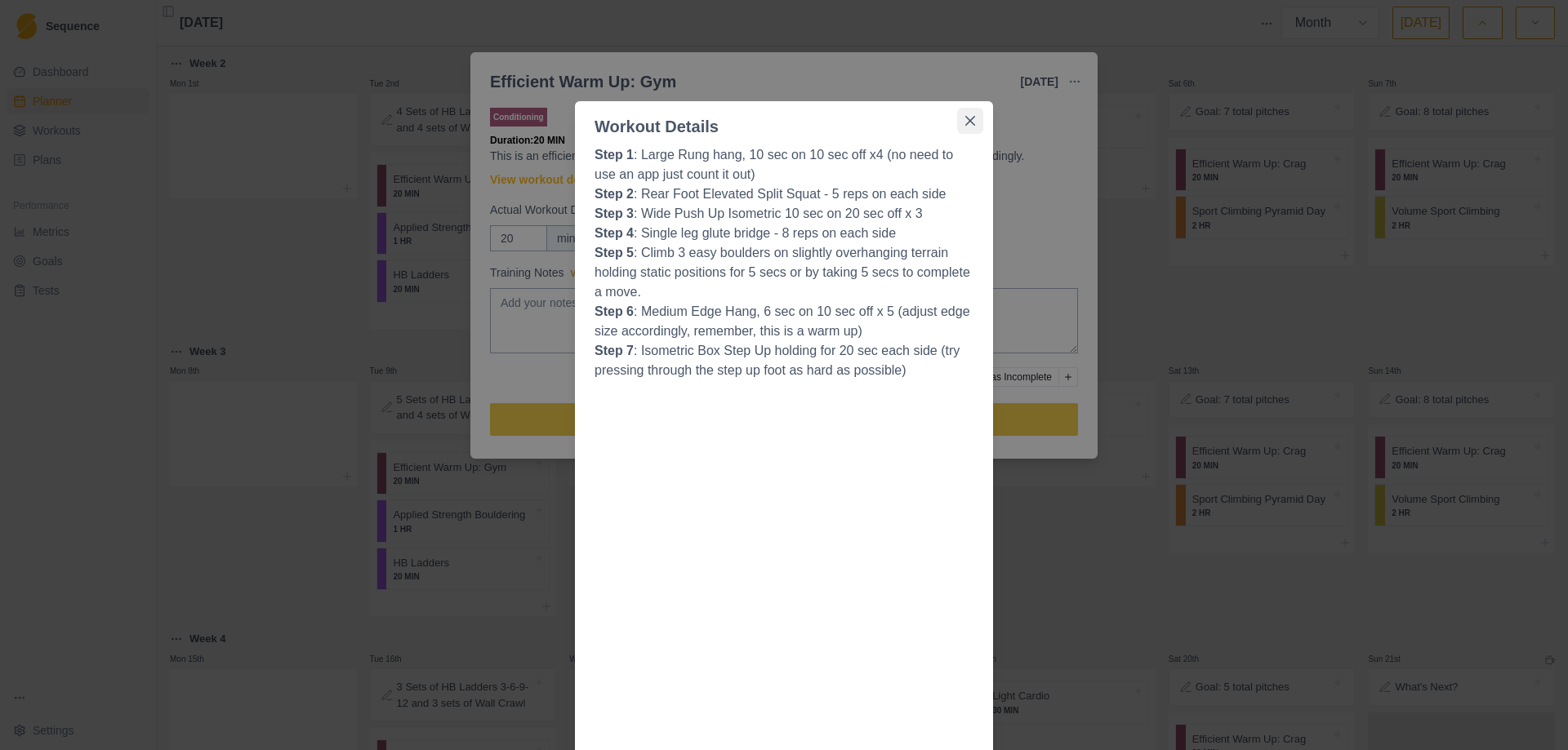
click at [966, 118] on icon "Close" at bounding box center [970, 120] width 10 height 10
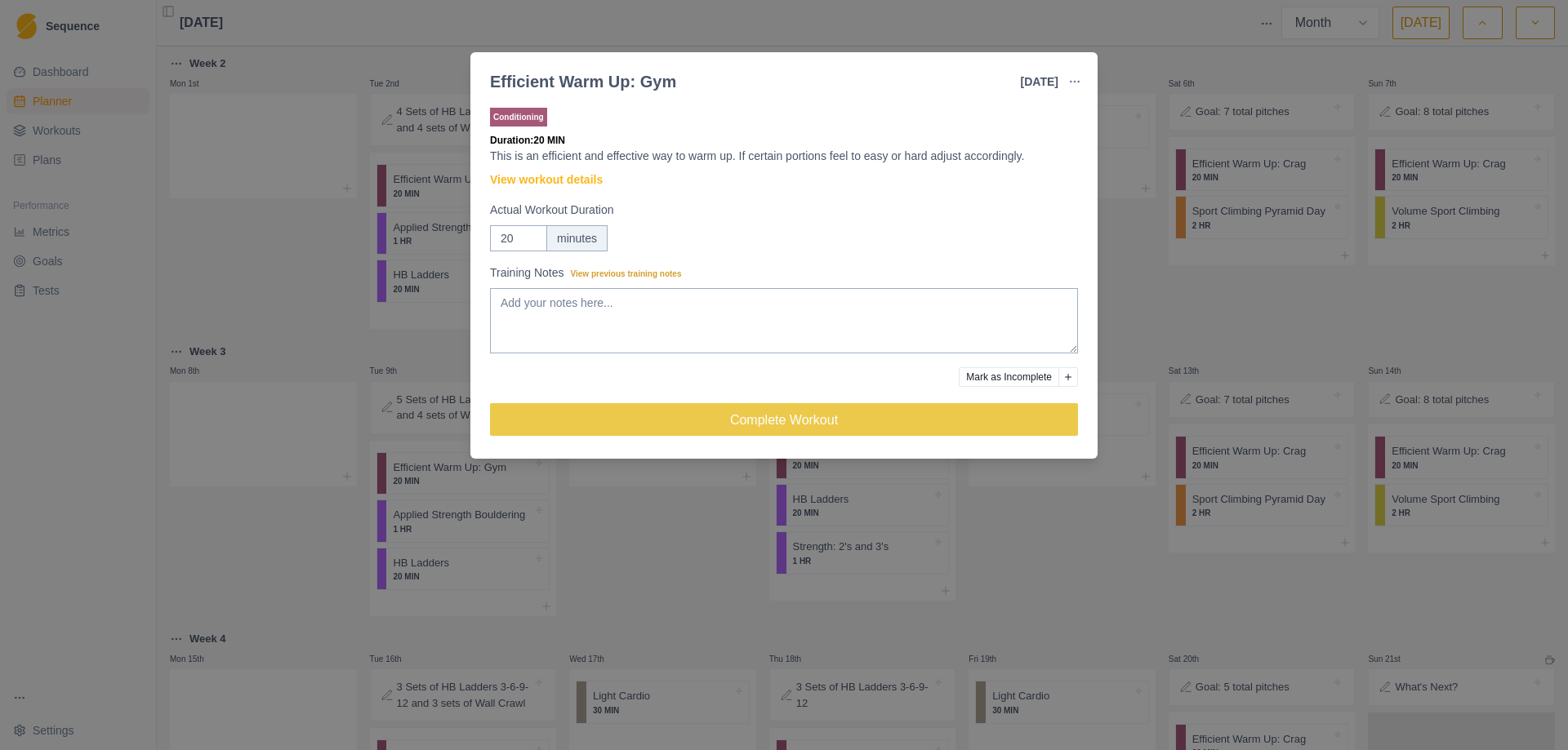
click at [1018, 518] on div "Efficient Warm Up: Gym [DATE] Link To Goal View Workout Metrics Edit Original W…" at bounding box center [784, 375] width 1568 height 750
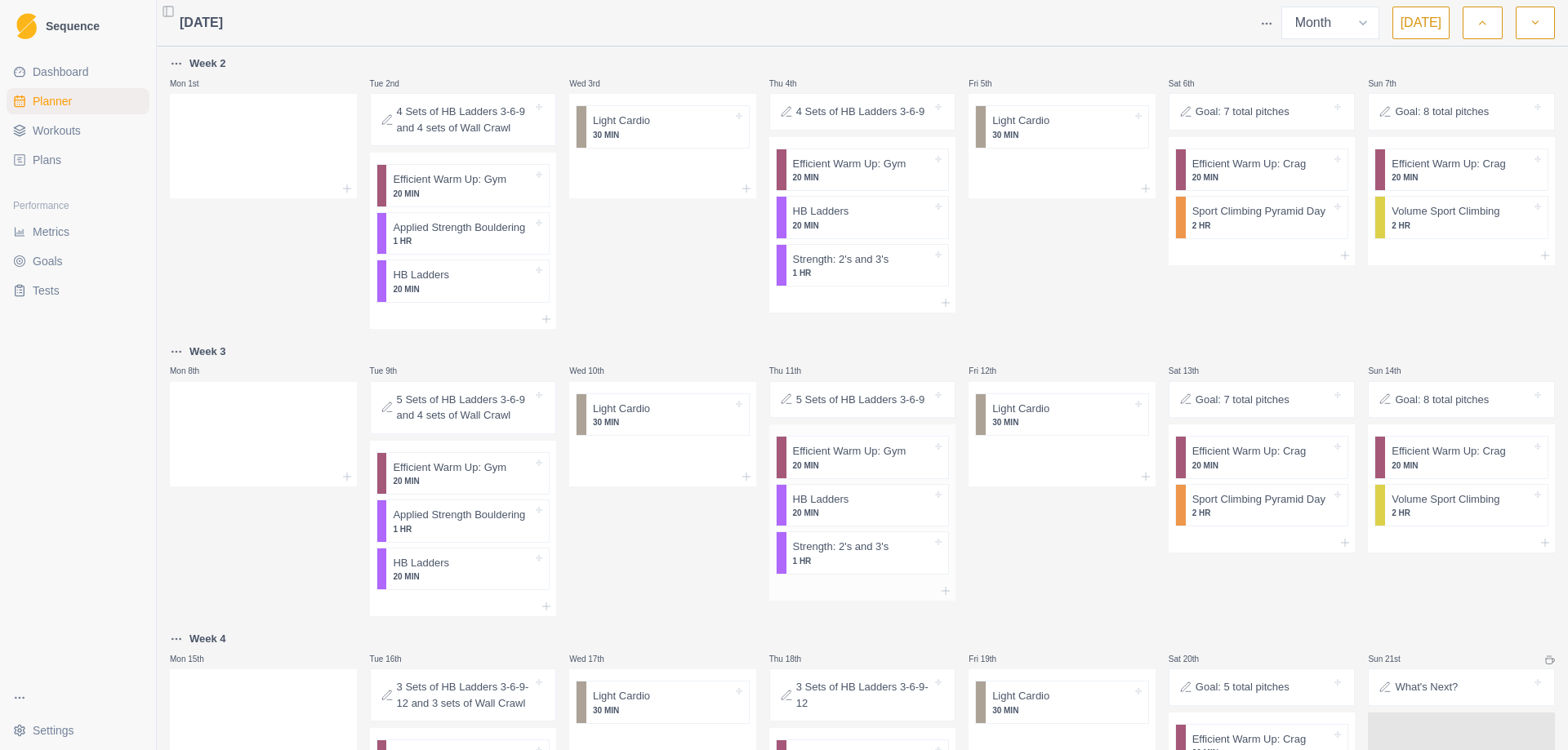
click at [867, 517] on p "20 MIN" at bounding box center [863, 513] width 140 height 13
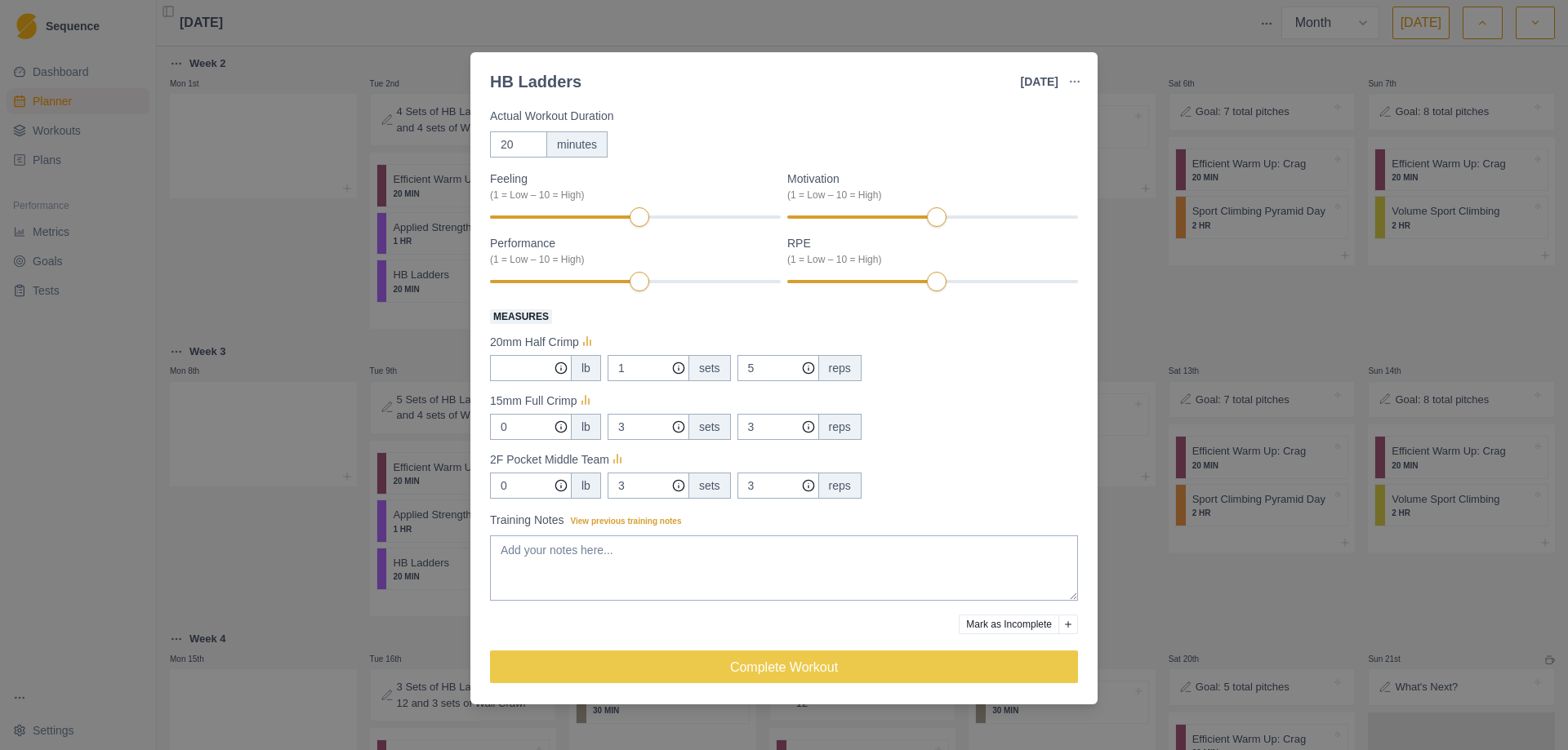
scroll to position [113, 0]
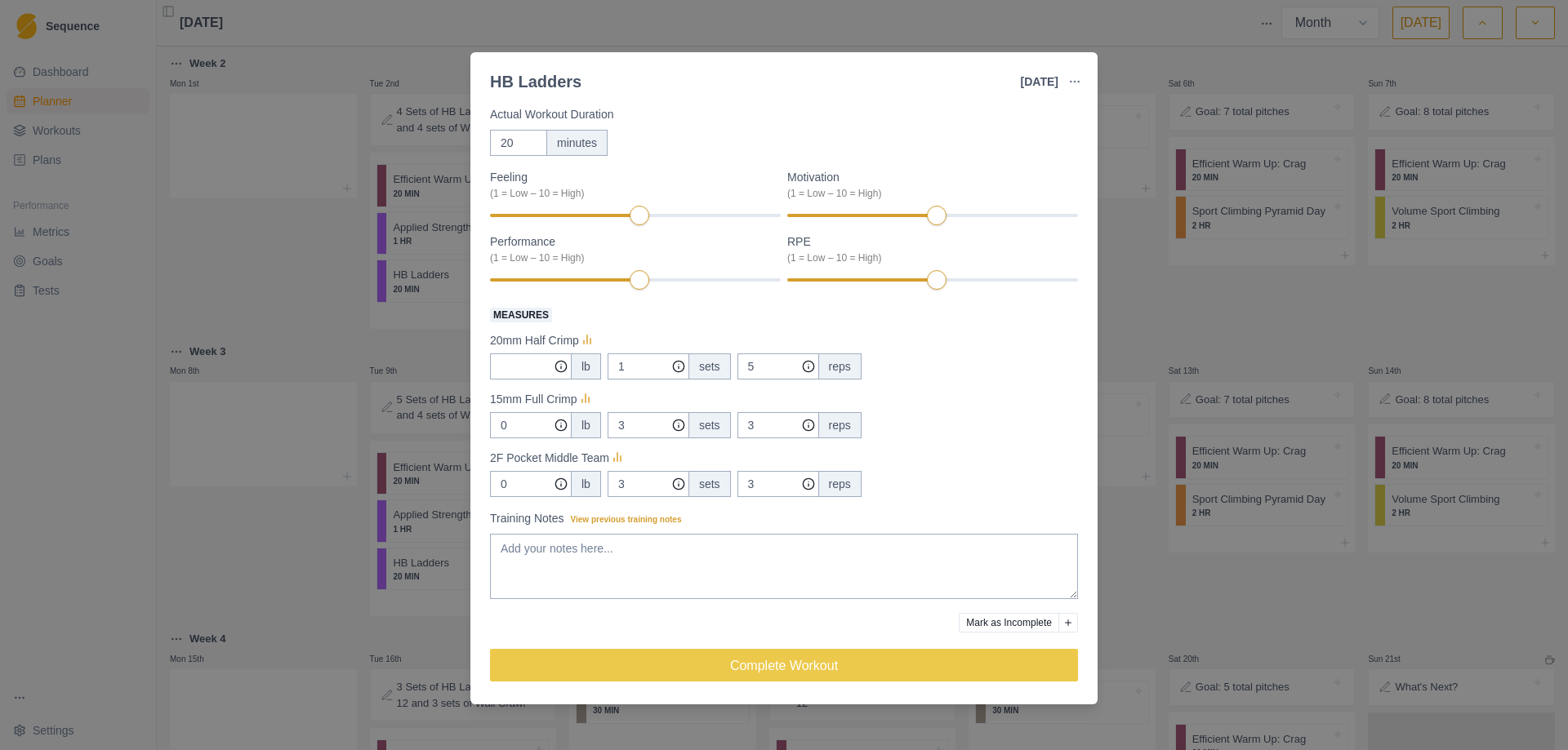
click at [1174, 579] on div "HB Ladders [DATE] Link To Goal View Workout Metrics Edit Original Workout Resch…" at bounding box center [784, 375] width 1568 height 750
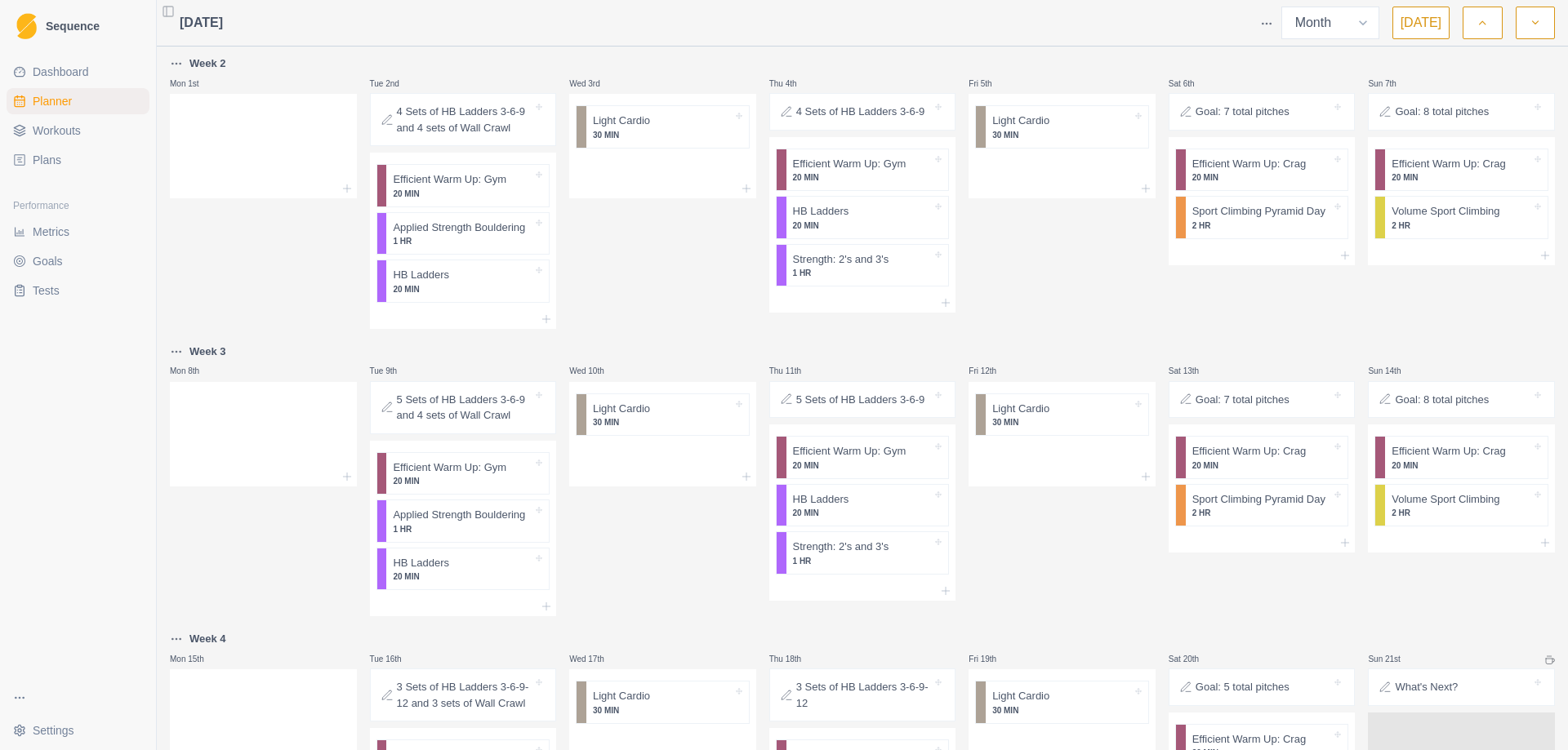
click at [803, 402] on p "5 Sets of HB Ladders 3-6-9" at bounding box center [860, 400] width 129 height 16
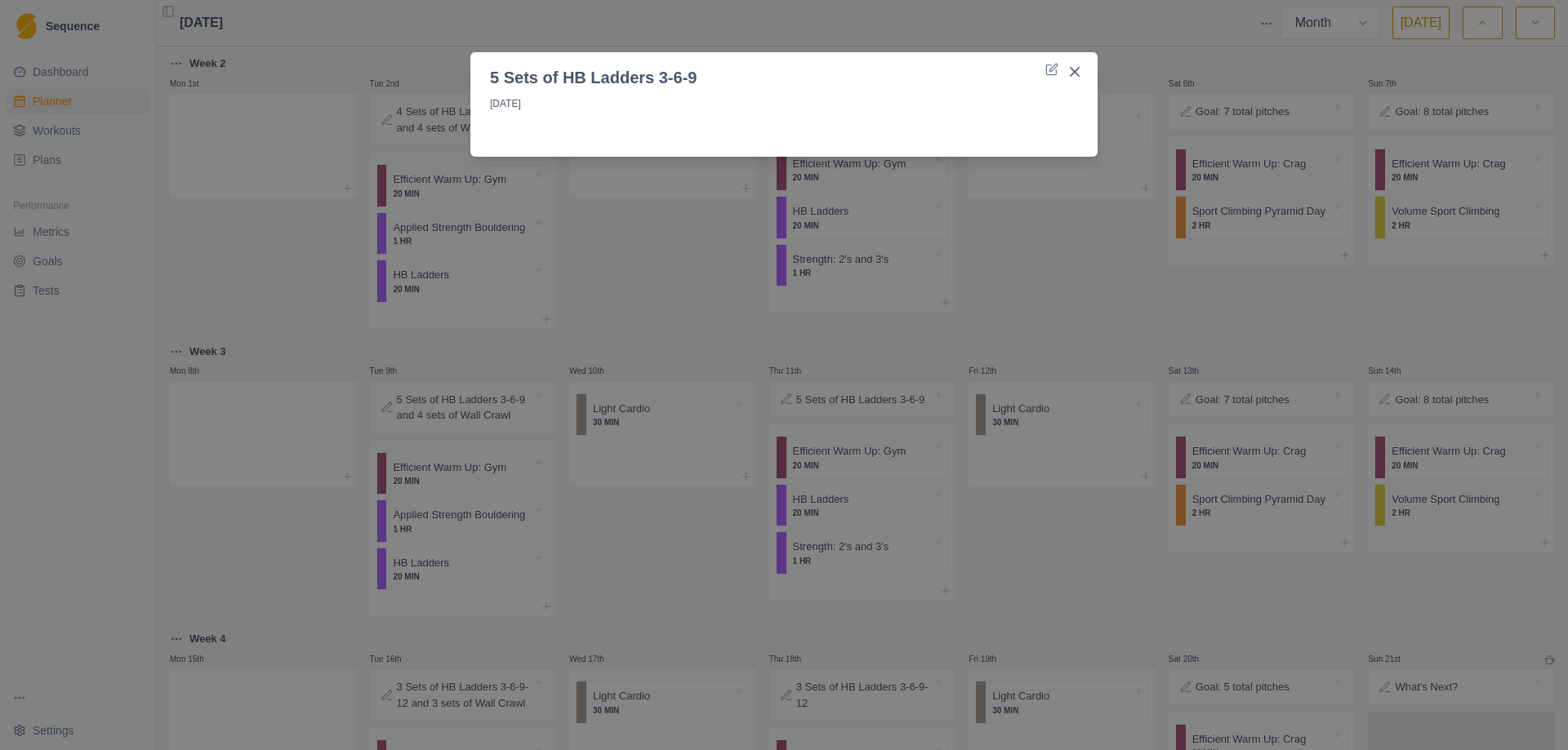
click at [1073, 545] on div "5 Sets of HB Ladders 3-6-9 [DATE]" at bounding box center [784, 375] width 1568 height 750
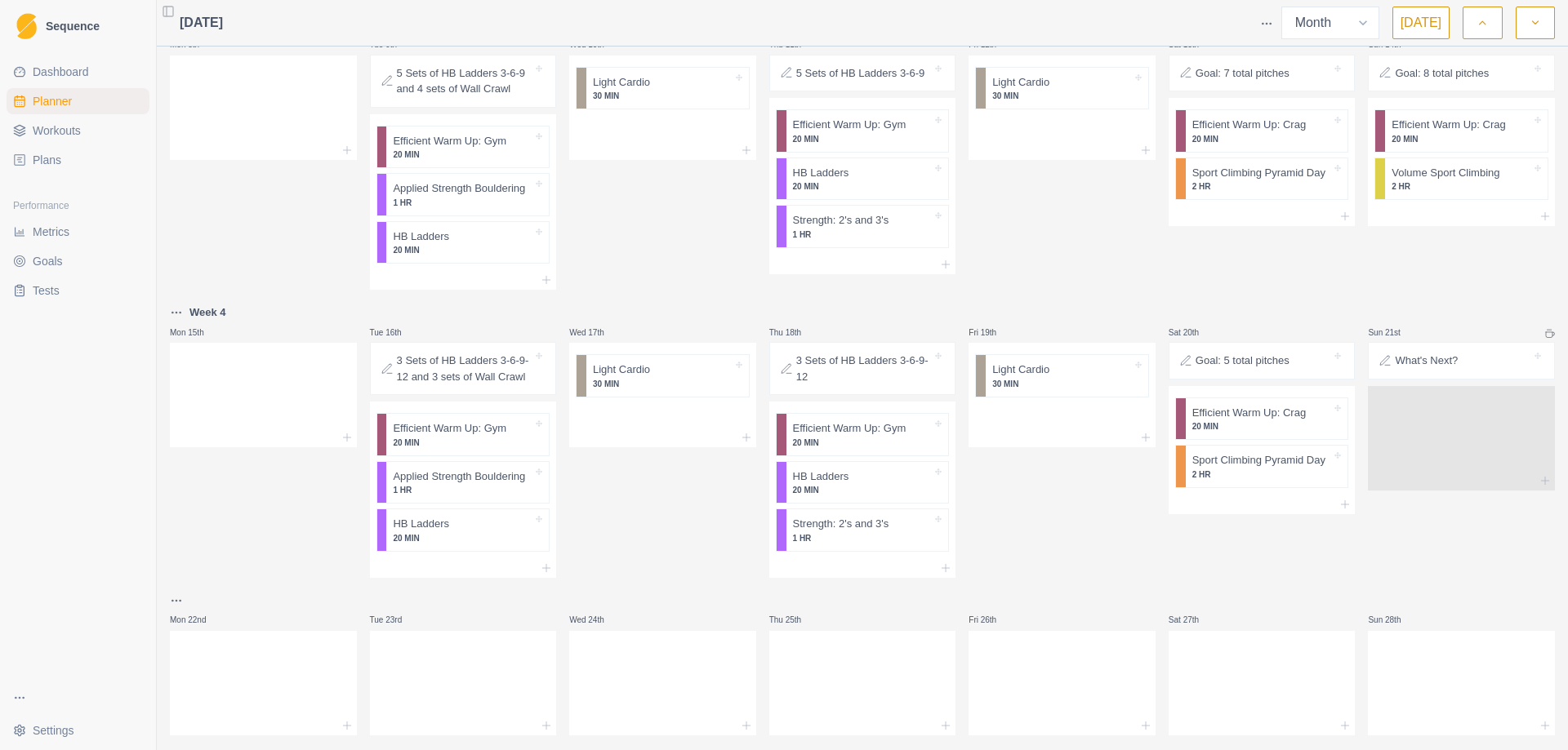
scroll to position [0, 0]
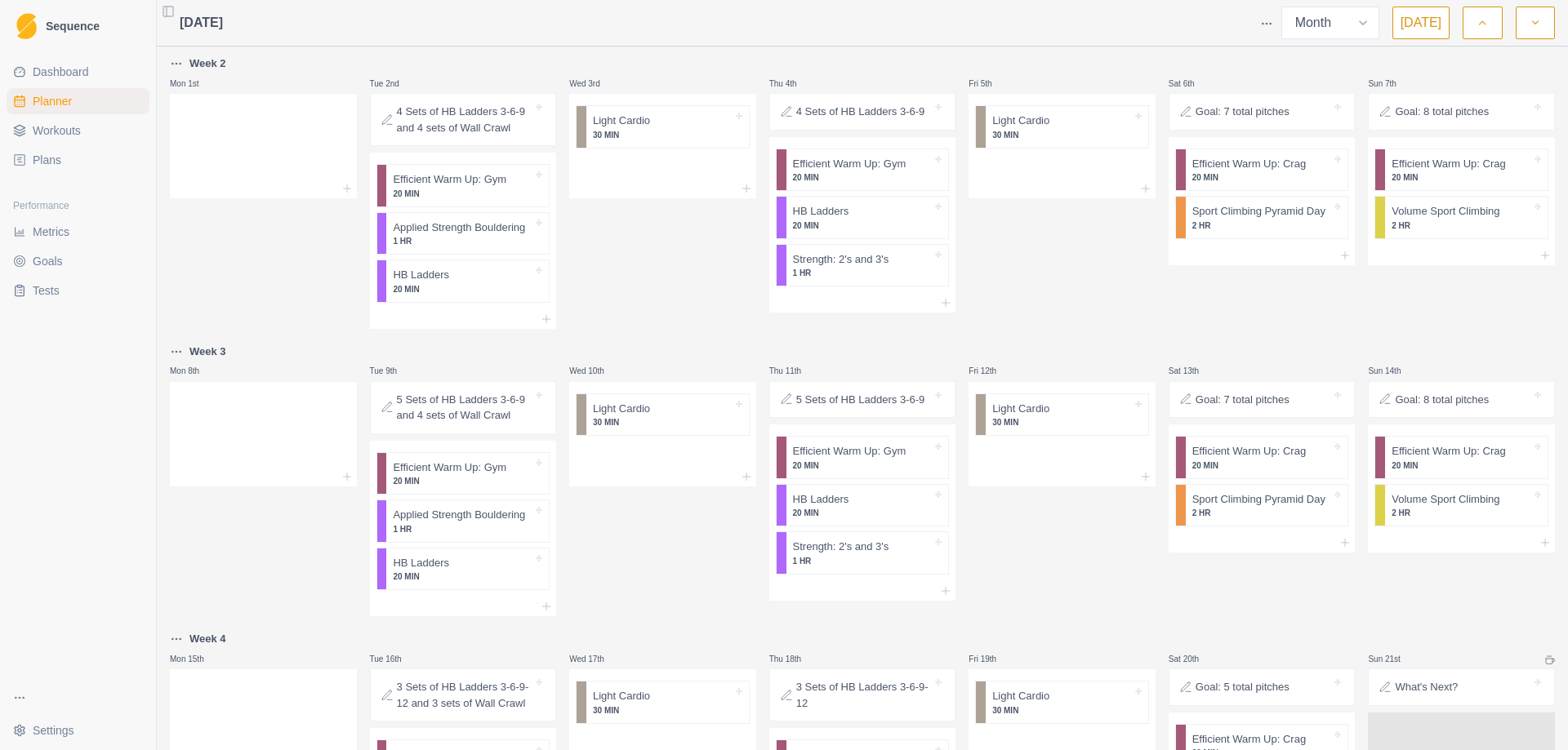
click at [1479, 36] on button "button" at bounding box center [1482, 23] width 39 height 33
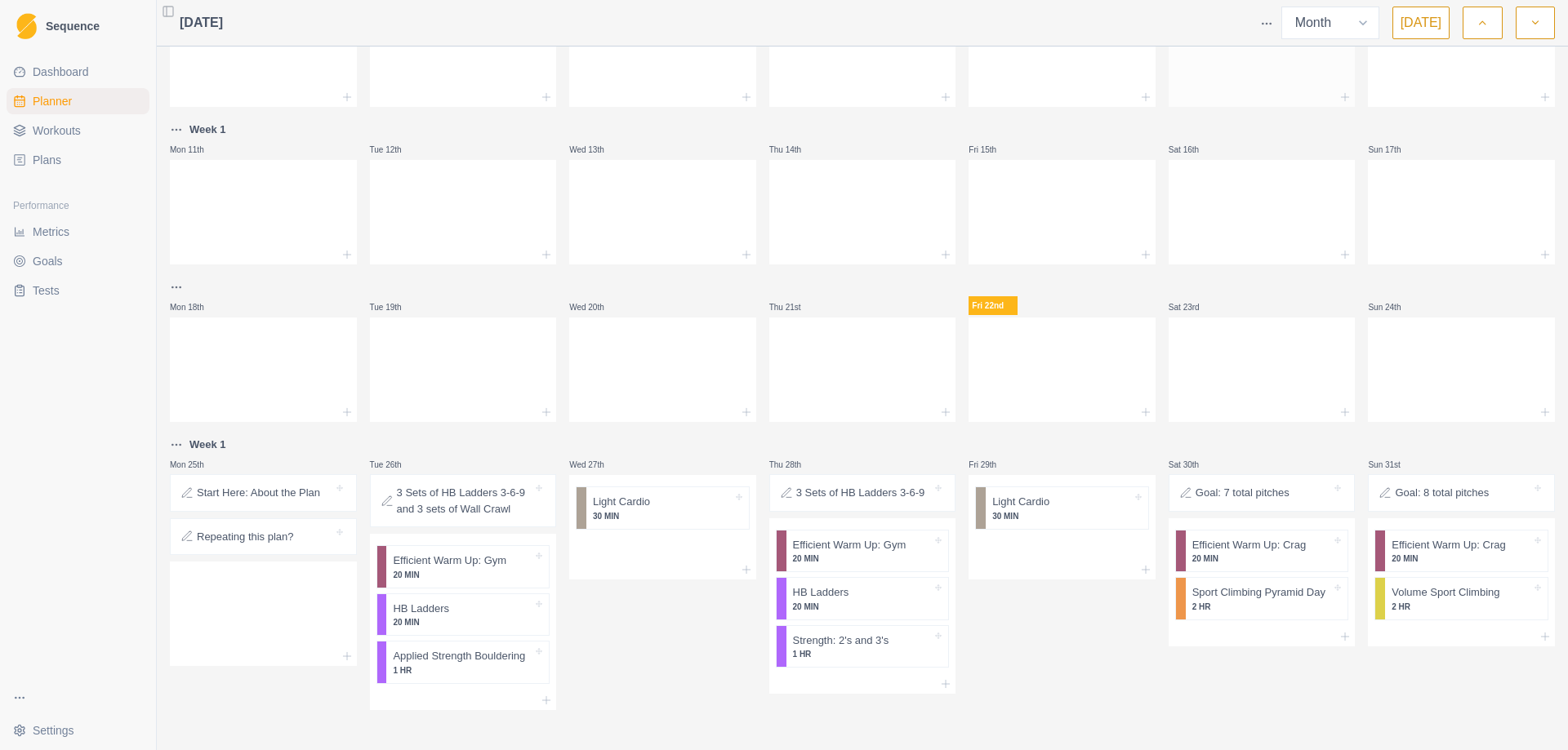
scroll to position [255, 0]
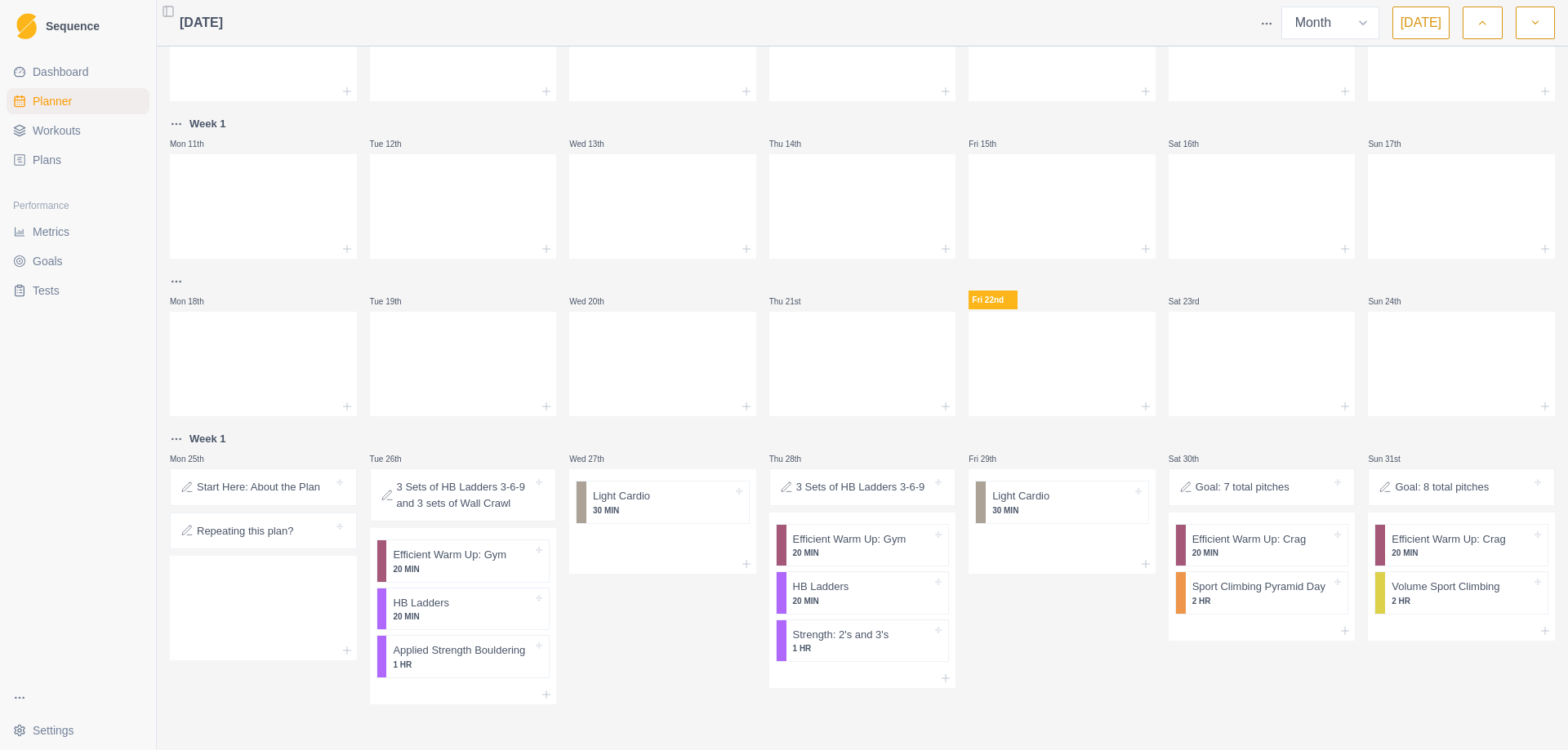
click at [269, 534] on p "Repeating this plan?" at bounding box center [245, 531] width 97 height 16
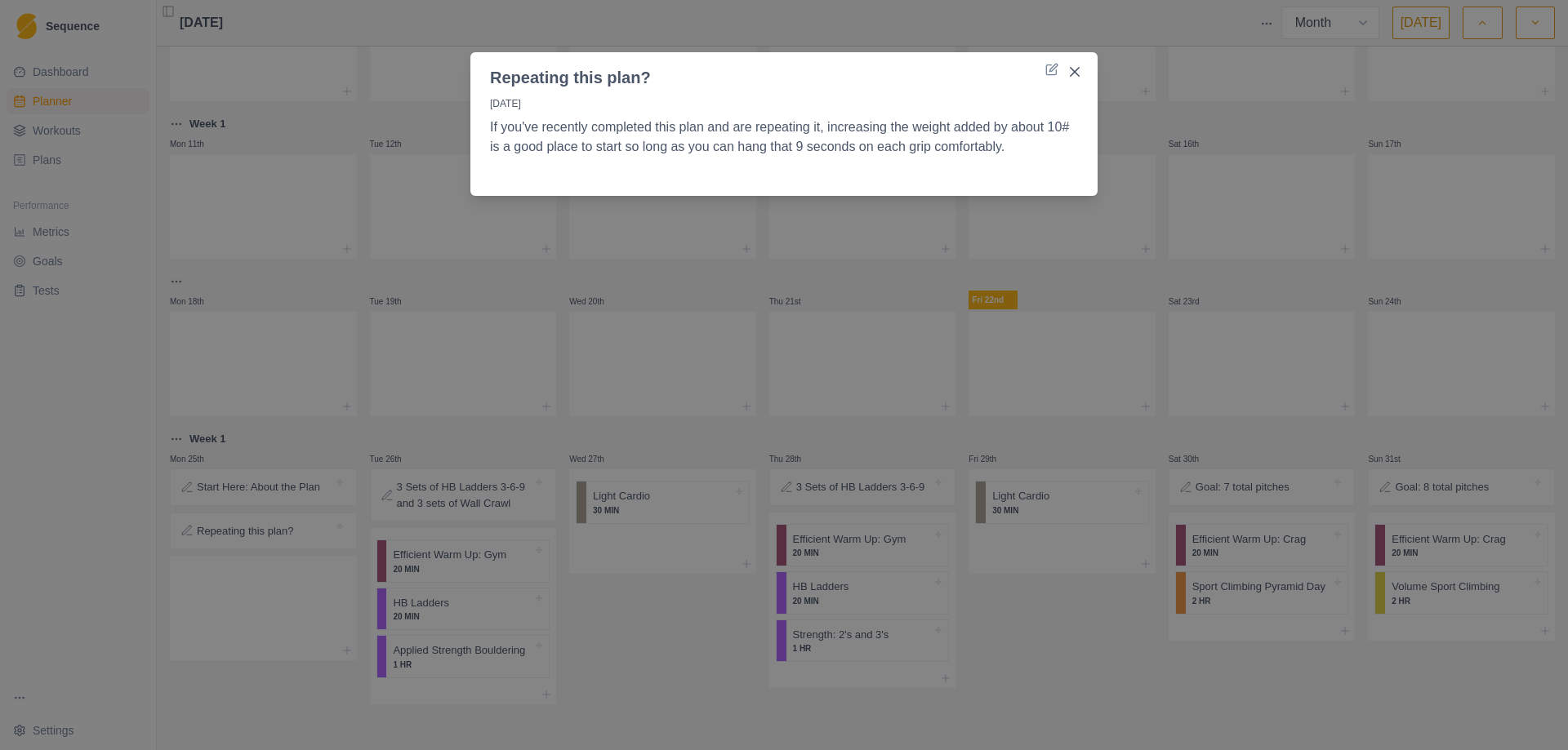
click at [266, 494] on div "Repeating this plan? [DATE] If you've recently completed this plan and are repe…" at bounding box center [784, 375] width 1568 height 750
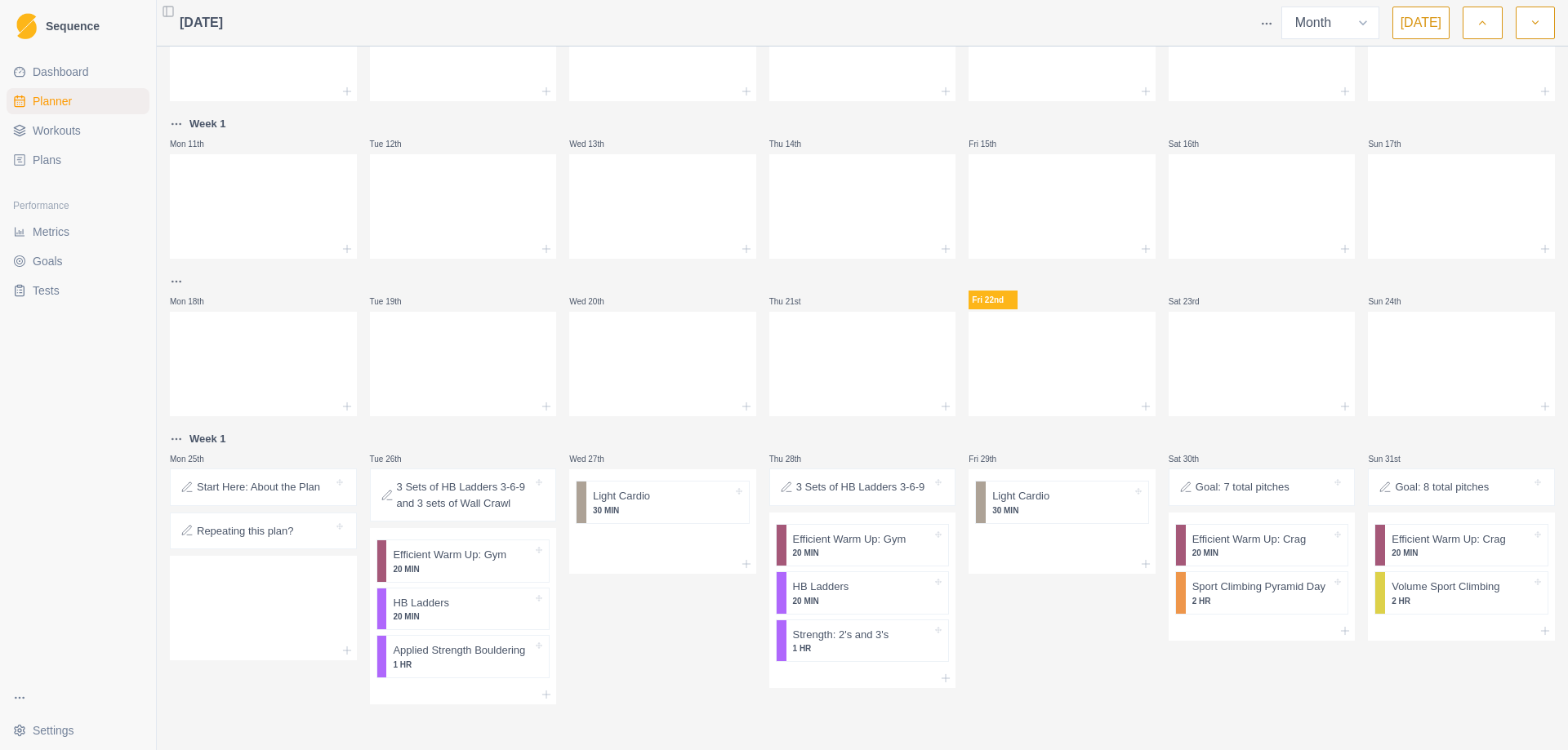
click at [269, 489] on p "Start Here: About the Plan" at bounding box center [258, 487] width 123 height 16
click at [191, 496] on body "Sequence Dashboard Planner Workouts Plans Performance Metrics Goals Tests Setti…" at bounding box center [784, 375] width 1568 height 750
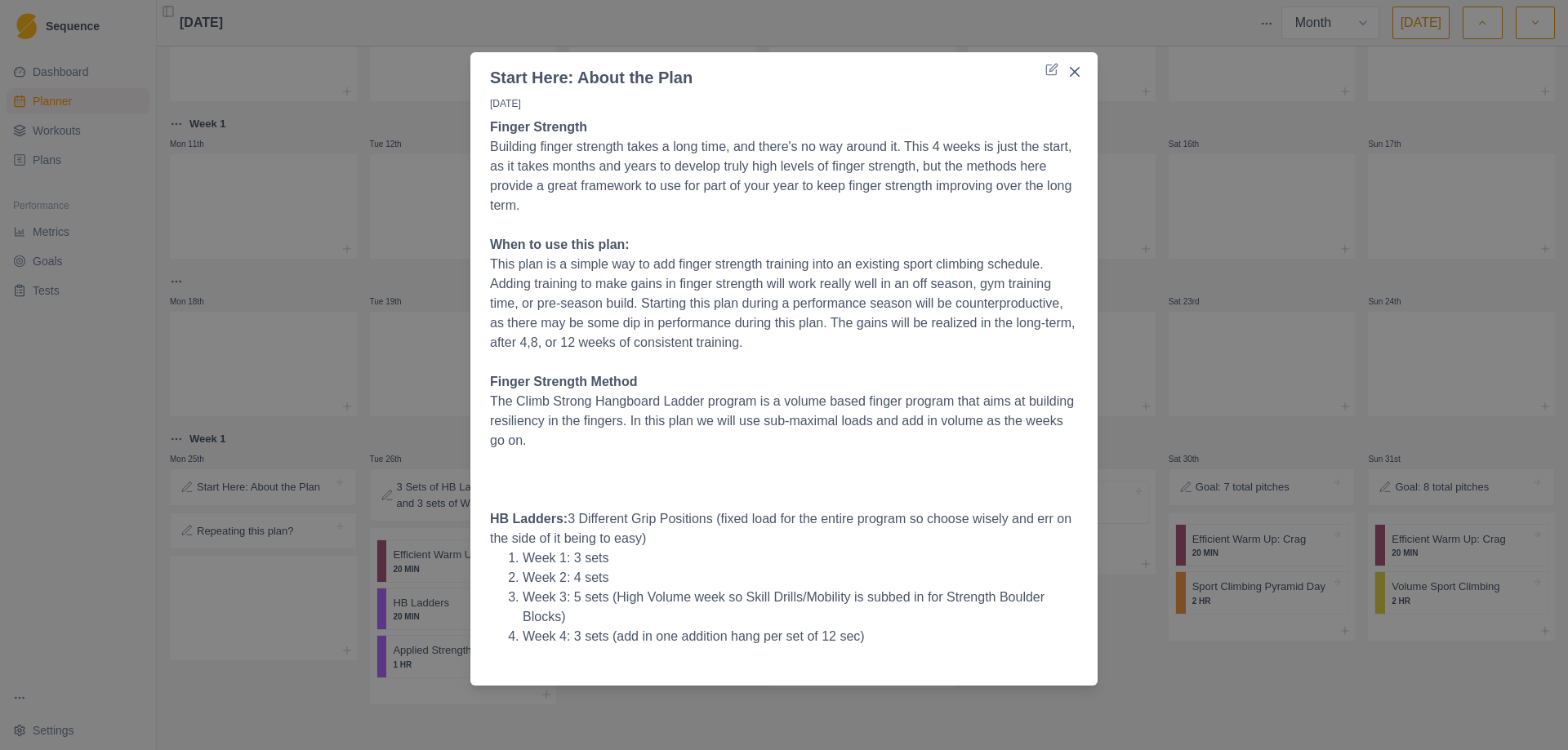
click at [1160, 688] on div "Start Here: About the Plan [DATE] Finger Strength Building finger strength take…" at bounding box center [784, 375] width 1568 height 750
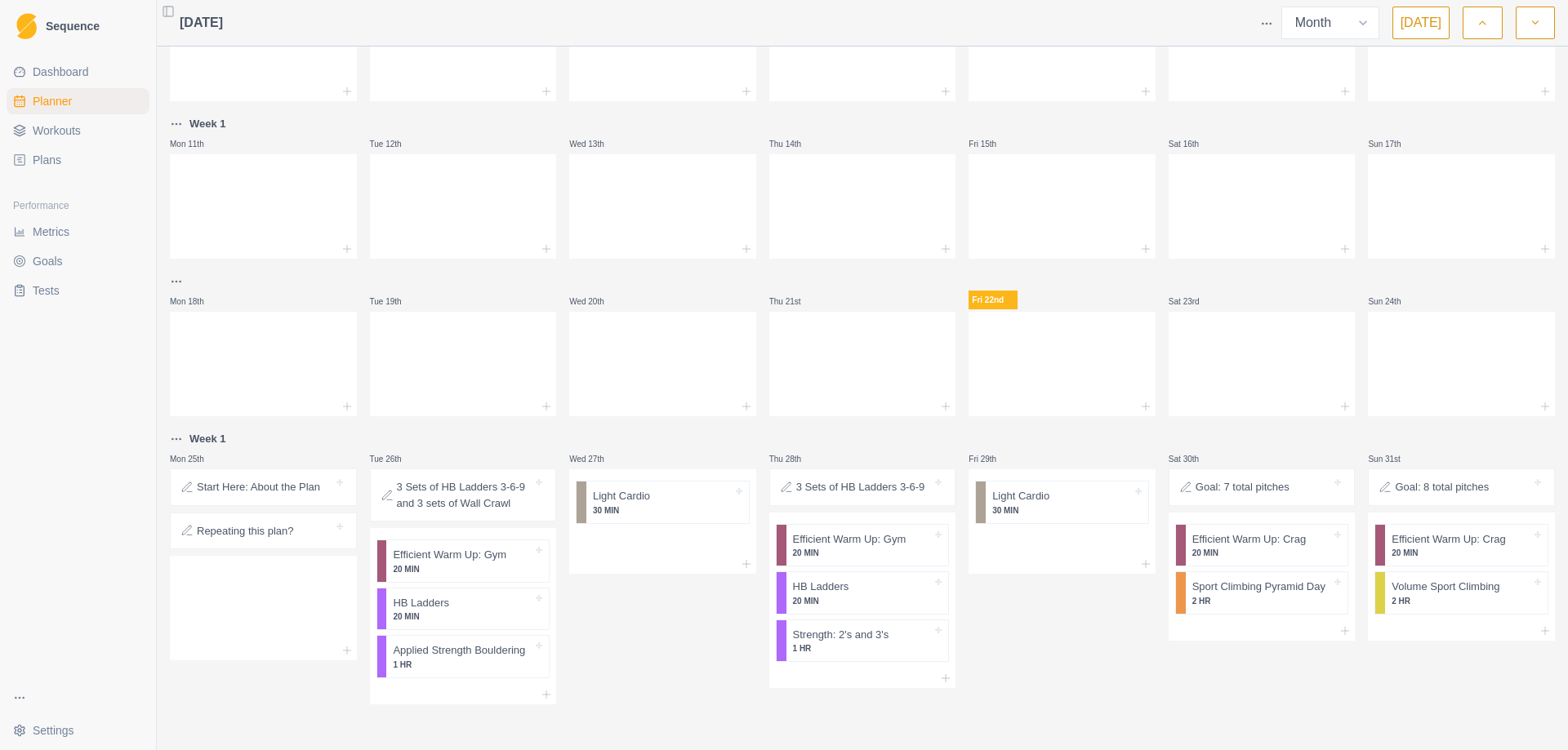
click at [275, 534] on p "Repeating this plan?" at bounding box center [245, 531] width 97 height 16
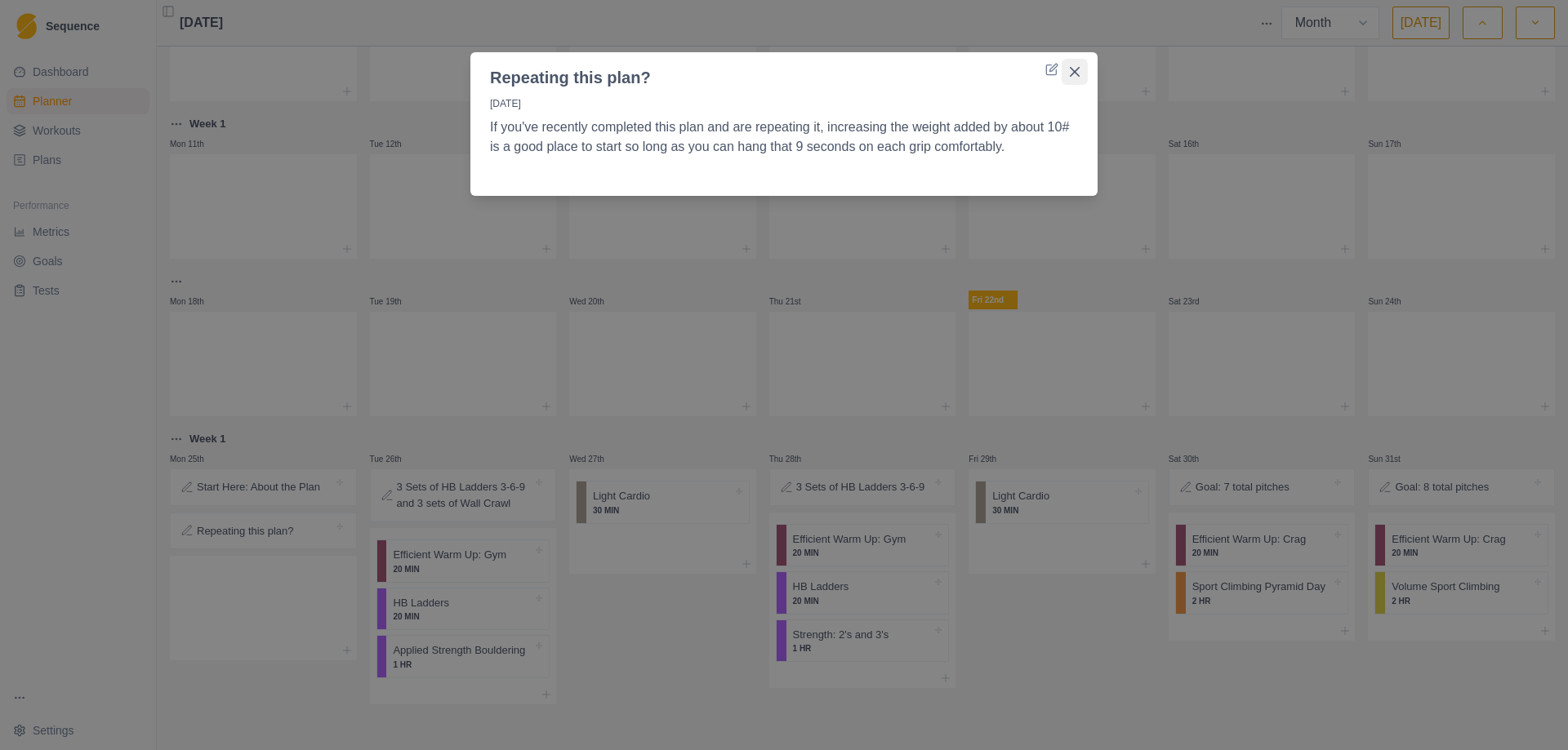
click at [1074, 74] on icon "Close" at bounding box center [1074, 72] width 10 height 10
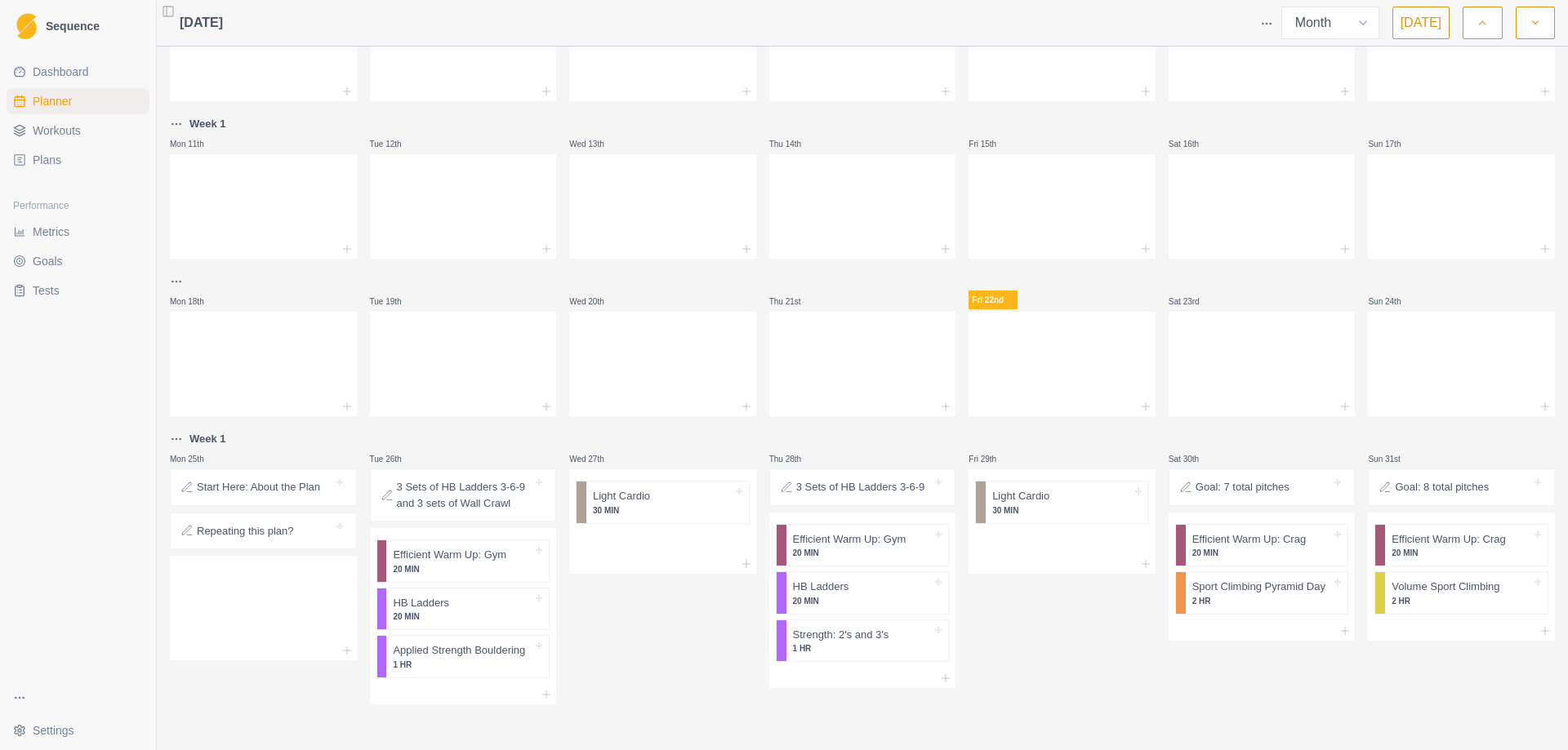
click at [252, 492] on p "Start Here: About the Plan" at bounding box center [258, 487] width 123 height 16
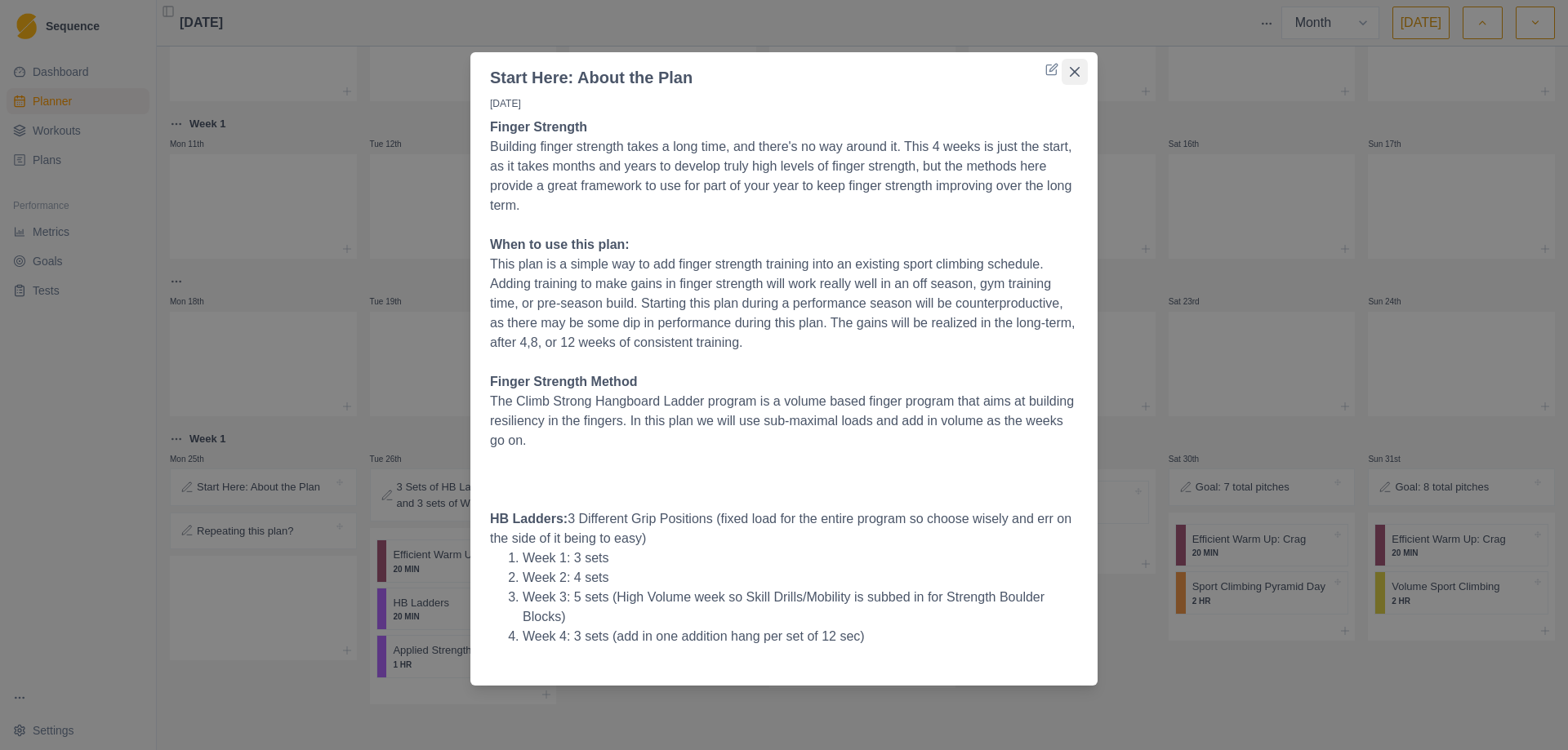
click at [1079, 70] on button "Close" at bounding box center [1074, 72] width 26 height 26
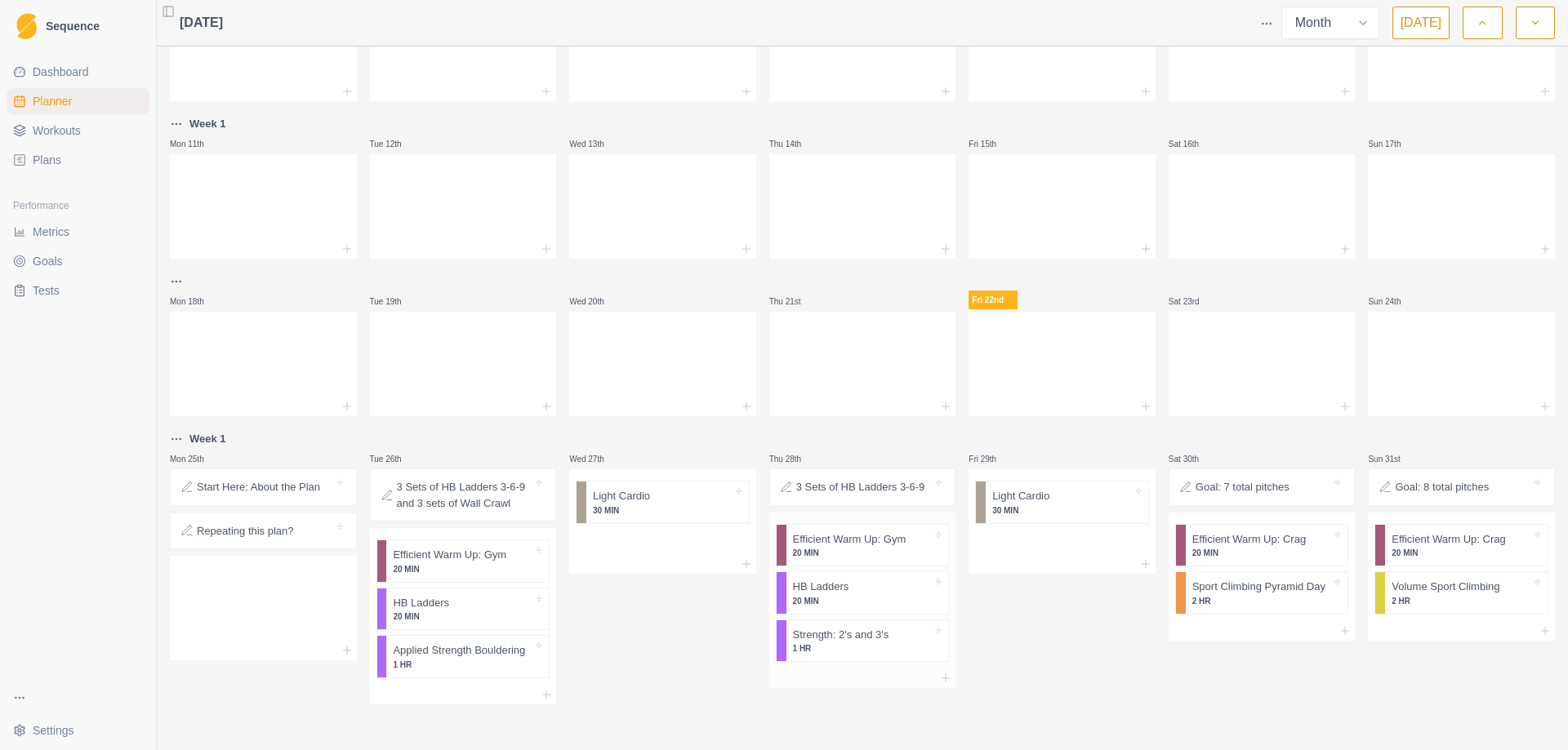
click at [867, 648] on p "1 HR" at bounding box center [863, 648] width 140 height 13
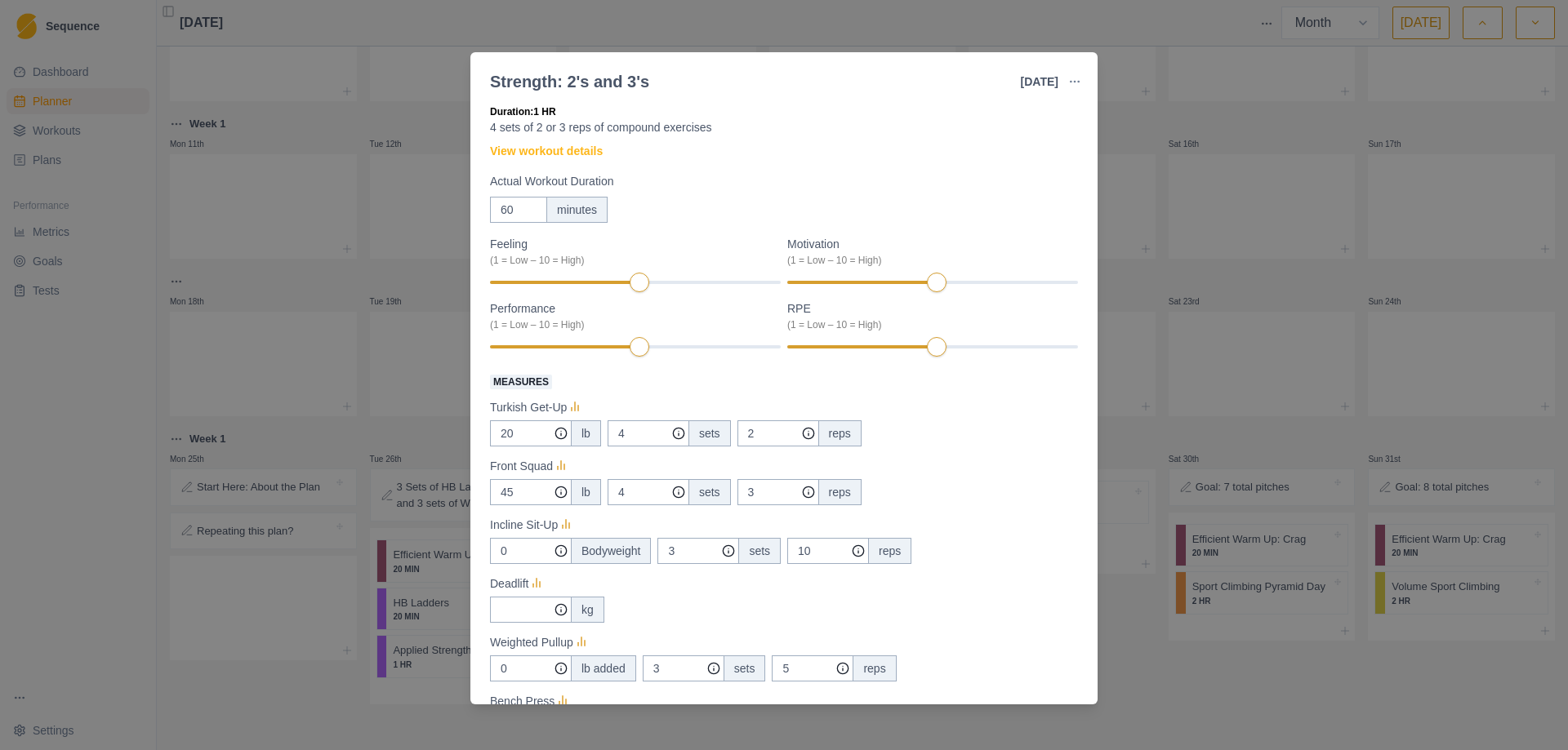
scroll to position [0, 0]
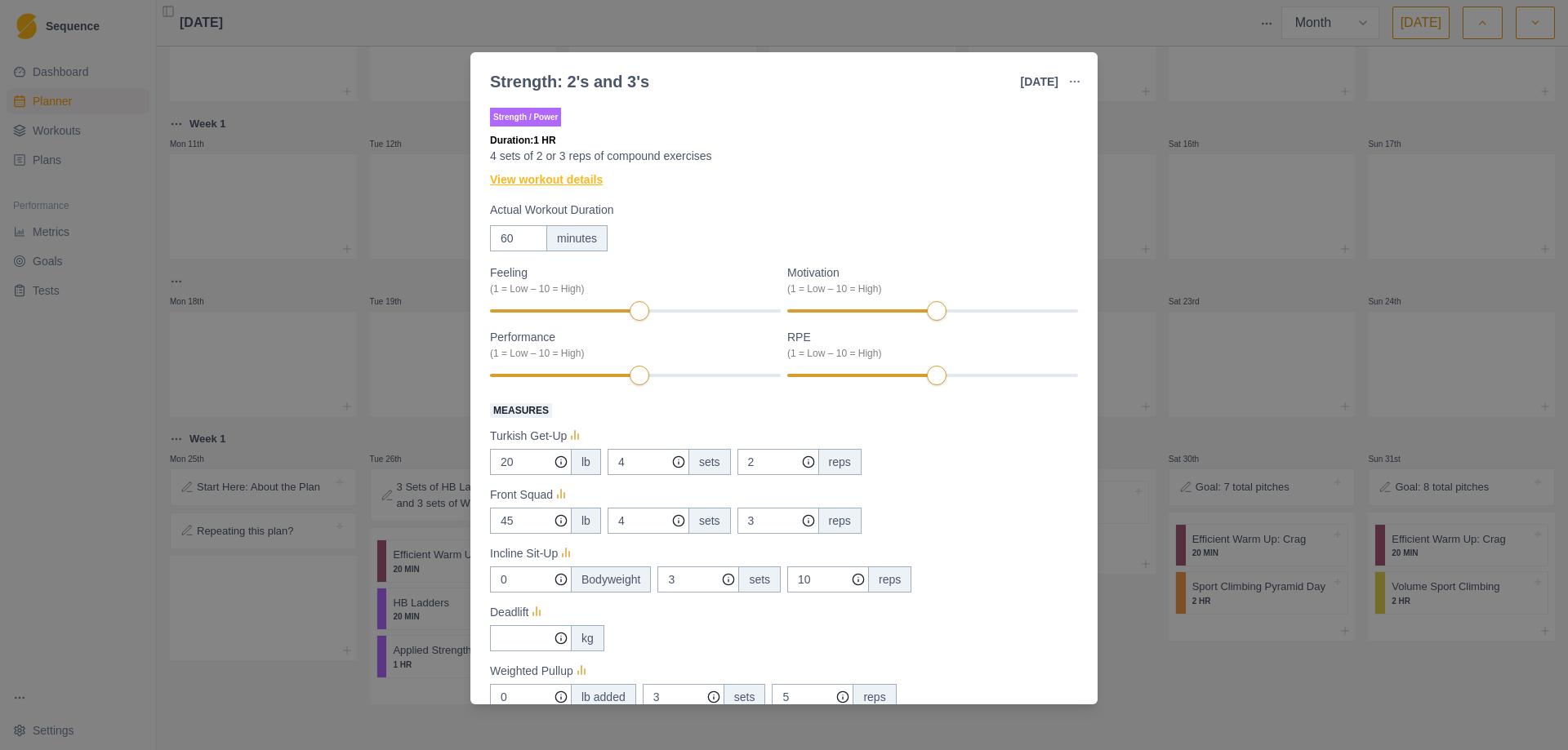
click at [576, 181] on link "View workout details" at bounding box center [546, 180] width 113 height 17
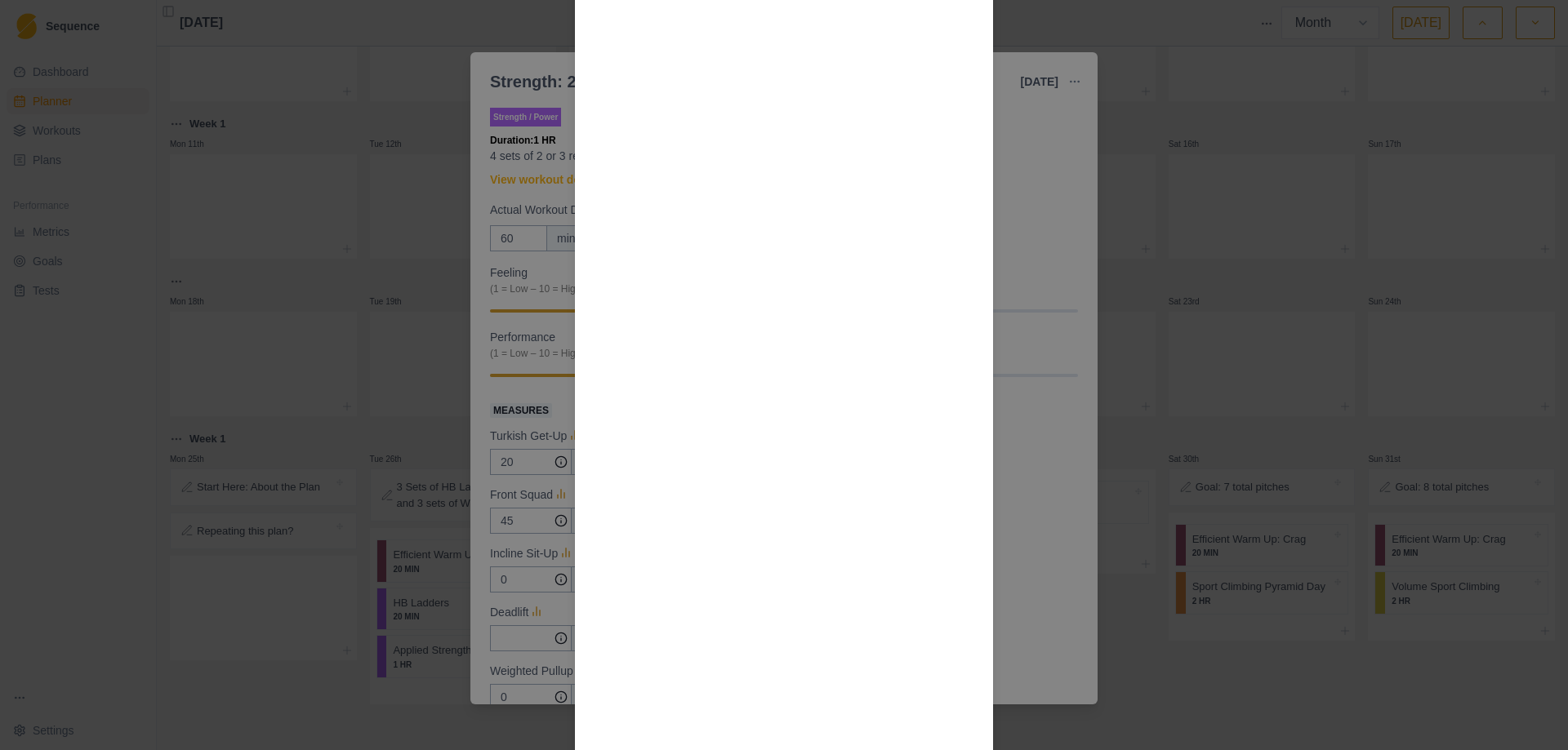
scroll to position [1455, 0]
click at [1157, 671] on div "Workout Details This workout is set up to do each pair of exercises as a “super…" at bounding box center [784, 375] width 1568 height 750
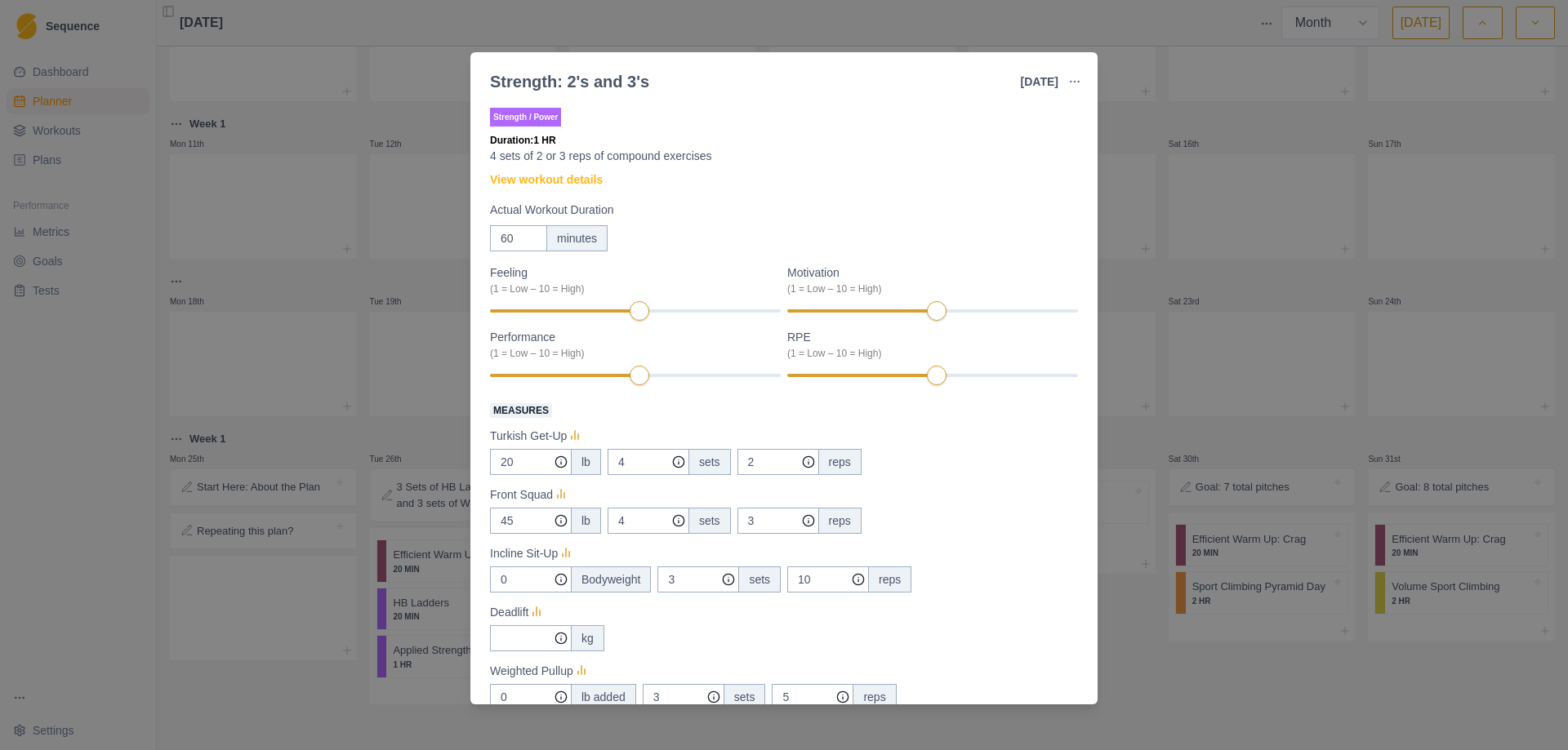
click at [1170, 83] on div "Strength: 2's and 3's [DATE] Link To Goal View Workout Metrics Edit Original Wo…" at bounding box center [784, 375] width 1568 height 750
